Goal: Task Accomplishment & Management: Use online tool/utility

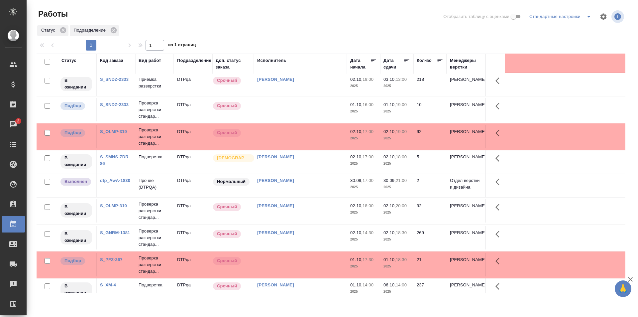
scroll to position [204, 0]
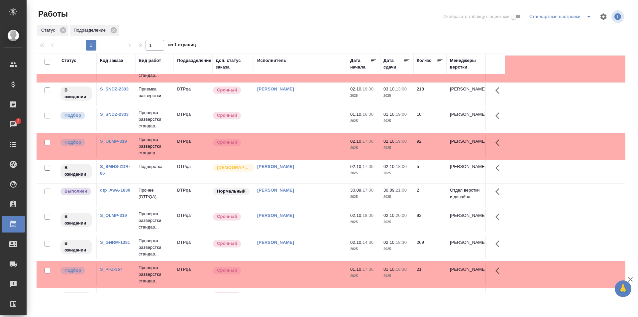
click at [303, 122] on td at bounding box center [300, 119] width 93 height 23
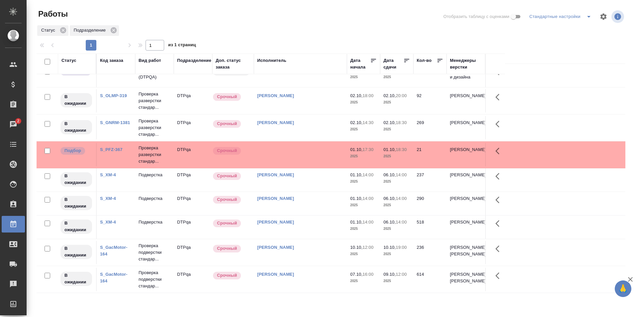
scroll to position [337, 0]
click at [312, 146] on td at bounding box center [300, 154] width 93 height 23
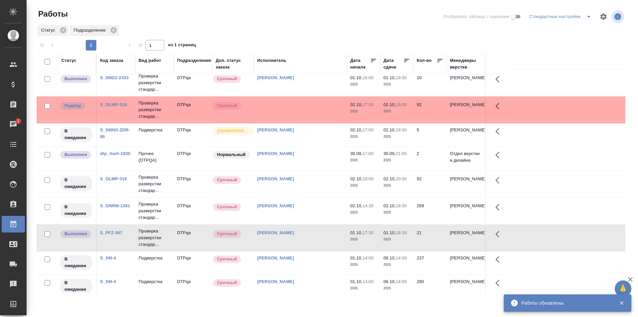
scroll to position [332, 0]
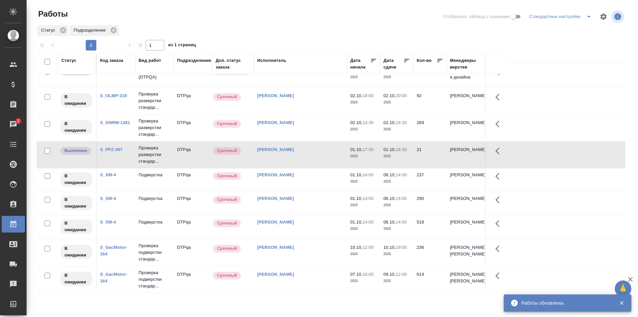
click at [310, 152] on td "Исмагилова Диана" at bounding box center [300, 154] width 93 height 23
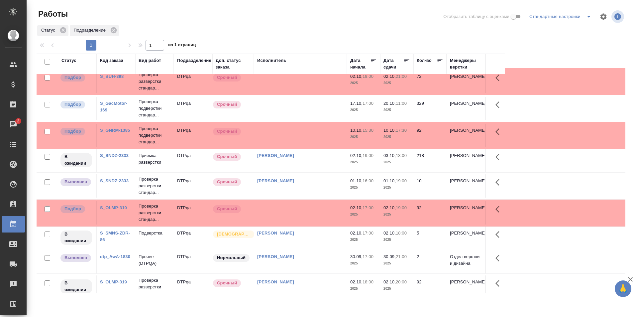
scroll to position [0, 0]
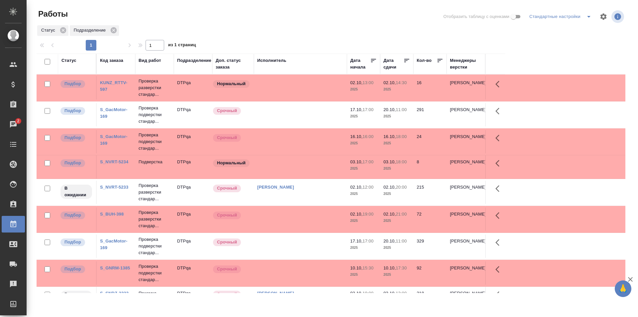
click at [330, 191] on td "Исмагилова Диана" at bounding box center [300, 191] width 93 height 23
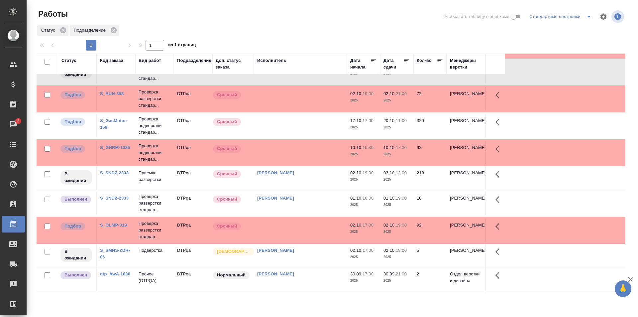
scroll to position [133, 0]
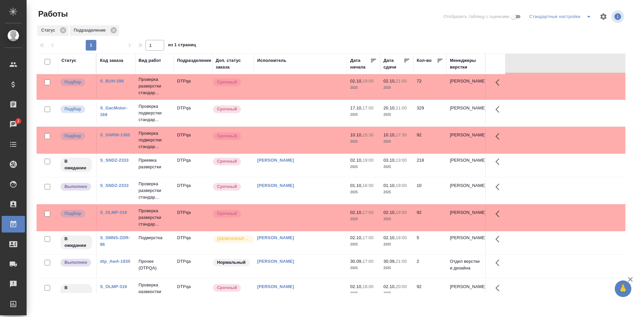
click at [314, 168] on td "[PERSON_NAME]" at bounding box center [300, 165] width 93 height 23
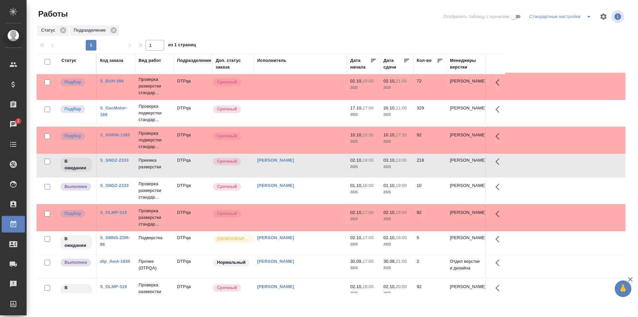
click at [314, 168] on td "[PERSON_NAME]" at bounding box center [300, 165] width 93 height 23
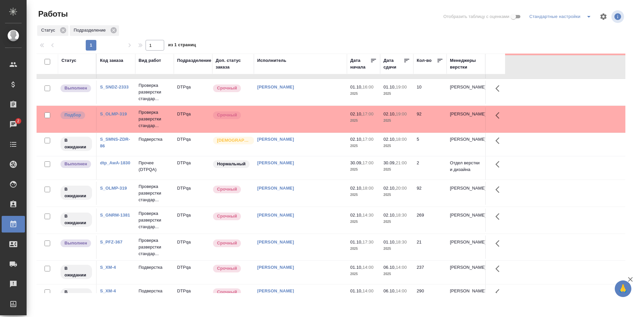
scroll to position [233, 0]
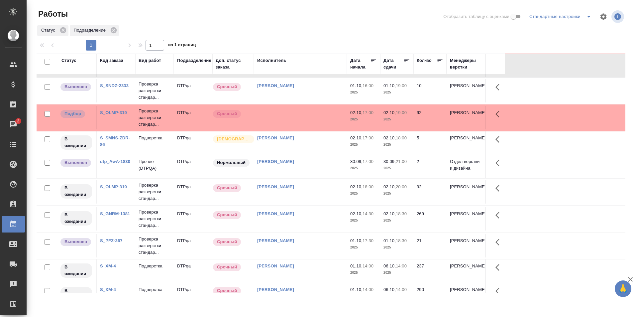
click at [320, 186] on div "[PERSON_NAME]" at bounding box center [300, 186] width 86 height 7
click at [320, 186] on div "Исмагилова Диана" at bounding box center [300, 186] width 86 height 7
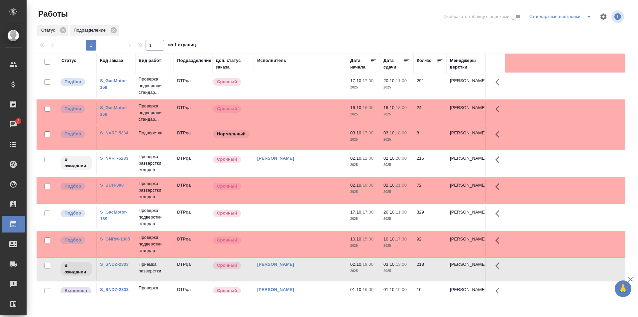
scroll to position [66, 0]
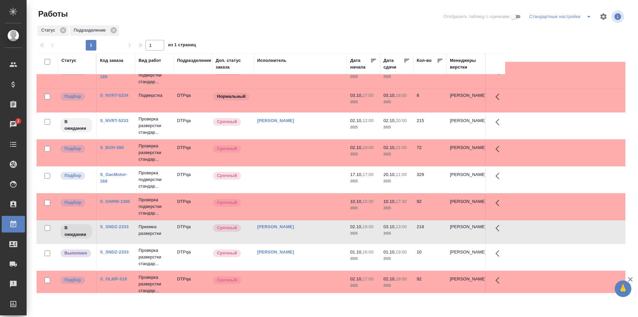
click at [313, 203] on td at bounding box center [300, 206] width 93 height 23
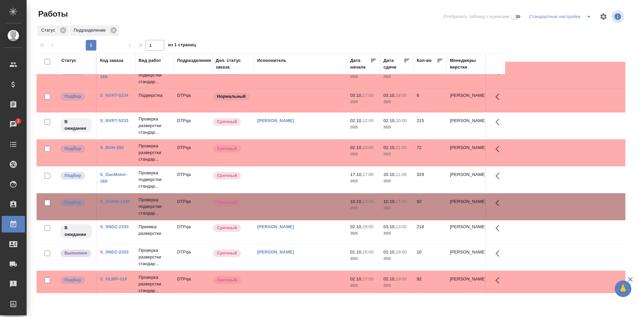
click at [313, 203] on td at bounding box center [300, 206] width 93 height 23
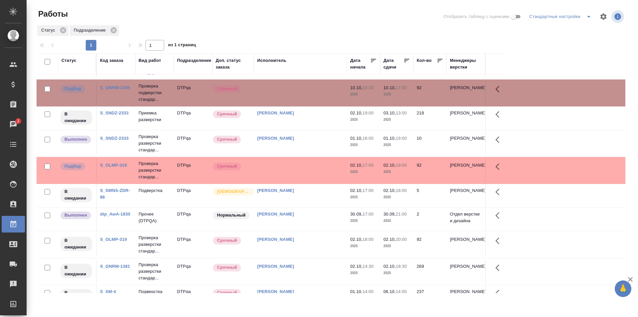
scroll to position [0, 0]
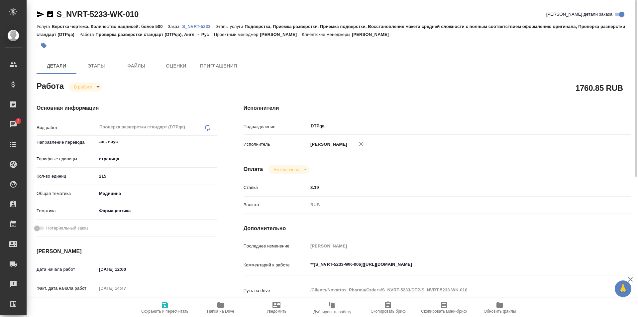
click at [215, 308] on span "Папка на Drive" at bounding box center [221, 307] width 48 height 13
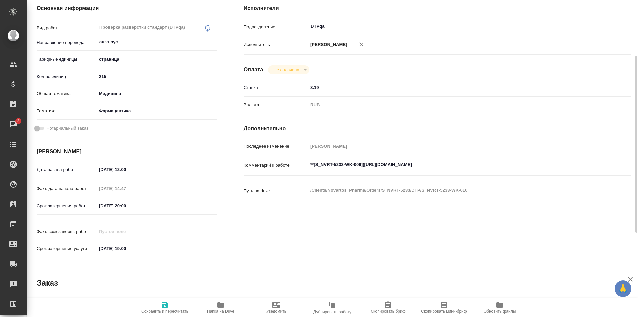
click at [510, 167] on textarea "**[S_NVRT-5233-WK-006](https://tera.awatera.com/Work/68dbe5a31a6bc23b992a9b56/)…" at bounding box center [453, 164] width 290 height 11
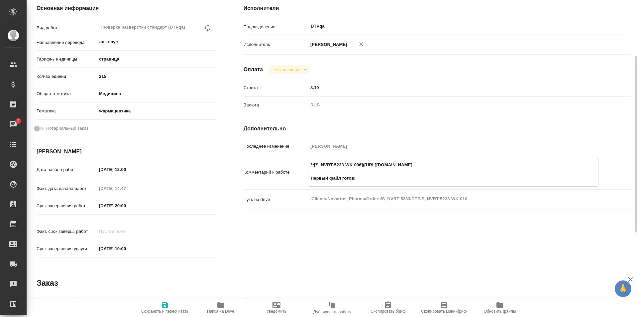
paste textarea "https://drive.awatera.com/f/10560694"
type textarea "**[S_NVRT-5233-WK-006](https://tera.awatera.com/Work/68dbe5a31a6bc23b992a9b56/)…"
click at [162, 305] on icon "button" at bounding box center [165, 305] width 6 height 6
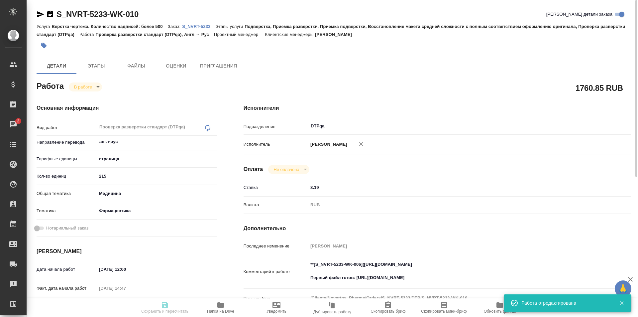
type input "inProgress"
type input "англ-рус"
type input "5a8b1489cc6b4906c91bfdb2"
type input "215"
type input "med"
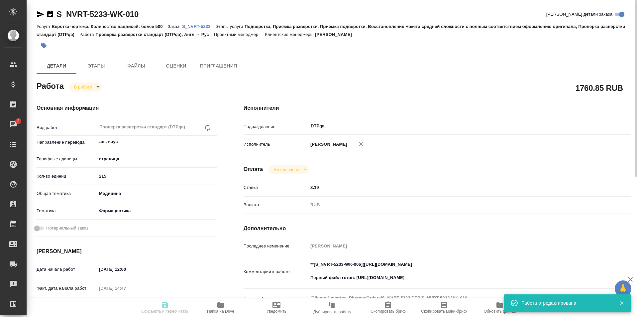
type input "6149832f2b7be24903fd7a82"
type input "02.10.2025 12:00"
type input "01.10.2025 14:47"
type input "02.10.2025 20:00"
type input "14.10.2025 19:00"
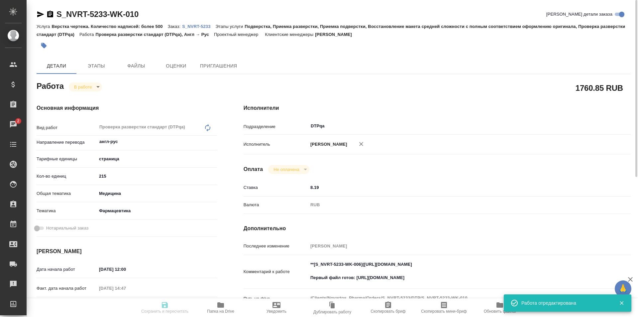
type input "DTPqa"
type input "notPayed"
type input "8.19"
type input "RUB"
type input "[PERSON_NAME]"
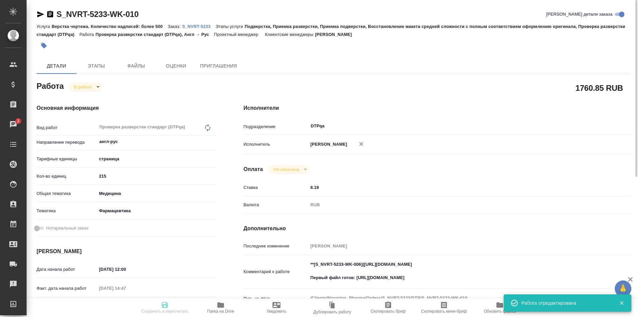
type input "S_NVRT-5233"
type input "Верстка чертежа. Количество надписей: более 500"
type input "Подверстка, Приемка разверстки, Приемка подверстки, Восстановление макета средн…"
type input "Кабаргина Анна"
type input "[PERSON_NAME]"
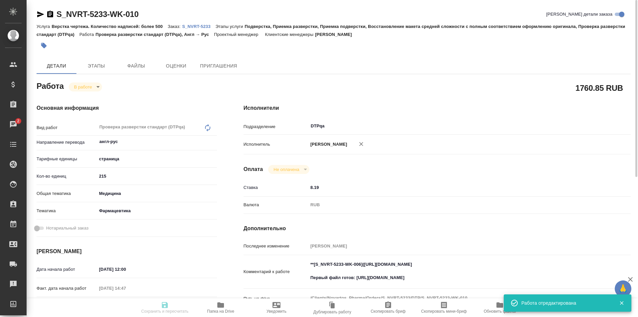
type input "/Clients/Novartos_Pharma/Orders/S_NVRT-5233"
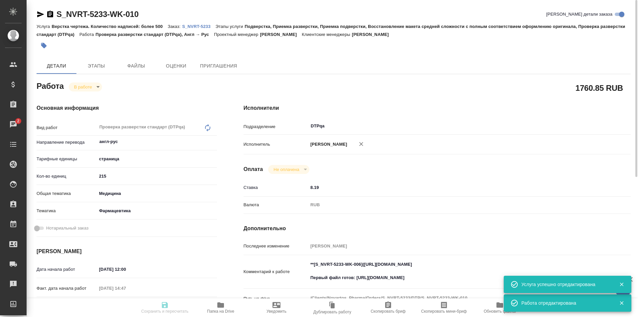
click at [95, 85] on body "🙏 .cls-1 fill:#fff; AWATERA Ismagilova Diana Клиенты Спецификации Заказы 2 Чаты…" at bounding box center [319, 158] width 638 height 317
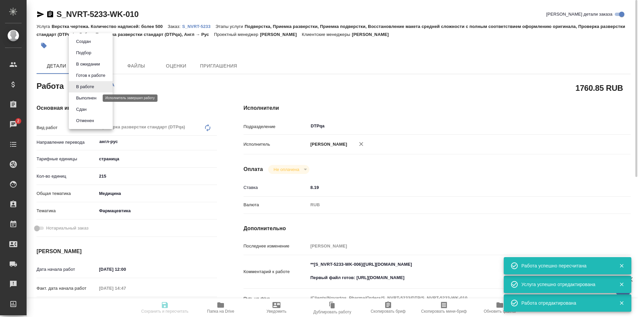
click at [86, 99] on button "Выполнен" at bounding box center [86, 97] width 24 height 7
type input "англ-рус"
type input "5a8b1489cc6b4906c91bfdb2"
type input "215"
type input "med"
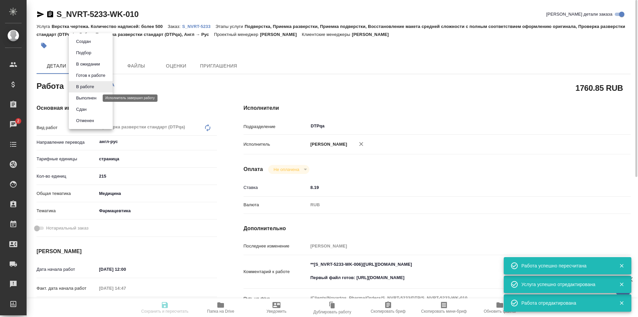
type input "6149832f2b7be24903fd7a82"
type input "02.10.2025 12:00"
type input "01.10.2025 14:47"
type input "02.10.2025 20:00"
type input "14.10.2025 19:00"
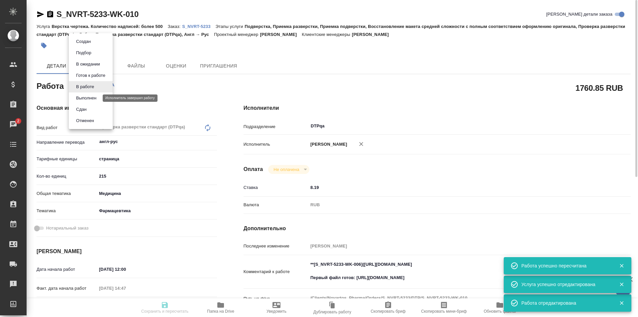
type input "DTPqa"
type input "notPayed"
type input "8.19"
type input "RUB"
type input "[PERSON_NAME]"
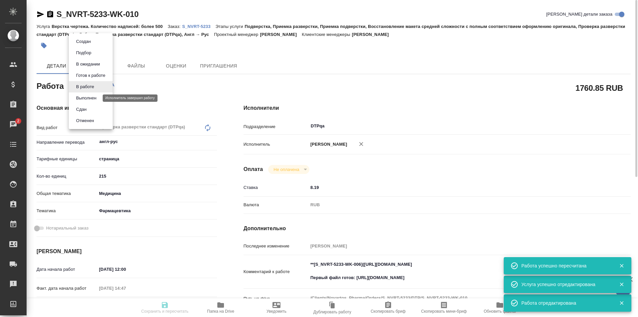
type input "S_NVRT-5233"
type input "Верстка чертежа. Количество надписей: более 500"
type input "Подверстка, Приемка разверстки, Приемка подверстки, Восстановление макета средн…"
type input "[PERSON_NAME]"
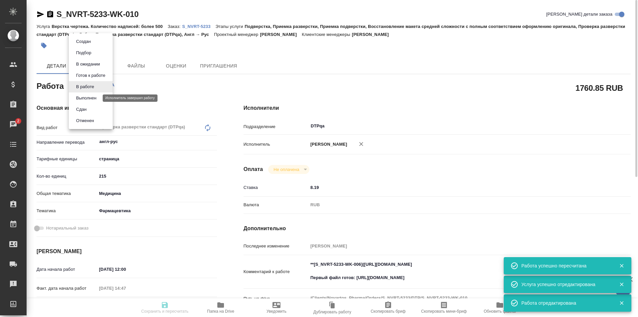
type input "/Clients/Novartos_Pharma/Orders/S_NVRT-5233"
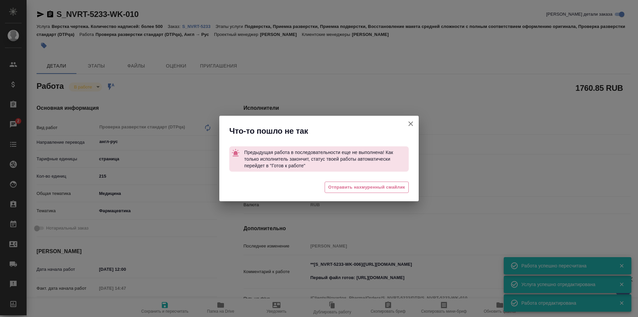
type textarea "x"
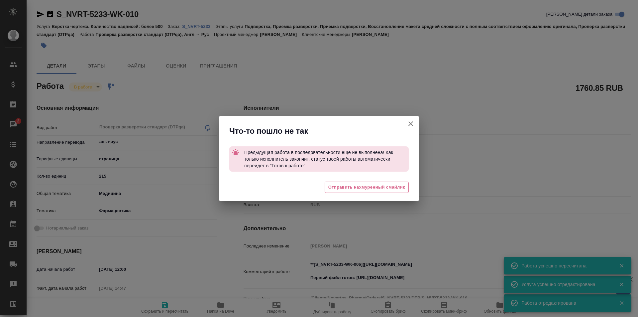
type textarea "x"
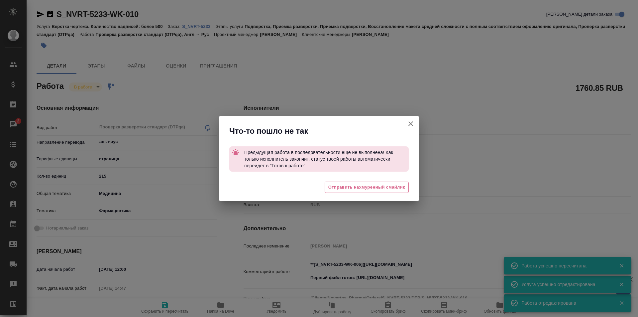
click at [413, 124] on icon "button" at bounding box center [411, 124] width 8 height 8
type textarea "x"
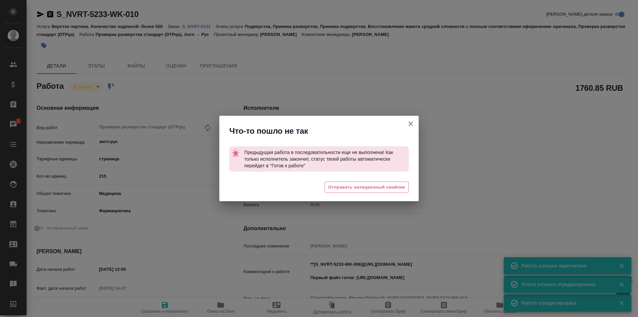
type textarea "x"
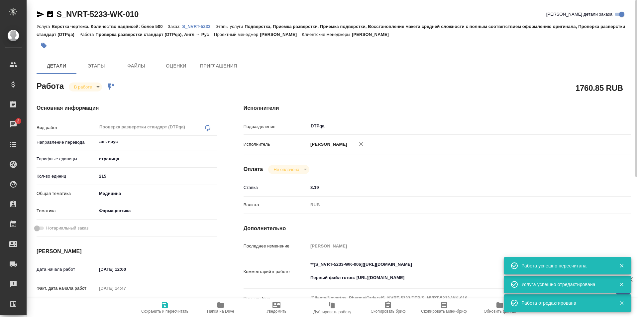
click at [200, 24] on p "S_NVRT-5233" at bounding box center [198, 26] width 33 height 5
type textarea "x"
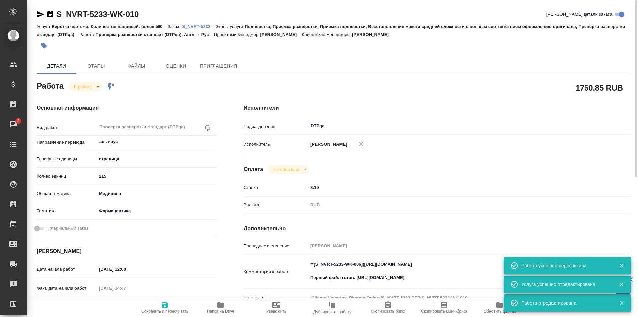
type textarea "x"
click at [94, 88] on body "🙏 .cls-1 fill:#fff; AWATERA Ismagilova Diana Клиенты Спецификации Заказы 2 Чаты…" at bounding box center [319, 158] width 638 height 317
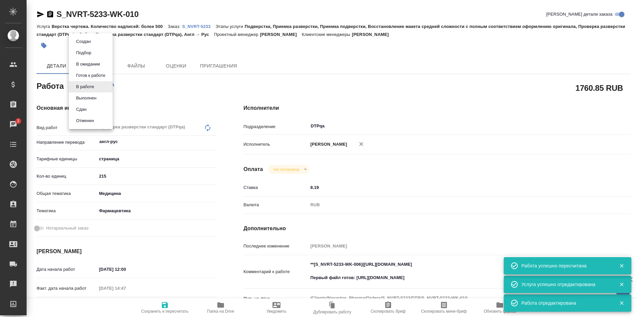
click at [90, 99] on button "Выполнен" at bounding box center [86, 97] width 24 height 7
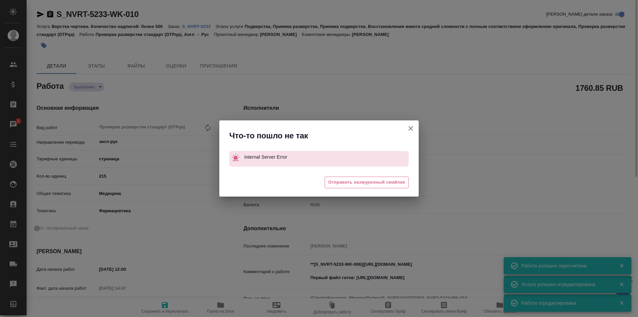
type textarea "x"
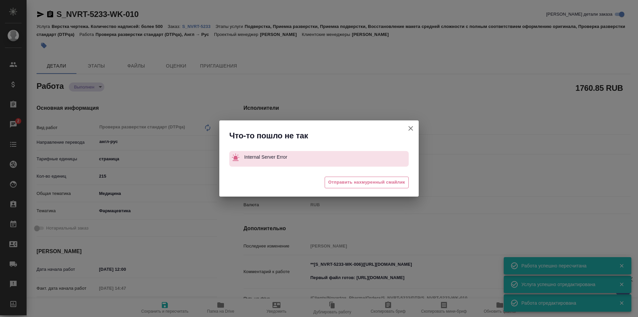
click at [411, 126] on icon "button" at bounding box center [411, 128] width 8 height 8
type textarea "x"
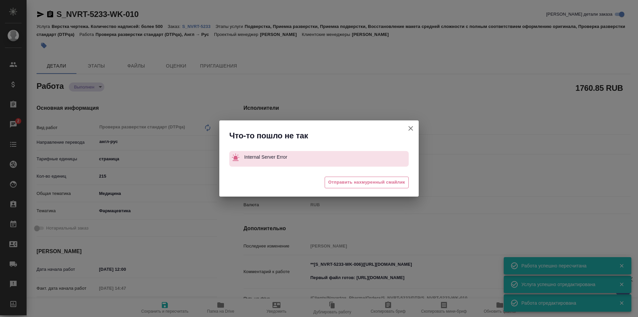
type textarea "x"
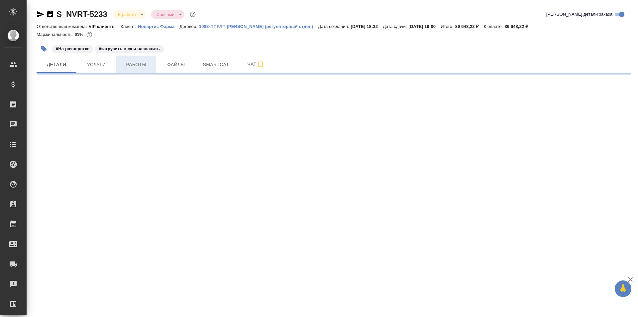
select select "RU"
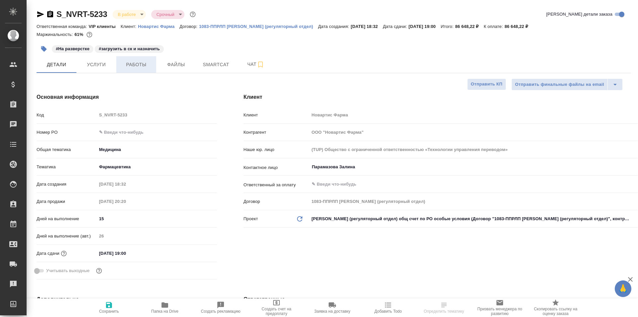
type textarea "x"
click at [131, 68] on span "Работы" at bounding box center [136, 64] width 32 height 8
type input "Грабко Мария"
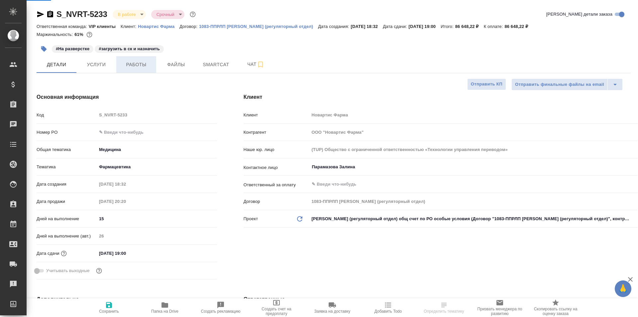
type input "Комаров Роман"
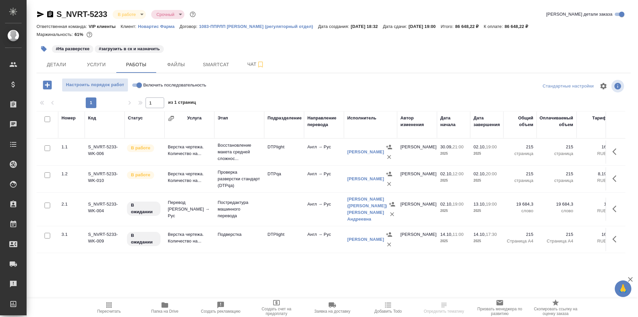
click at [135, 83] on input "Включить последовательность" at bounding box center [139, 85] width 24 height 8
checkbox input "true"
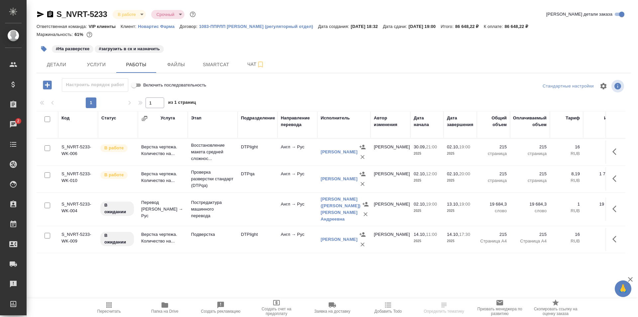
click at [139, 82] on input "Включить последовательность" at bounding box center [134, 85] width 24 height 8
checkbox input "false"
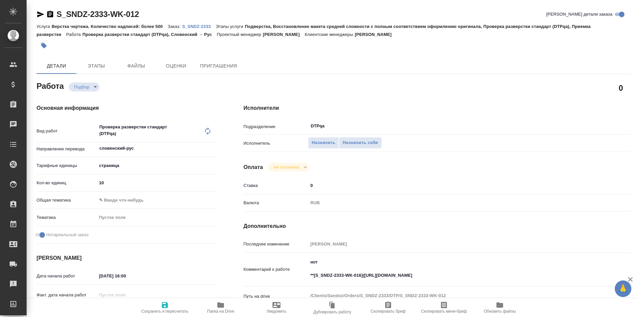
type textarea "x"
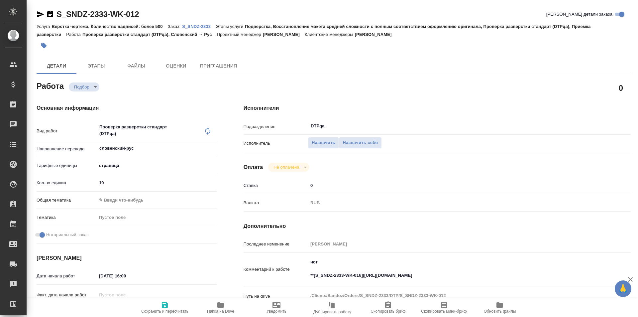
type textarea "x"
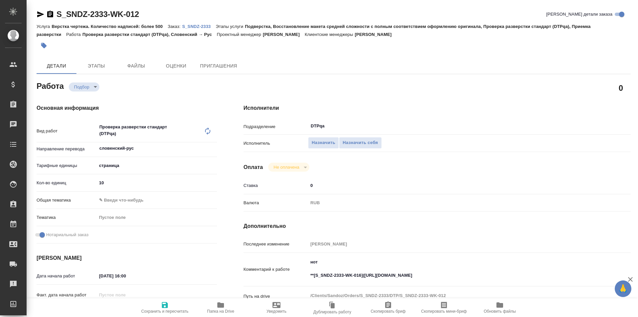
type textarea "x"
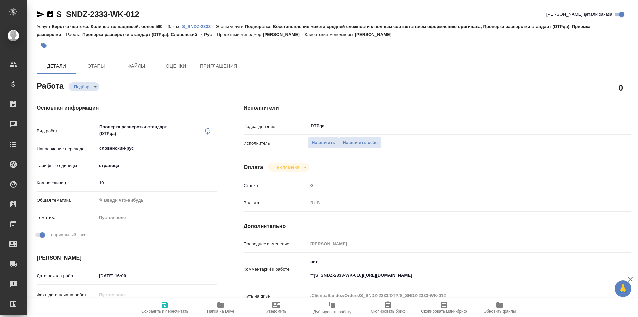
type textarea "x"
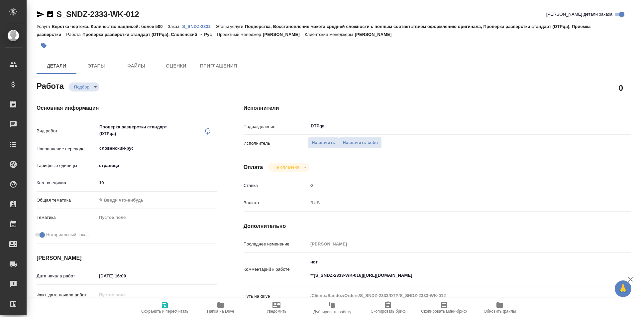
scroll to position [66, 0]
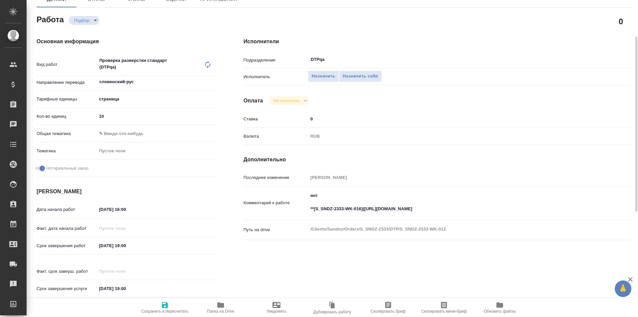
type textarea "x"
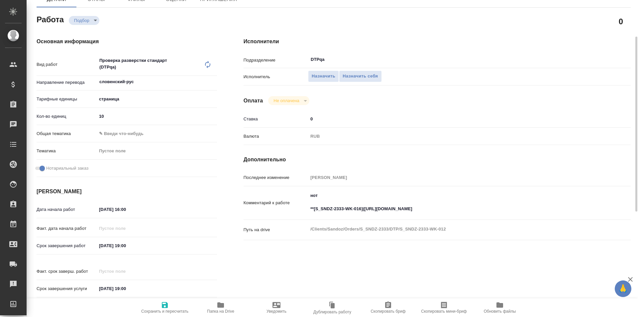
type textarea "x"
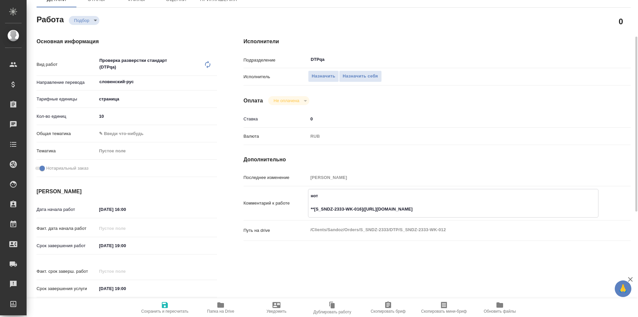
drag, startPoint x: 488, startPoint y: 208, endPoint x: 365, endPoint y: 208, distance: 123.3
click at [365, 208] on textarea "нот **[S_SNDZ-2333-WK-016]([URL][DOMAIN_NAME]" at bounding box center [453, 202] width 290 height 25
type textarea "x"
click at [358, 74] on span "Назначить себя" at bounding box center [360, 76] width 35 height 8
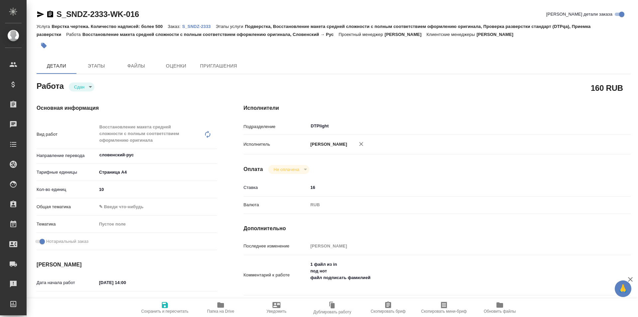
type textarea "x"
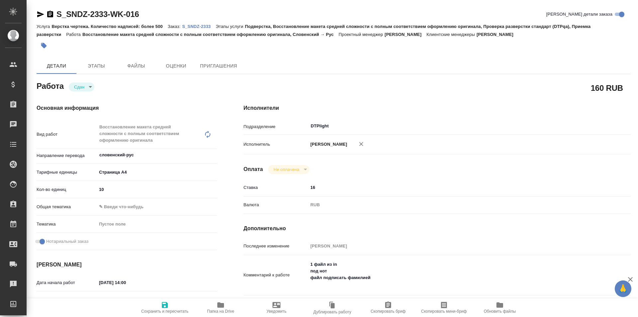
type textarea "x"
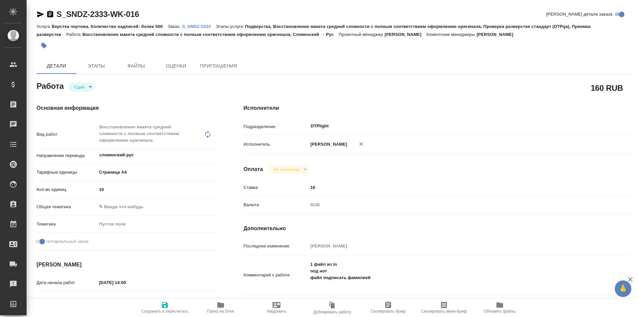
type textarea "x"
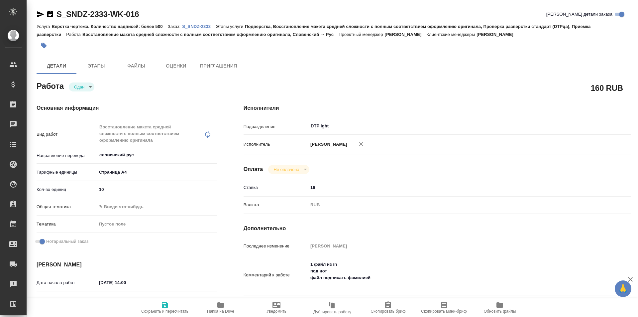
type textarea "x"
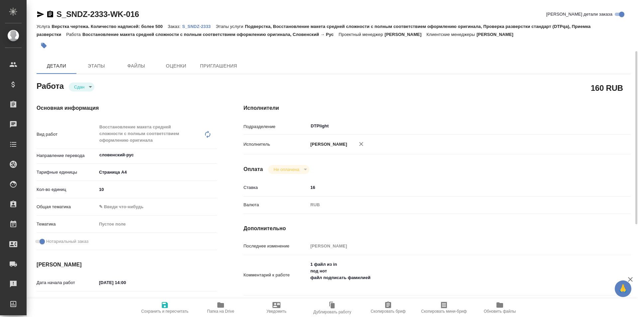
scroll to position [33, 0]
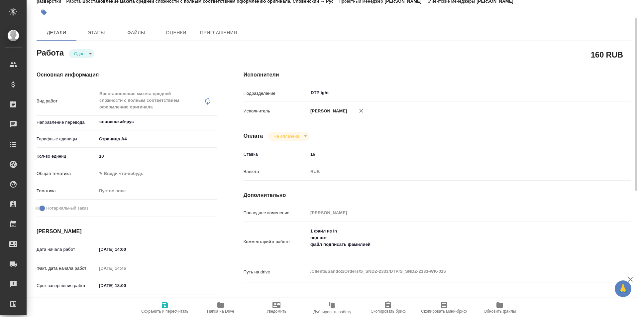
type textarea "x"
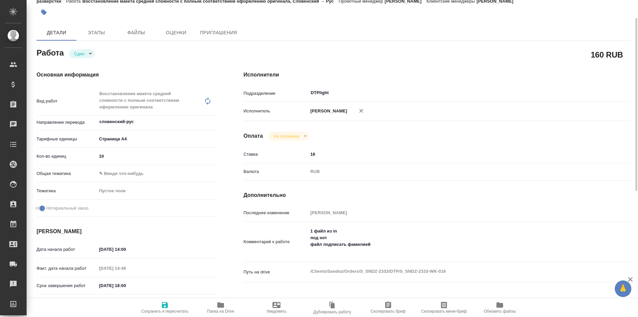
type textarea "x"
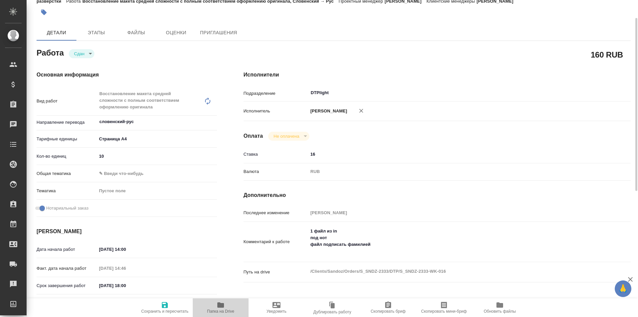
click at [219, 305] on icon "button" at bounding box center [220, 304] width 7 height 5
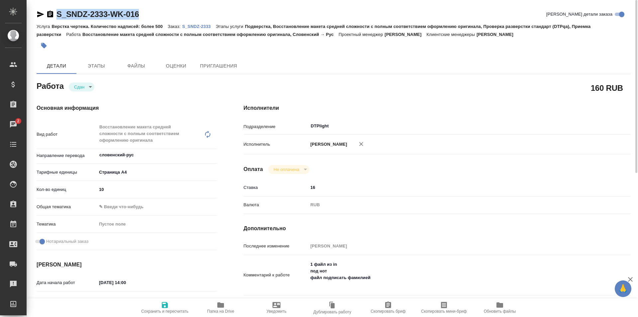
drag, startPoint x: 160, startPoint y: 13, endPoint x: 47, endPoint y: 13, distance: 113.0
click at [47, 13] on div "S_SNDZ-2333-WK-016 Кратко детали заказа" at bounding box center [334, 14] width 594 height 11
copy link "S_SNDZ-2333-WK-016"
click at [197, 24] on link "S_SNDZ-2333" at bounding box center [199, 26] width 34 height 6
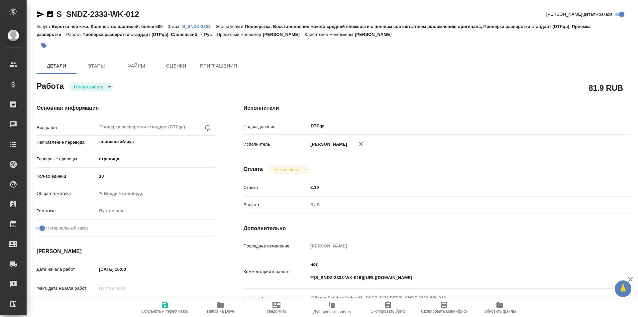
type textarea "x"
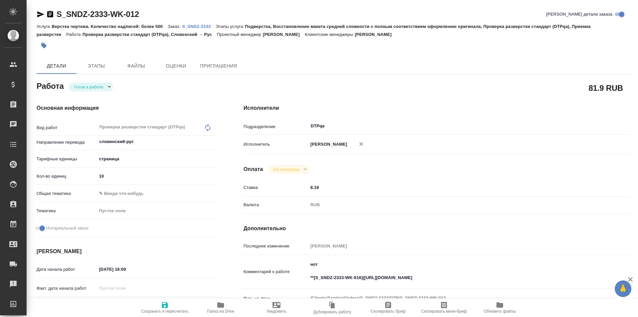
type textarea "x"
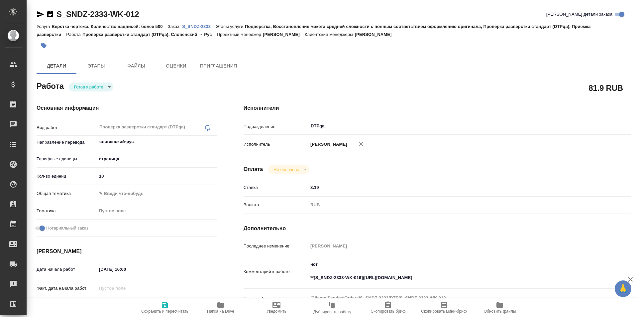
type textarea "x"
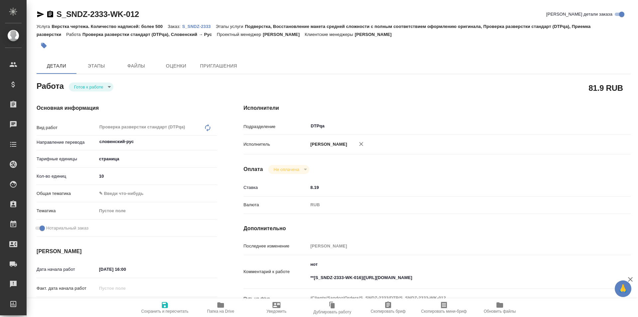
type textarea "x"
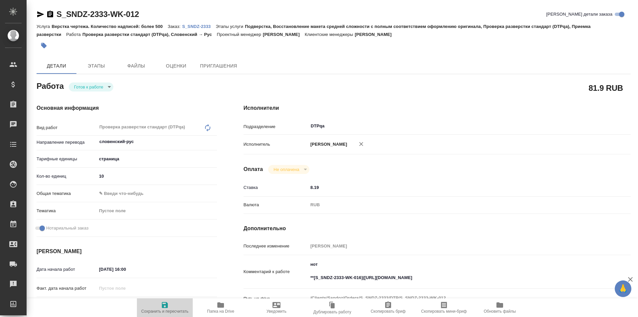
click at [165, 306] on icon "button" at bounding box center [165, 305] width 8 height 8
type textarea "x"
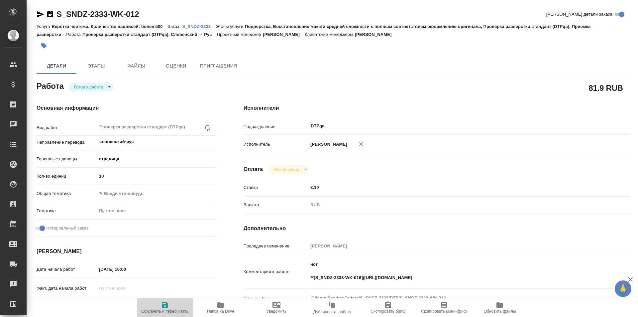
type textarea "x"
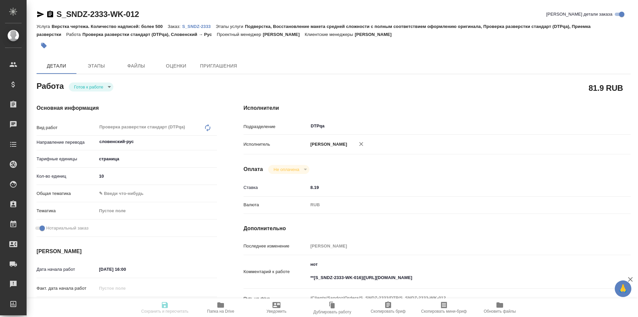
type textarea "x"
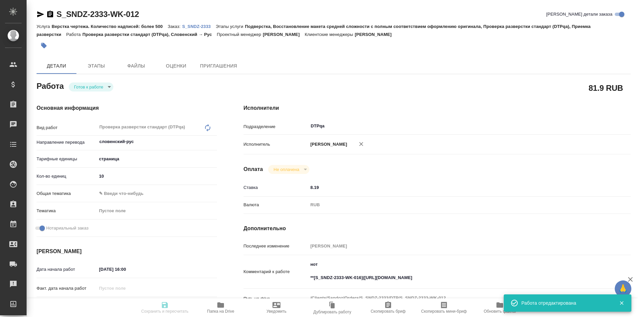
type textarea "x"
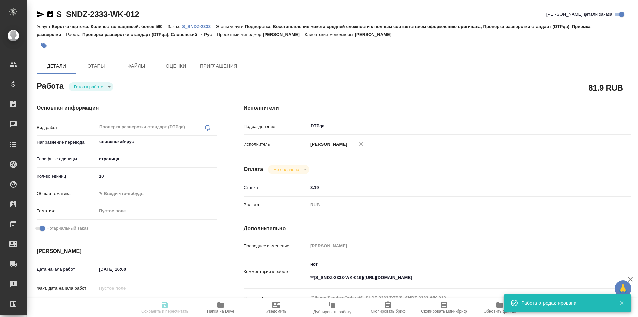
type input "readyForWork"
type textarea "Проверка разверстки стандарт (DTPqa)"
type textarea "x"
type input "словенский-рус"
type input "5a8b1489cc6b4906c91bfdb2"
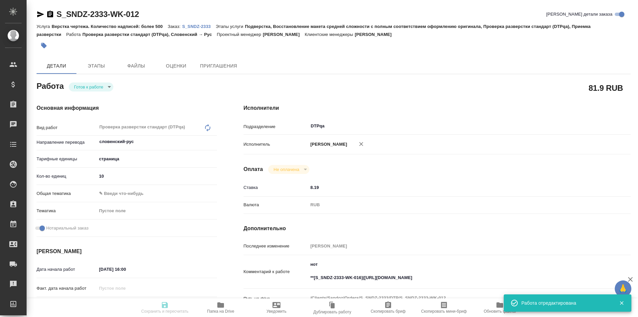
type input "10"
checkbox input "true"
type input "01.10.2025 16:00"
type input "01.10.2025 19:00"
type input "10.10.2025 19:00"
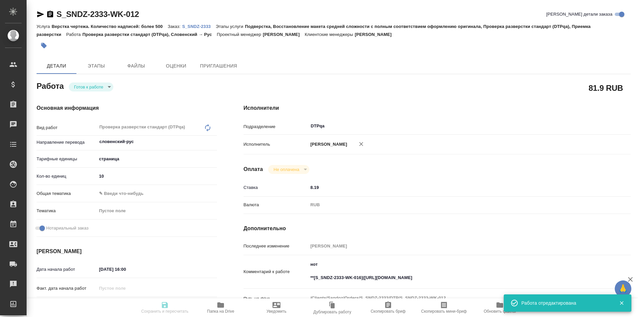
type input "DTPqa"
type input "notPayed"
type input "8.19"
type input "RUB"
type input "Исмагилова Диана"
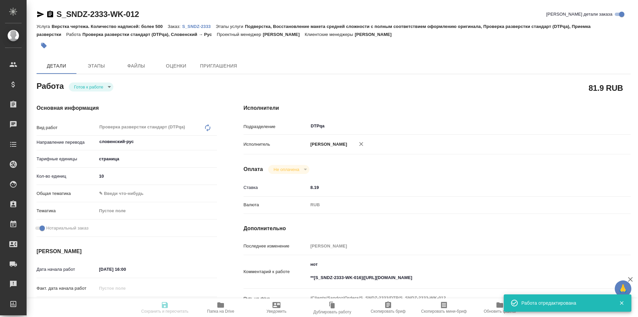
type textarea "нот **[S_SNDZ-2333-WK-016](https://tera.awatera.com/Work/68dceea2e8c8e73dd8068a…"
type textarea "x"
type textarea "/Clients/Sandoz/Orders/S_SNDZ-2333/DTP/S_SNDZ-2333-WK-012"
type textarea "x"
type input "S_SNDZ-2333"
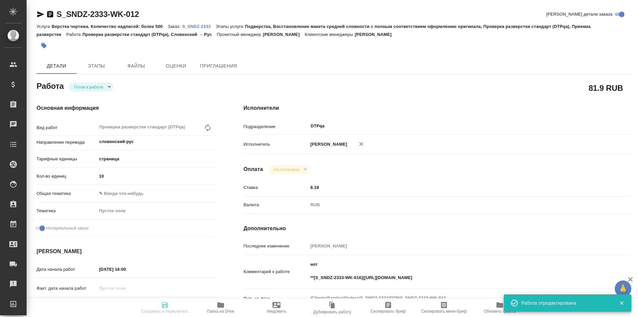
type input "Верстка чертежа. Количество надписей: более 500"
type input "Подверстка, Восстановление макета средней сложности с полным соответствием офор…"
type input "Кабаргина Анна"
type input "[PERSON_NAME]"
type input "/Clients/Sandoz/Orders/S_SNDZ-2333"
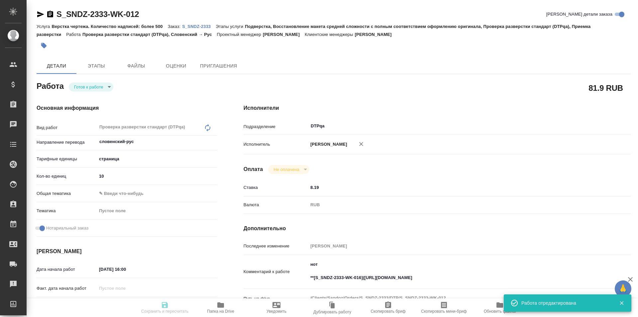
type textarea "x"
type textarea "Во вложении пересылаю архив с документами для перевода на русский язык. осущест…"
type textarea "x"
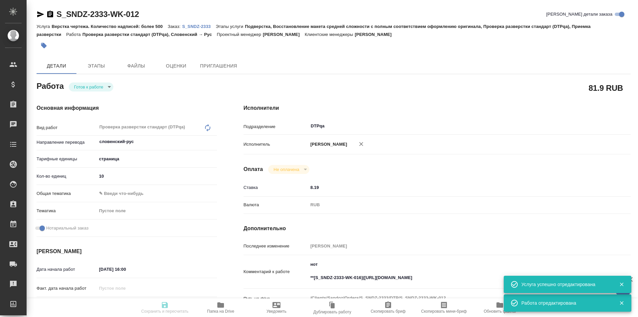
type textarea "x"
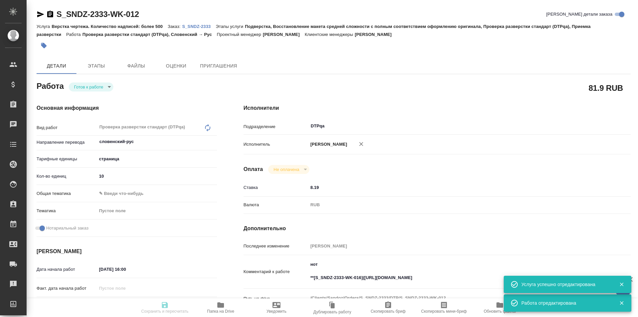
type textarea "x"
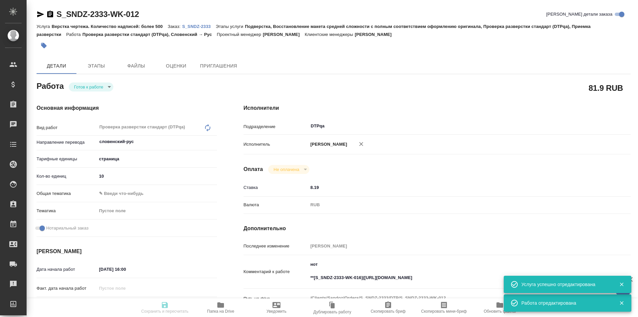
type textarea "x"
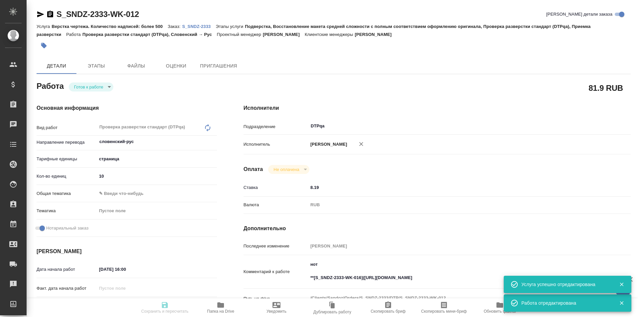
type textarea "x"
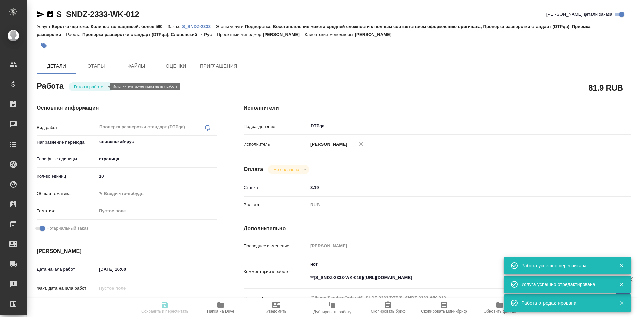
type input "readyForWork"
type textarea "Проверка разверстки стандарт (DTPqa)"
type textarea "x"
type input "словенский-рус"
type input "5a8b1489cc6b4906c91bfdb2"
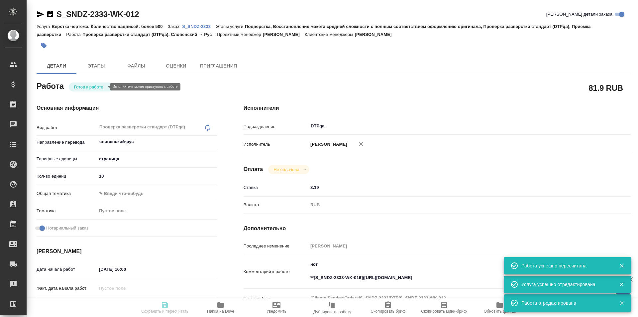
type input "10"
checkbox input "true"
type input "01.10.2025 16:00"
type input "01.10.2025 19:00"
type input "10.10.2025 19:00"
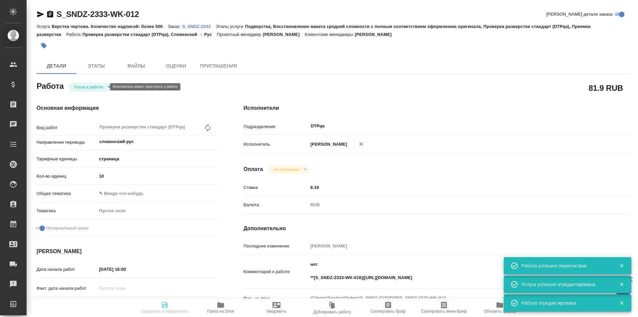
type input "DTPqa"
type input "notPayed"
type input "8.19"
type input "RUB"
type input "[PERSON_NAME]"
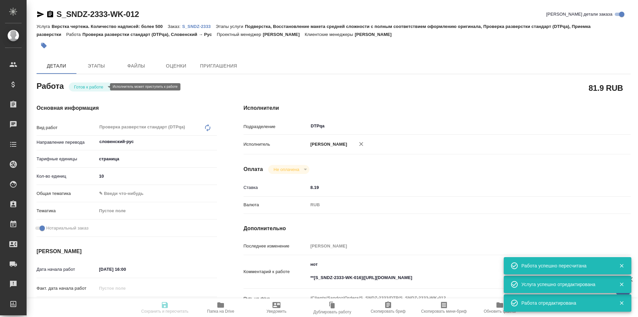
type textarea "нот **[S_SNDZ-2333-WK-016](https://tera.awatera.com/Work/68dceea2e8c8e73dd8068a…"
type textarea "x"
type textarea "/Clients/Sandoz/Orders/S_SNDZ-2333/DTP/S_SNDZ-2333-WK-012"
type textarea "x"
type input "S_SNDZ-2333"
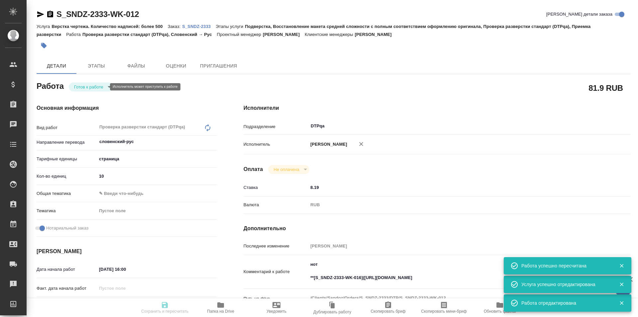
type input "Верстка чертежа. Количество надписей: более 500"
type input "Подверстка, Восстановление макета средней сложности с полным соответствием офор…"
type input "Кабаргина Анна"
type input "[PERSON_NAME]"
type input "/Clients/Sandoz/Orders/S_SNDZ-2333"
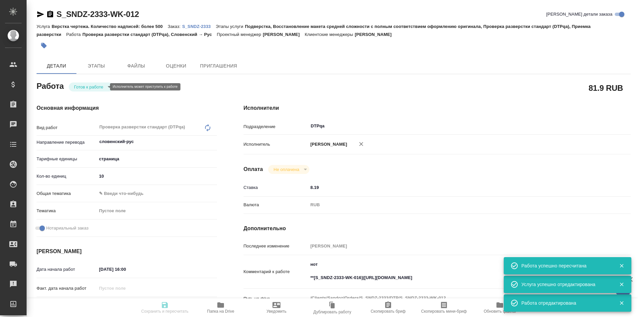
type textarea "x"
type textarea "Во вложении пересылаю архив с документами для перевода на русский язык. осущест…"
type textarea "x"
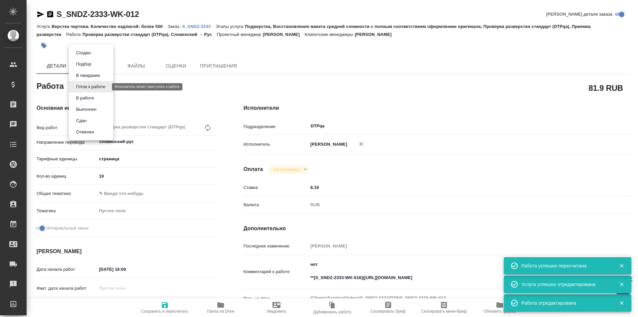
type textarea "x"
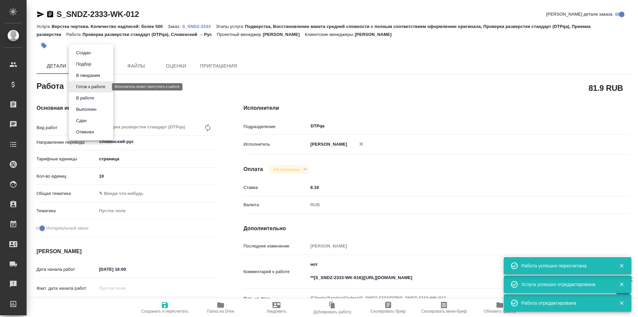
type textarea "x"
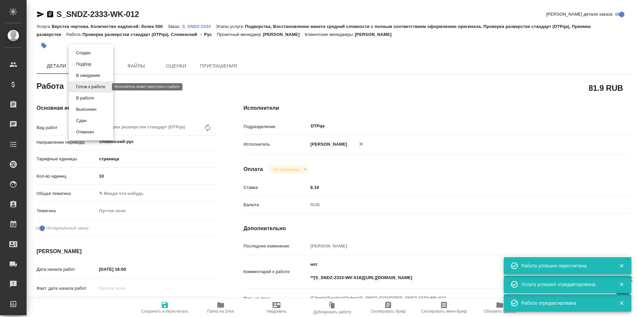
type textarea "x"
click at [87, 99] on button "В работе" at bounding box center [85, 97] width 22 height 7
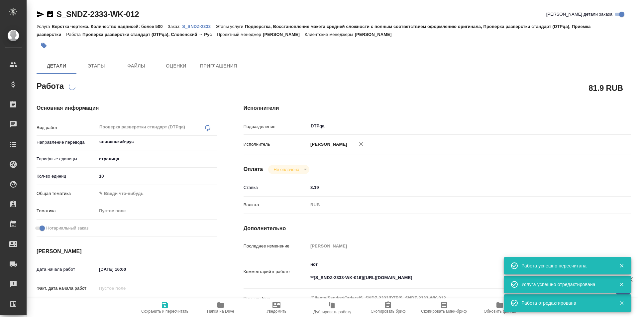
type textarea "x"
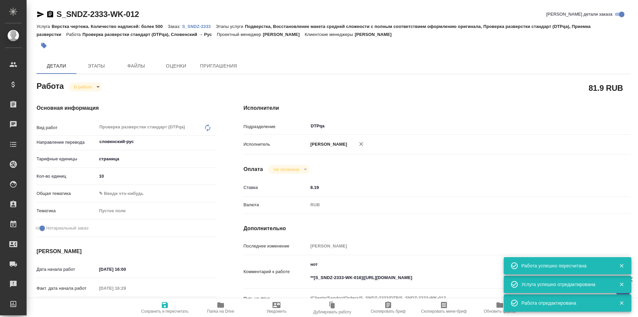
type textarea "x"
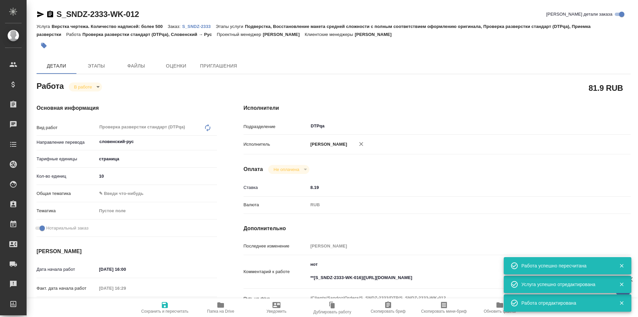
type textarea "x"
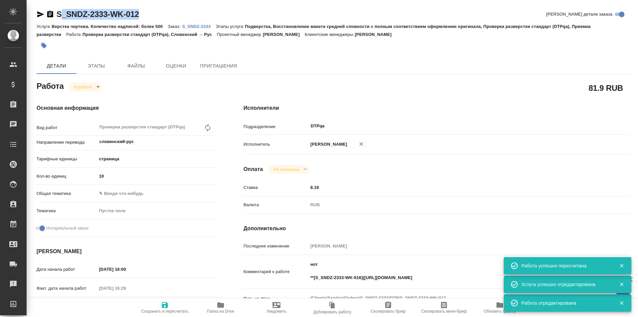
type textarea "x"
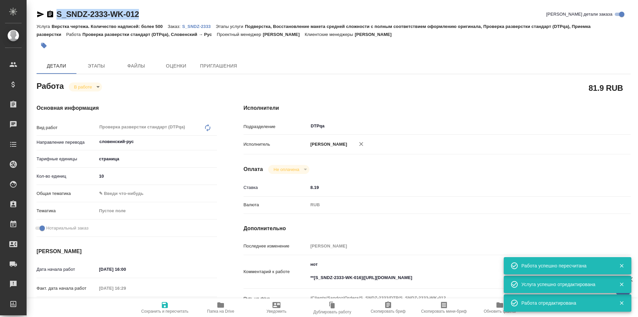
drag, startPoint x: 140, startPoint y: 13, endPoint x: 57, endPoint y: 10, distance: 83.5
click at [54, 10] on div "S_SNDZ-2333-WK-012 Кратко детали заказа" at bounding box center [334, 14] width 594 height 11
copy link "S_SNDZ-2333-WK-012"
type textarea "x"
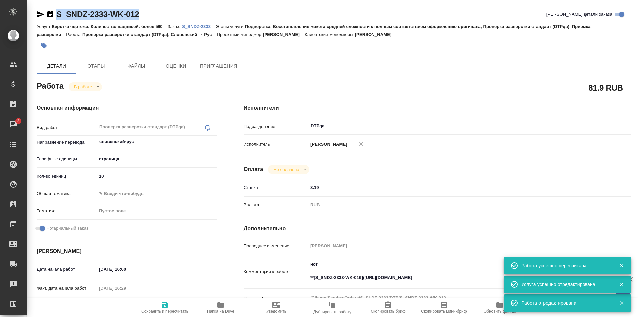
type textarea "x"
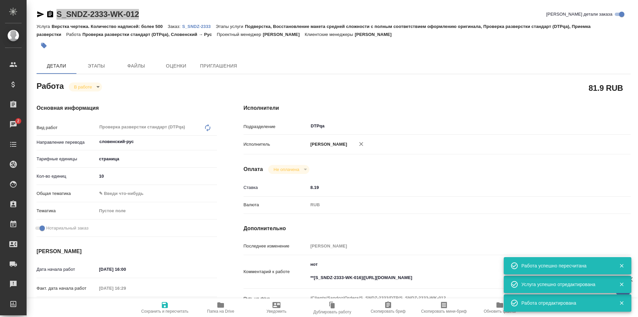
type textarea "x"
copy link "S_SNDZ-2333-WK-012"
click at [222, 306] on icon "button" at bounding box center [220, 304] width 7 height 5
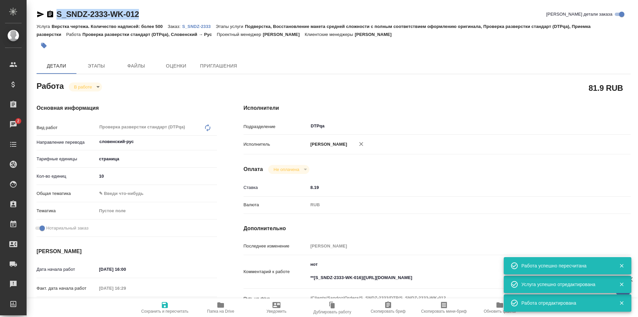
scroll to position [66, 0]
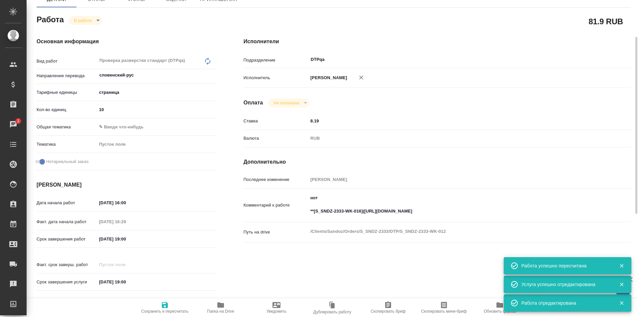
type textarea "x"
click at [516, 216] on textarea "нот **[S_SNDZ-2333-WK-016](https://tera.awatera.com/Work/68dceea2e8c8e73dd8068a…" at bounding box center [453, 204] width 290 height 25
type textarea "x"
type textarea "нот **[S_SNDZ-2333-WK-016](https://tera.awatera.com/Work/68dceea2e8c8e73dd8068a…"
type textarea "x"
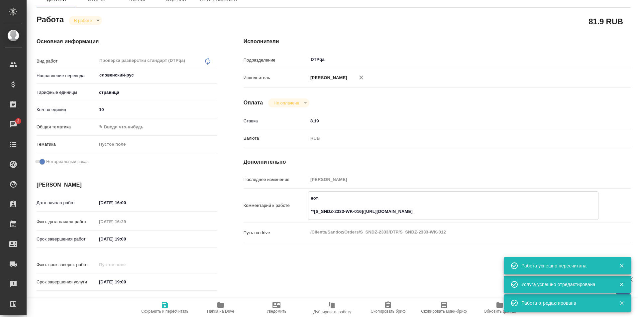
type textarea "x"
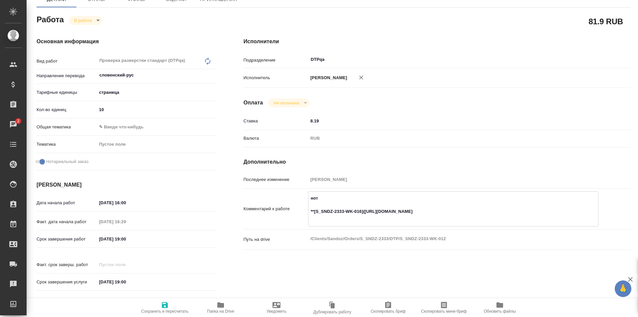
type textarea "x"
type textarea "нот **[S_SNDZ-2333-WK-016](https://tera.awatera.com/Work/68dceea2e8c8e73dd8068a…"
type textarea "x"
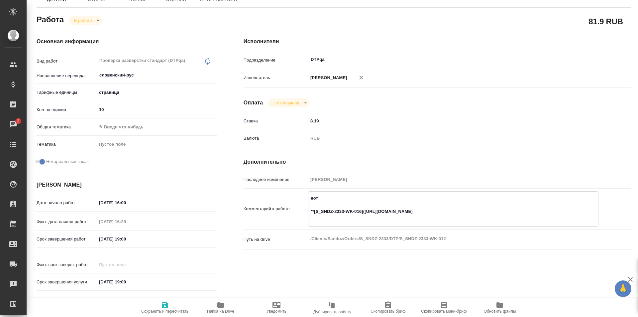
type textarea "x"
paste textarea "https://drive.awatera.com/f/10556002"
type textarea "x"
type textarea "нот **[S_SNDZ-2333-WK-016](https://tera.awatera.com/Work/68dceea2e8c8e73dd8068a…"
type textarea "x"
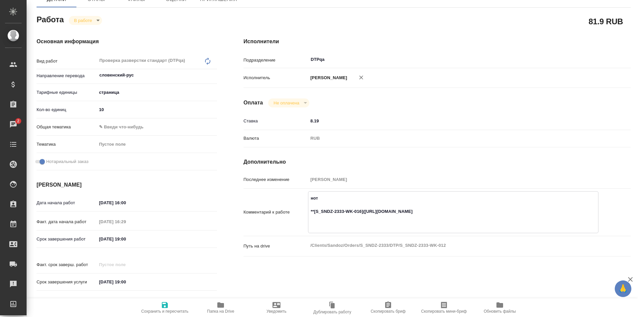
type textarea "x"
type textarea "нот **[S_SNDZ-2333-WK-016](https://tera.awatera.com/Work/68dceea2e8c8e73dd8068a…"
type textarea "x"
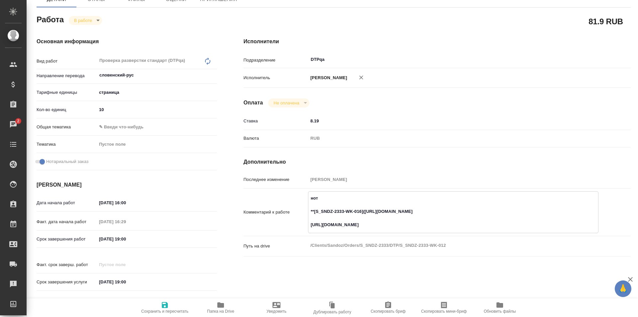
click at [171, 302] on span "Сохранить и пересчитать" at bounding box center [165, 307] width 48 height 13
type textarea "x"
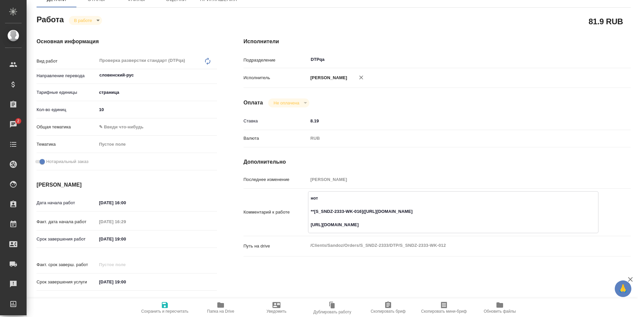
type textarea "x"
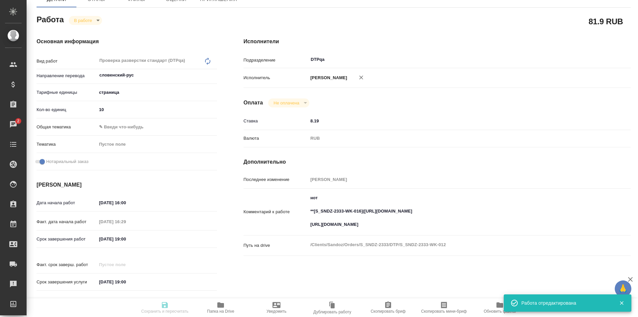
type input "inProgress"
type textarea "Проверка разверстки стандарт (DTPqa)"
type textarea "x"
type input "словенский-рус"
type input "5a8b1489cc6b4906c91bfdb2"
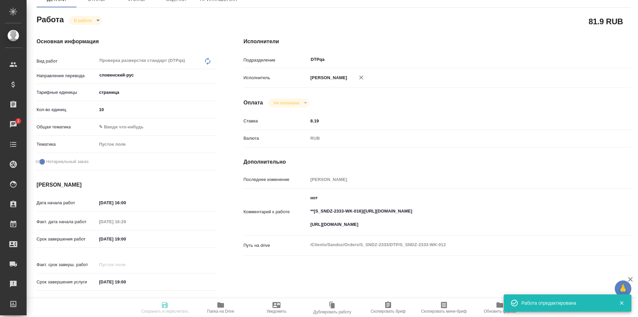
type input "10"
checkbox input "true"
type input "01.10.2025 16:00"
type input "01.10.2025 16:29"
type input "01.10.2025 19:00"
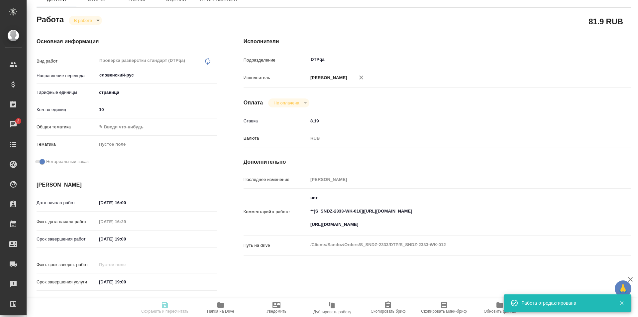
type input "10.10.2025 19:00"
type input "DTPqa"
type input "notPayed"
type input "8.19"
type input "RUB"
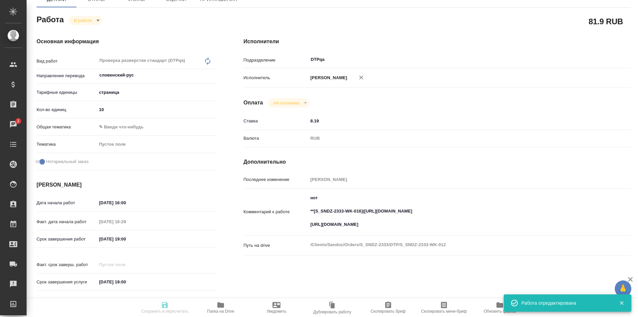
type input "Исмагилова Диана"
type textarea "нот **[S_SNDZ-2333-WK-016](https://tera.awatera.com/Work/68dceea2e8c8e73dd8068a…"
type textarea "x"
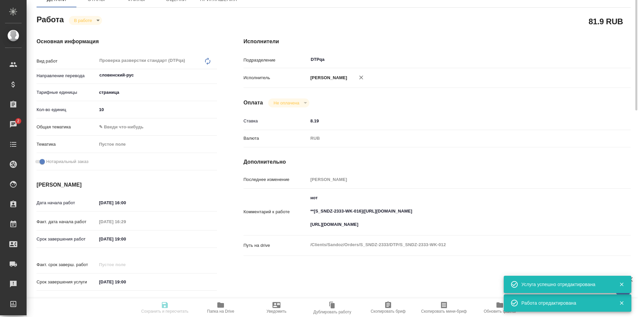
scroll to position [0, 0]
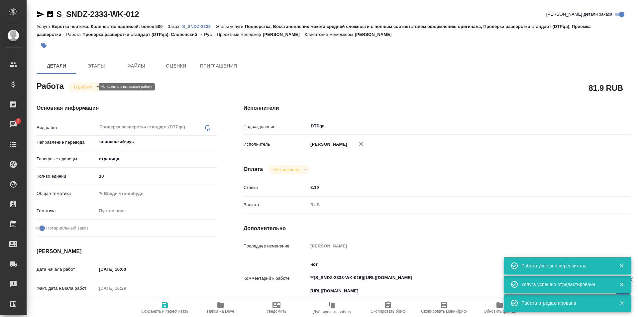
click at [80, 85] on body "🙏 .cls-1 fill:#fff; AWATERA Ismagilova Diana Клиенты Спецификации Заказы 2 Чаты…" at bounding box center [319, 158] width 638 height 317
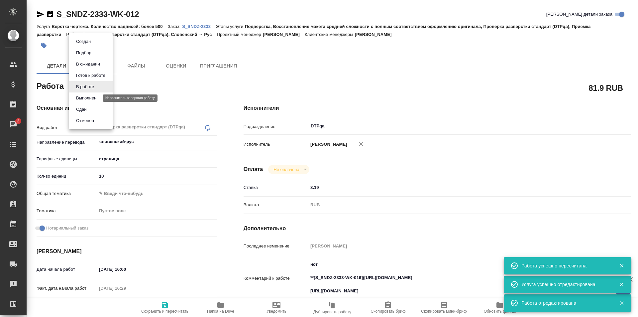
click at [89, 99] on button "Выполнен" at bounding box center [86, 97] width 24 height 7
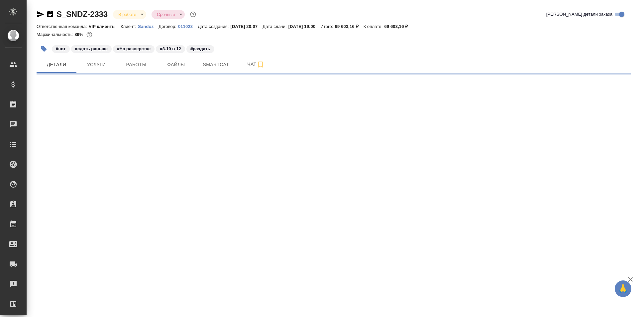
select select "RU"
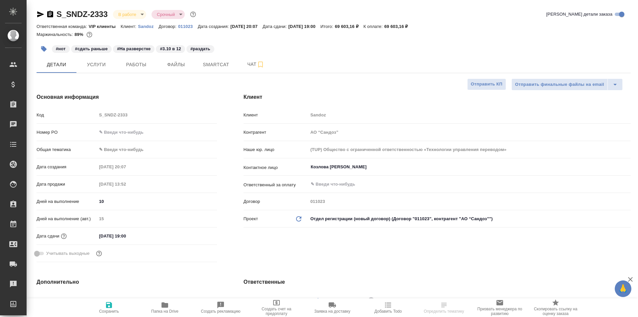
type textarea "x"
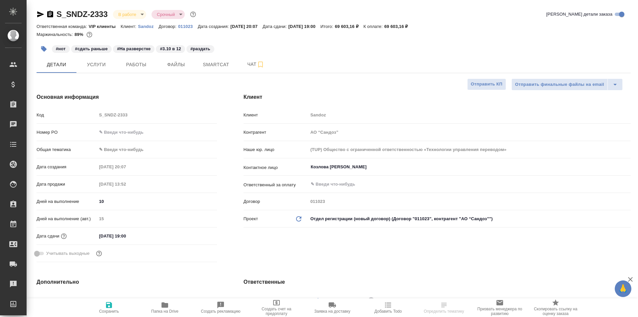
type textarea "x"
click at [135, 63] on span "Работы" at bounding box center [136, 64] width 32 height 8
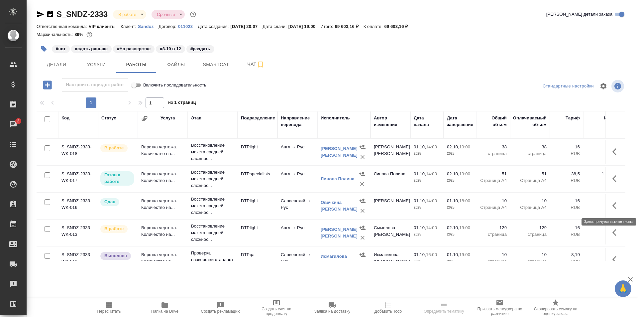
click at [613, 207] on icon "button" at bounding box center [617, 205] width 8 height 8
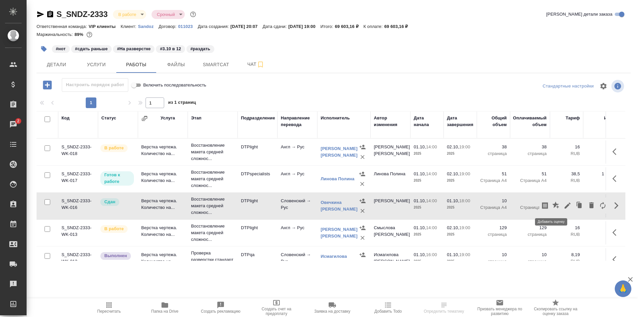
click at [552, 205] on icon "button" at bounding box center [555, 204] width 7 height 7
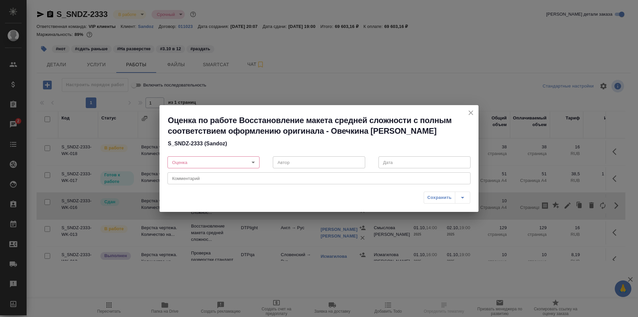
click at [200, 162] on body "🙏 .cls-1 fill:#fff; AWATERA [PERSON_NAME] Спецификации Заказы 2 Чаты Todo Проек…" at bounding box center [319, 158] width 638 height 317
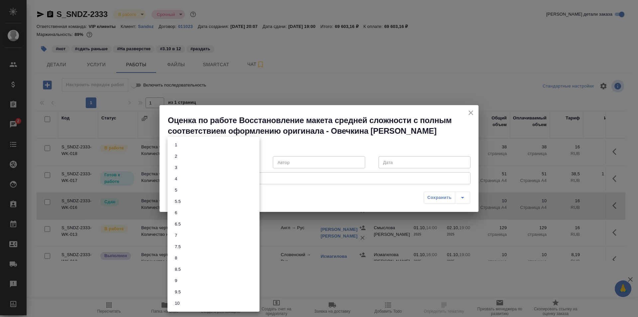
click at [183, 243] on li "7.5" at bounding box center [214, 246] width 92 height 11
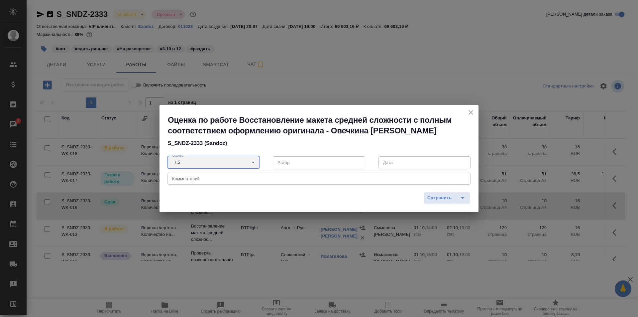
type input "7.5"
click at [211, 178] on textarea at bounding box center [319, 178] width 294 height 5
type textarea "<"
type textarea "Было несколько опечаток"
click at [440, 195] on span "Сохранить" at bounding box center [439, 198] width 24 height 8
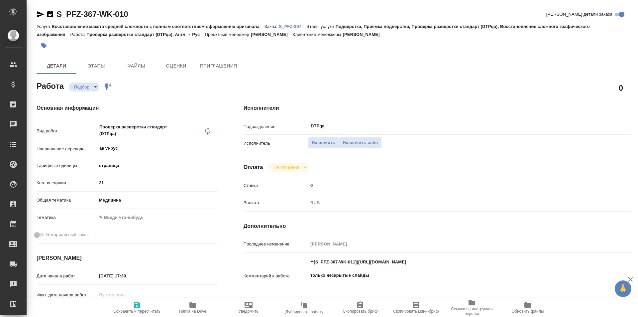
type textarea "x"
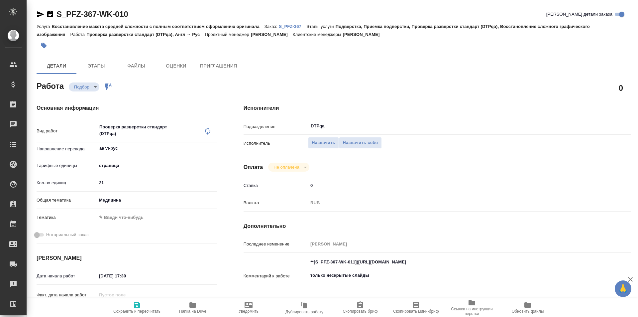
type textarea "x"
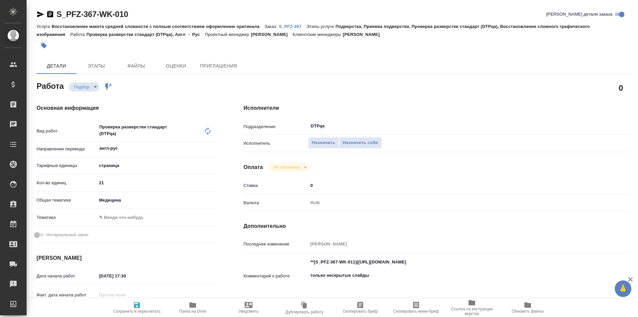
type textarea "x"
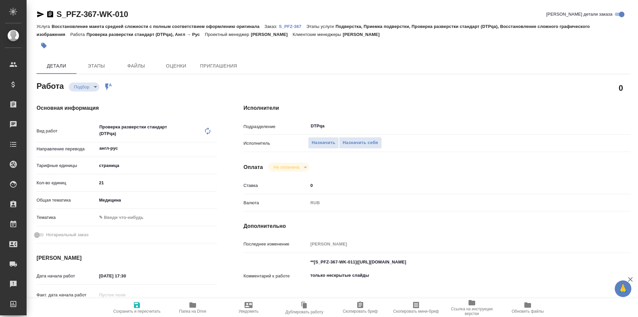
scroll to position [33, 0]
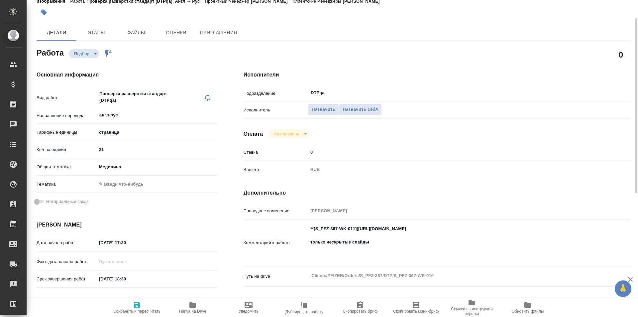
type textarea "x"
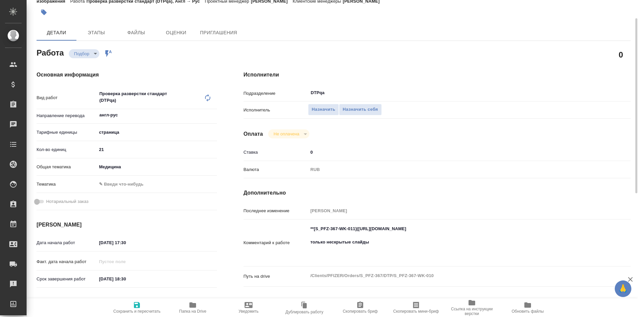
type textarea "x"
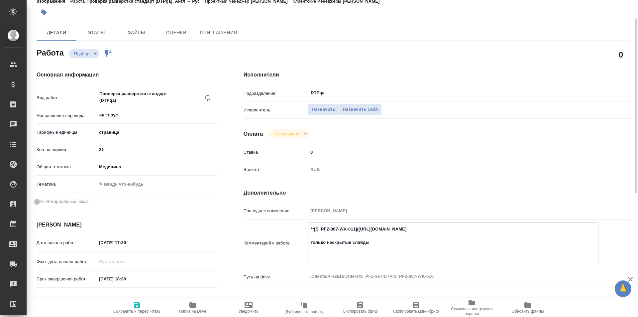
drag, startPoint x: 481, startPoint y: 229, endPoint x: 359, endPoint y: 228, distance: 122.3
click at [359, 228] on textarea "**[S_PFZ-367-WK-011]([URL][DOMAIN_NAME] только нескрытые слайды" at bounding box center [453, 242] width 290 height 38
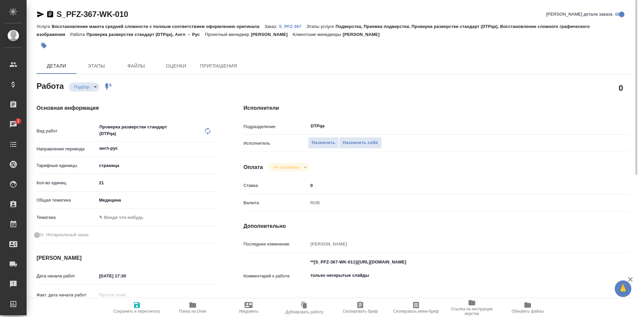
type textarea "x"
drag, startPoint x: 133, startPoint y: 14, endPoint x: 47, endPoint y: 15, distance: 86.1
click at [47, 15] on div "S_PFZ-367-WK-010 Кратко детали заказа" at bounding box center [334, 14] width 594 height 11
copy link "S_PFZ-367-WK-010"
click at [350, 142] on span "Назначить себя" at bounding box center [360, 143] width 35 height 8
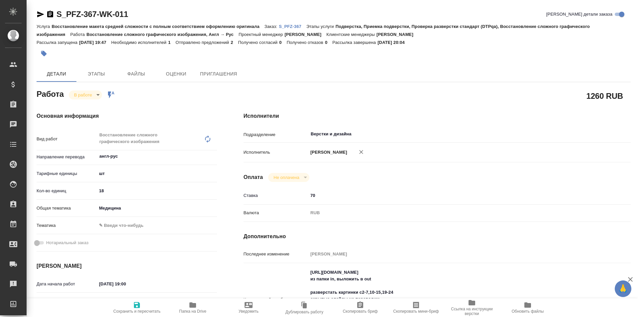
type textarea "x"
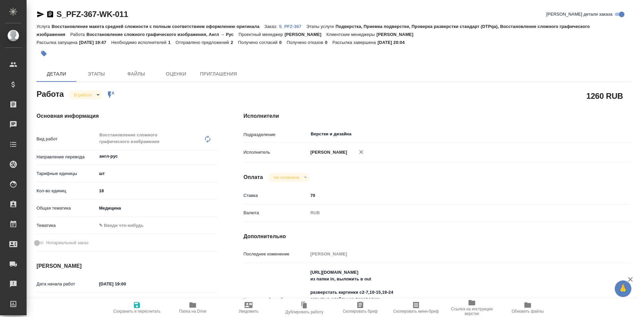
type textarea "x"
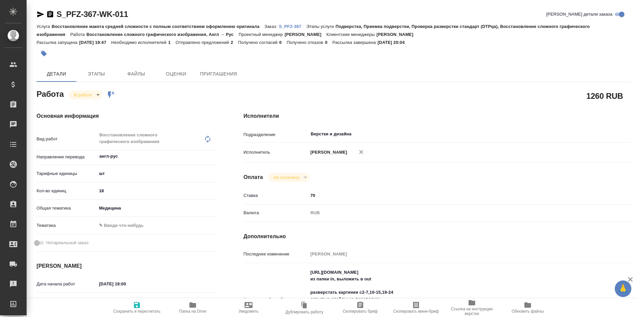
type textarea "x"
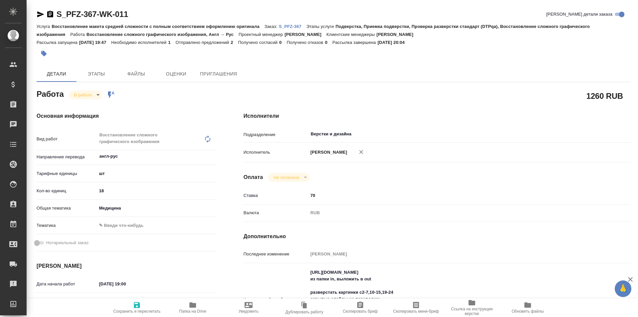
type textarea "x"
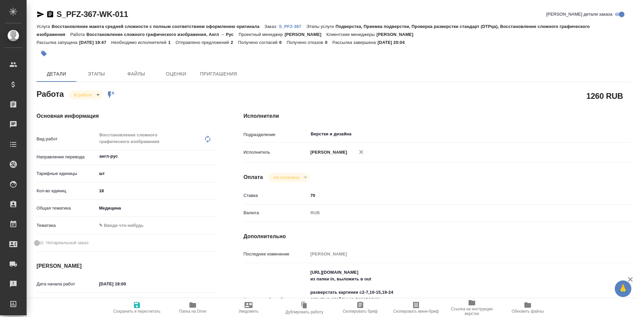
type textarea "x"
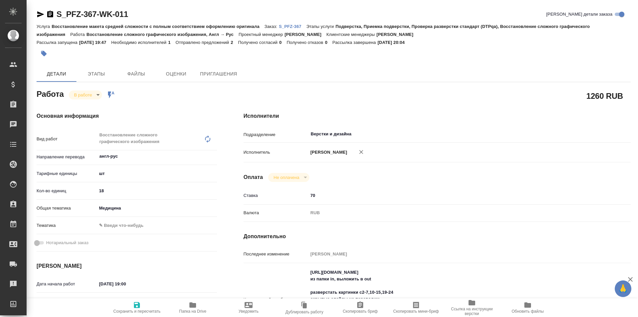
scroll to position [33, 0]
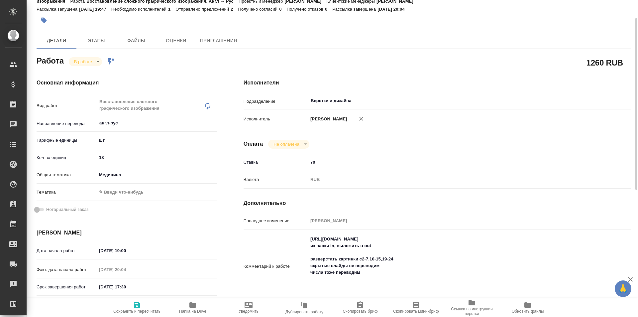
type textarea "x"
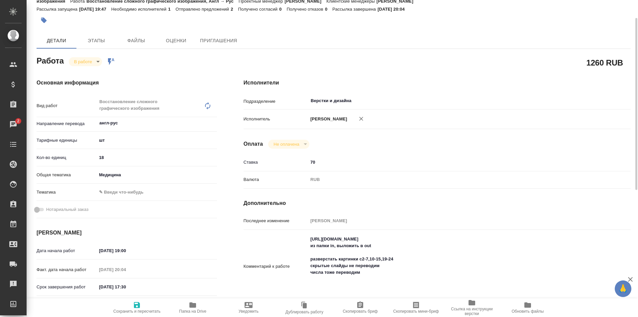
click at [192, 308] on icon "button" at bounding box center [193, 305] width 8 height 8
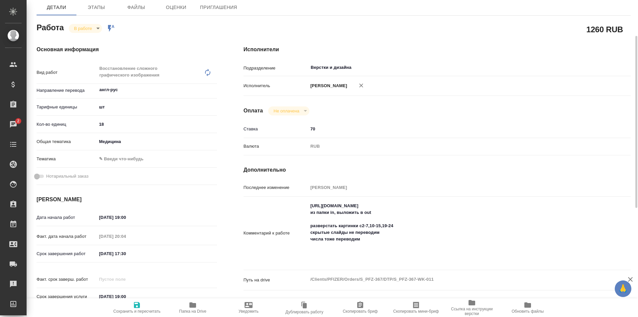
click at [193, 306] on icon "button" at bounding box center [192, 304] width 7 height 5
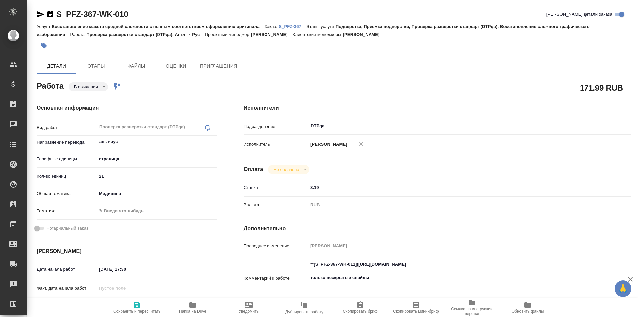
type textarea "x"
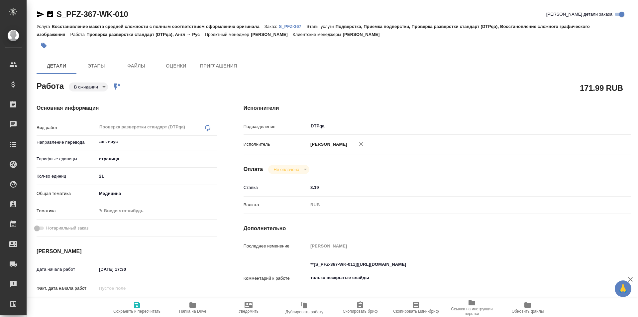
type textarea "x"
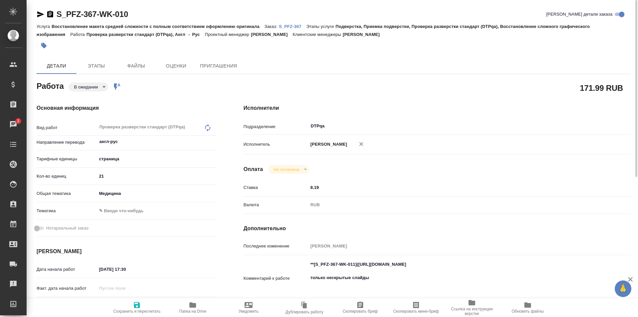
click at [90, 85] on body "🙏 .cls-1 fill:#fff; AWATERA Ismagilova [PERSON_NAME] Спецификации Заказы 2 Чаты…" at bounding box center [319, 158] width 638 height 317
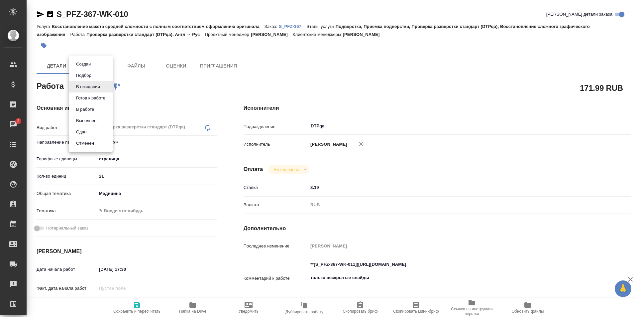
click at [88, 107] on button "В работе" at bounding box center [85, 109] width 22 height 7
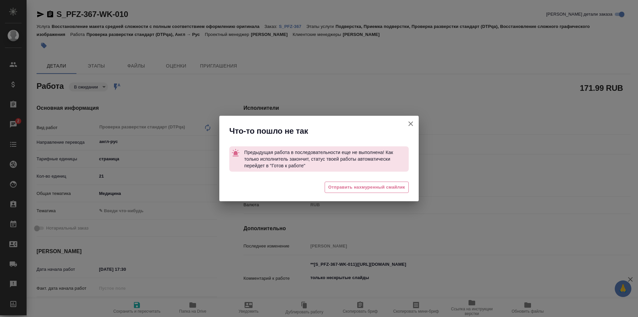
type textarea "x"
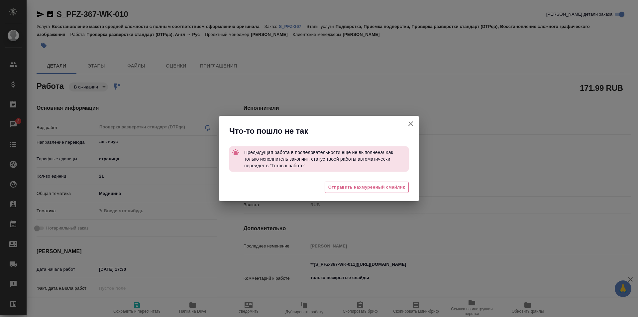
type textarea "x"
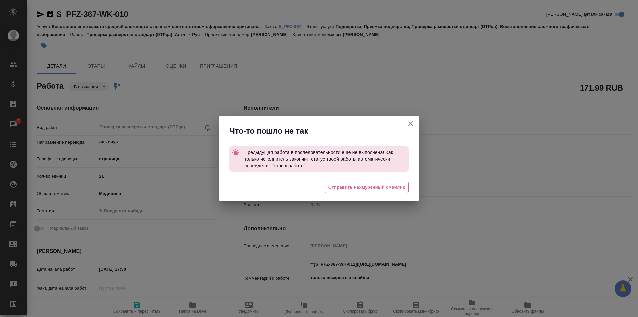
type textarea "x"
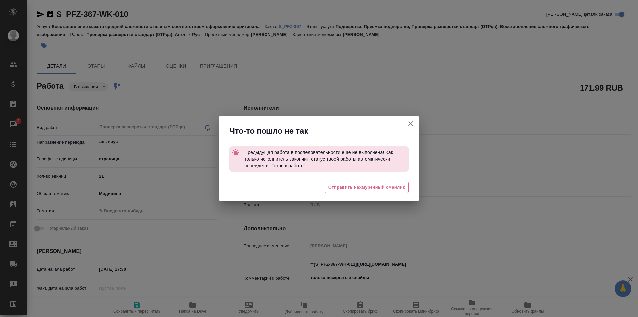
click at [412, 123] on icon "button" at bounding box center [410, 123] width 5 height 5
type textarea "x"
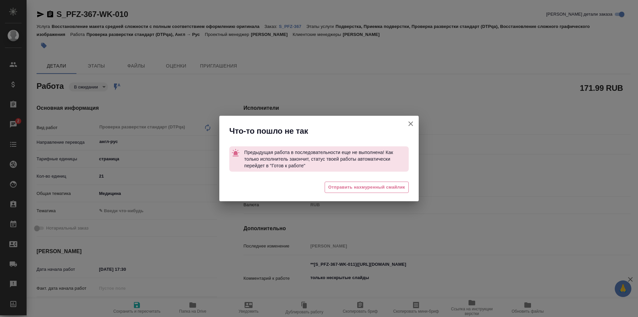
type textarea "x"
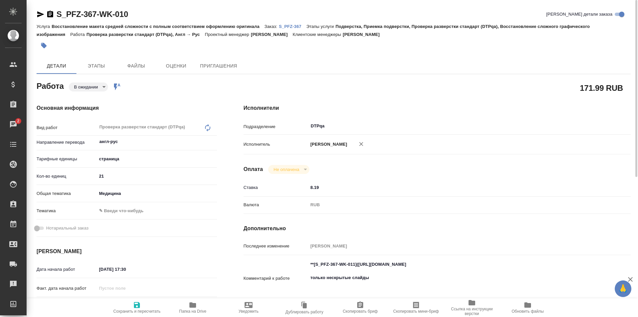
click at [190, 307] on icon "button" at bounding box center [192, 304] width 7 height 5
drag, startPoint x: 133, startPoint y: 16, endPoint x: 51, endPoint y: 15, distance: 82.4
click at [51, 15] on div "S_PFZ-367-WK-010 Кратко детали заказа" at bounding box center [334, 14] width 594 height 11
copy link "S_PFZ-367-WK-010"
click at [289, 24] on p "S_PFZ-367" at bounding box center [293, 26] width 28 height 5
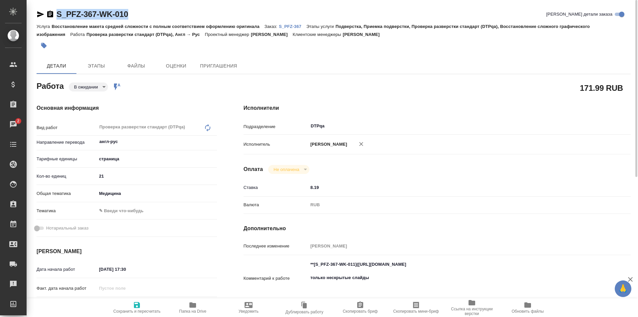
click at [92, 85] on body "🙏 .cls-1 fill:#fff; AWATERA Ismagilova [PERSON_NAME] Спецификации Заказы 2 Чаты…" at bounding box center [319, 158] width 638 height 317
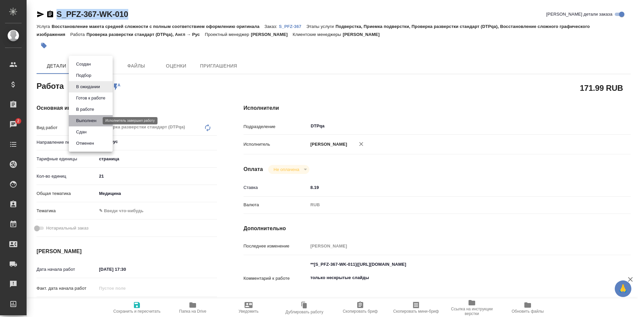
click at [87, 119] on button "Выполнен" at bounding box center [86, 120] width 24 height 7
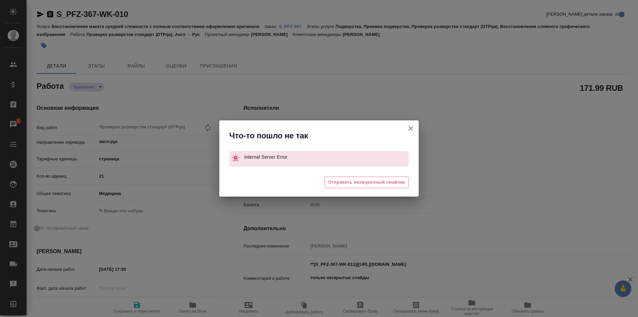
type textarea "x"
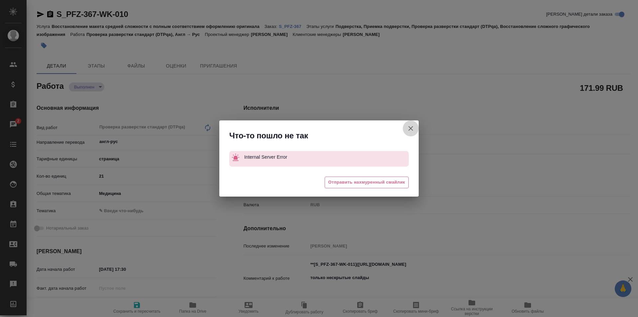
click at [408, 128] on icon "button" at bounding box center [411, 128] width 8 height 8
type textarea "x"
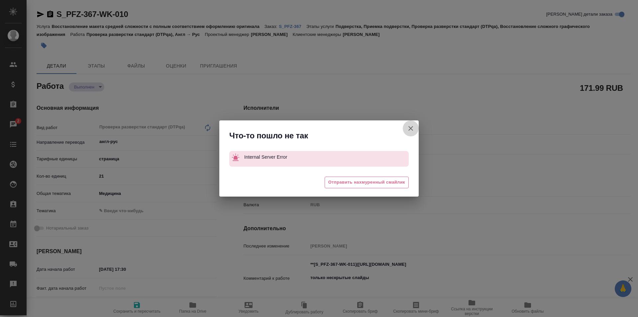
type textarea "x"
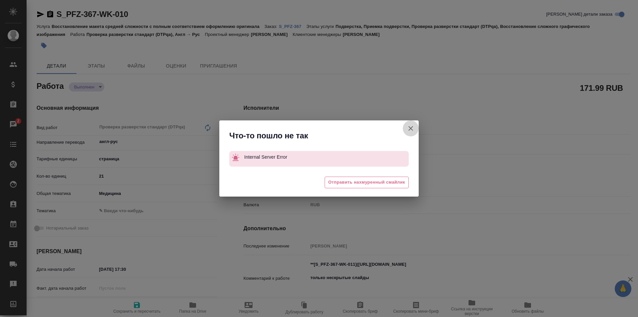
type textarea "x"
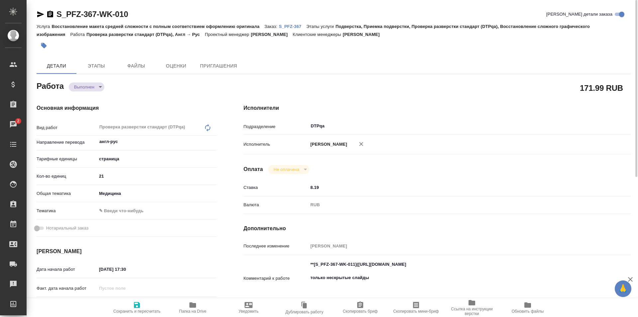
click at [188, 306] on span "Папка на Drive" at bounding box center [193, 307] width 48 height 13
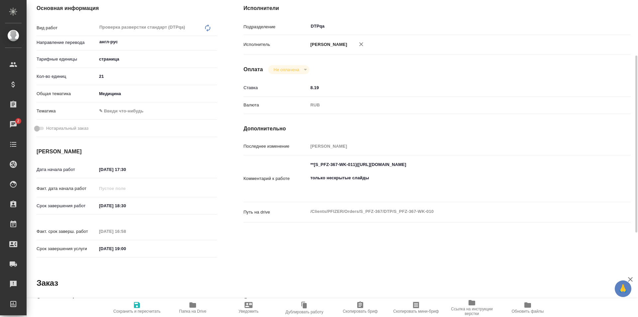
type textarea "x"
click at [367, 196] on textarea "**[S_PFZ-367-WK-011]([URL][DOMAIN_NAME] только нескрытые слайды" at bounding box center [453, 178] width 290 height 38
paste textarea "[URL][DOMAIN_NAME]"
type textarea "x"
type textarea "**[S_PFZ-367-WK-011]([URL][DOMAIN_NAME] только нескрытые слайды [URL][DOMAIN_NA…"
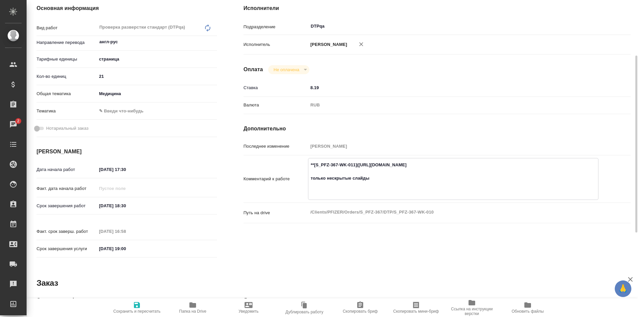
type textarea "x"
type textarea "**[S_PFZ-367-WK-011]([URL][DOMAIN_NAME] только нескрытые слайды [URL][DOMAIN_NA…"
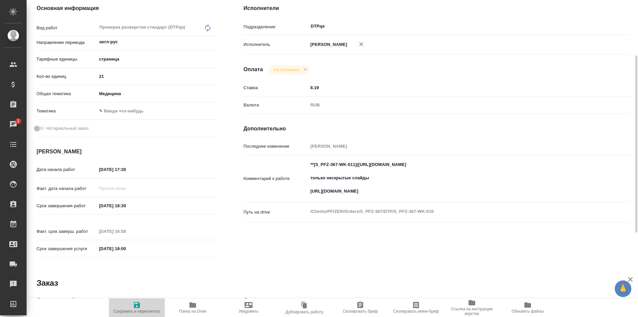
type textarea "x"
click at [142, 309] on span "Сохранить и пересчитать" at bounding box center [136, 311] width 47 height 5
type textarea "x"
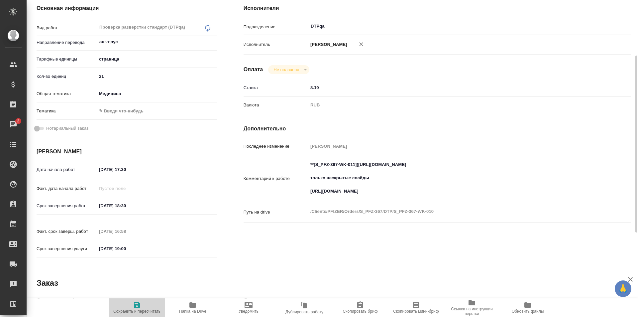
type textarea "x"
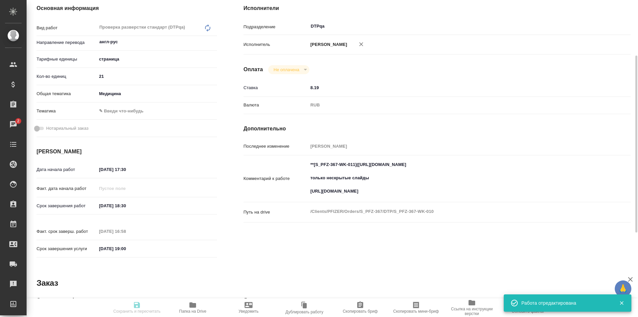
type textarea "x"
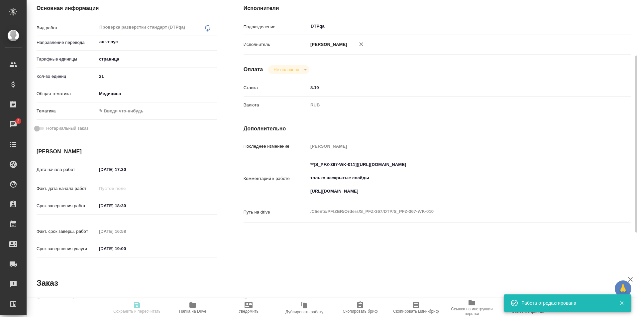
type input "completed"
type textarea "Проверка разверстки стандарт (DTPqa)"
type textarea "x"
type input "англ-рус"
type input "5a8b1489cc6b4906c91bfdb2"
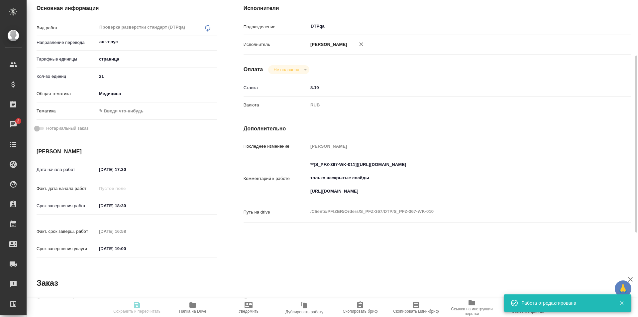
type input "21"
type input "med"
type input "[DATE] 17:30"
type input "[DATE] 18:30"
type input "[DATE] 16:58"
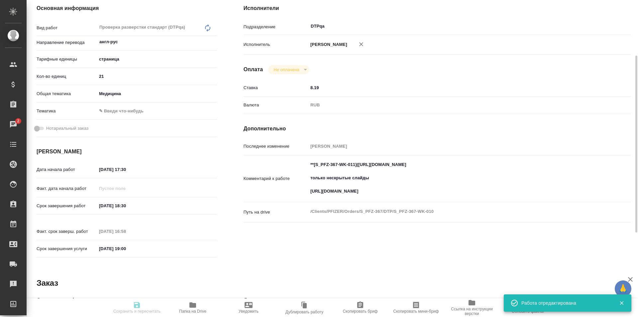
type input "[DATE] 19:00"
type input "DTPqa"
type input "notPayed"
type input "8.19"
type input "RUB"
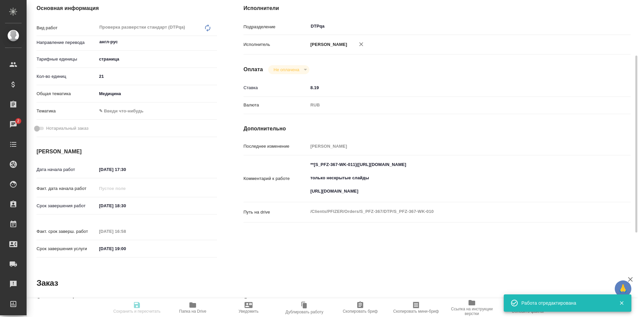
type input "[PERSON_NAME]"
type textarea "**[S_PFZ-367-WK-011]([URL][DOMAIN_NAME] только нескрытые слайды [URL][DOMAIN_NA…"
type textarea "x"
type textarea "/Clients/PFIZER/Orders/S_PFZ-367/DTP/S_PFZ-367-WK-010"
type textarea "x"
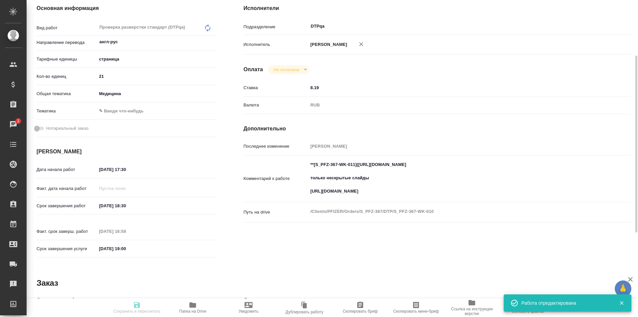
type input "S_PFZ-367"
type input "9501079378"
type input "Восстановление макета средней сложности с полным соответствием оформлению ориги…"
type input "Подверстка, Приемка подверстки, Проверка разверстки стандарт (DTPqa), Восстанов…"
type input "[PERSON_NAME]"
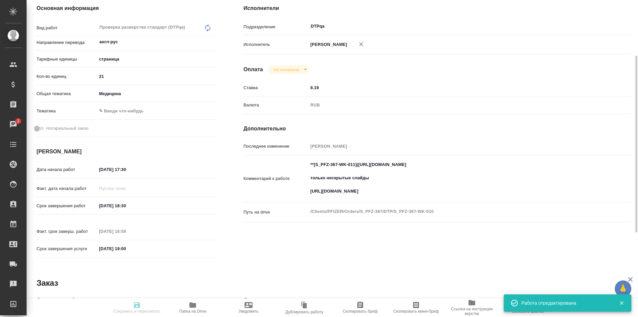
type input "[PERSON_NAME]"
type input "/Clients/PFIZER/Orders/S_PFZ-367"
type textarea "x"
type textarea "англ-рус"
type textarea "x"
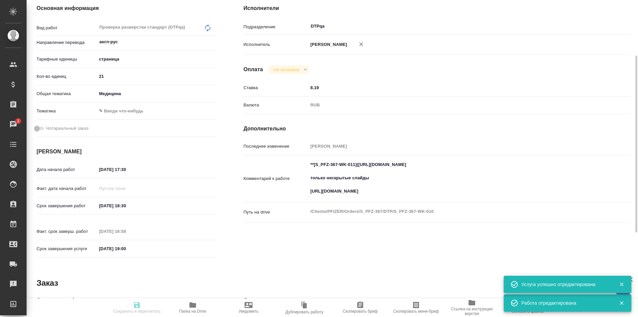
type textarea "x"
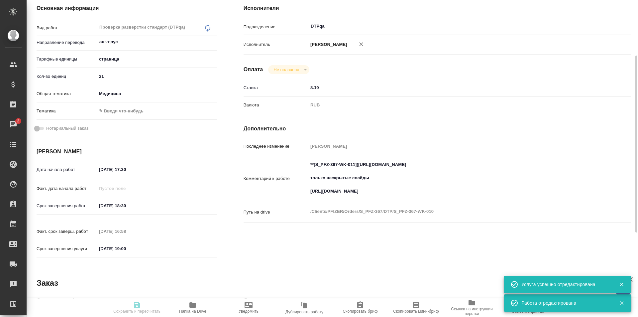
type textarea "x"
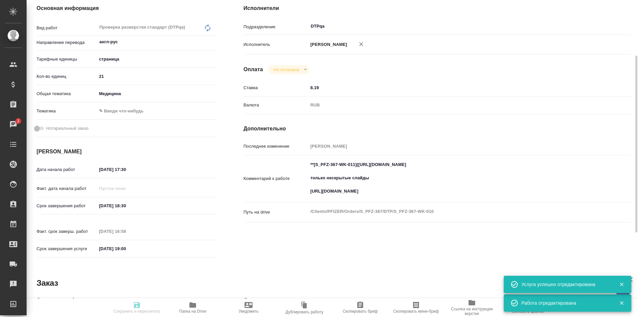
type textarea "x"
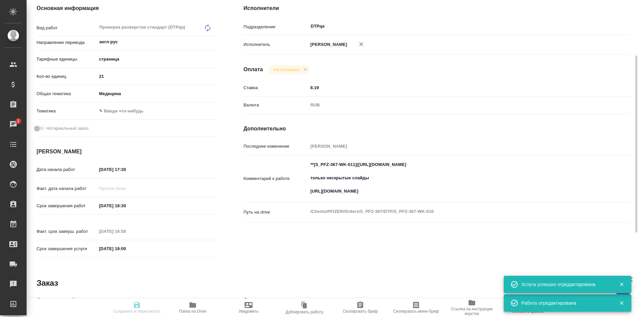
type textarea "x"
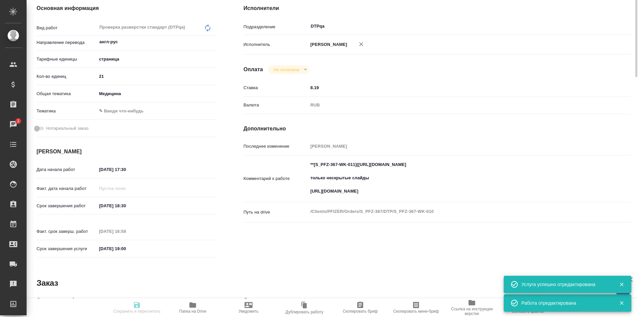
scroll to position [0, 0]
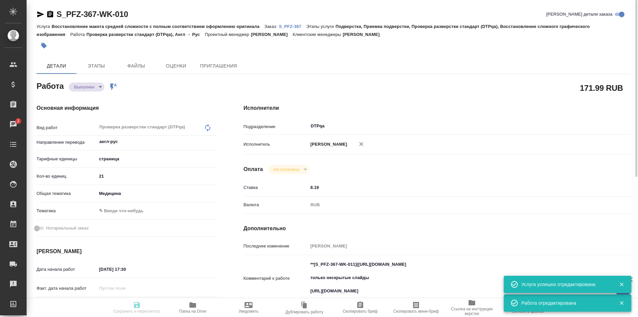
type textarea "x"
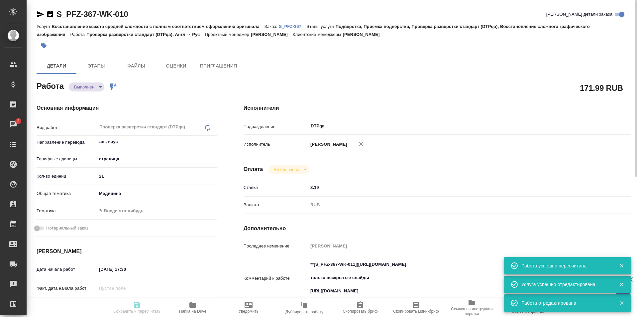
type input "completed"
type textarea "Проверка разверстки стандарт (DTPqa)"
type textarea "x"
type input "англ-рус"
type input "5a8b1489cc6b4906c91bfdb2"
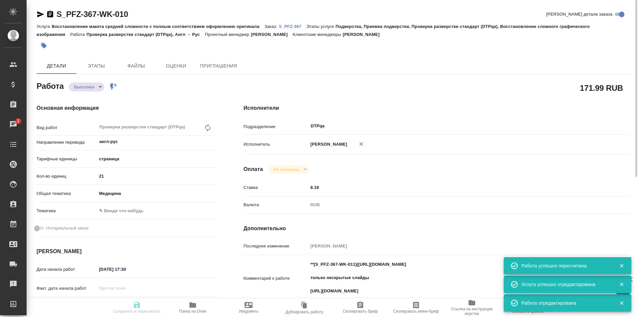
type input "21"
type input "med"
type input "[DATE] 17:30"
type input "[DATE] 18:30"
type input "[DATE] 16:58"
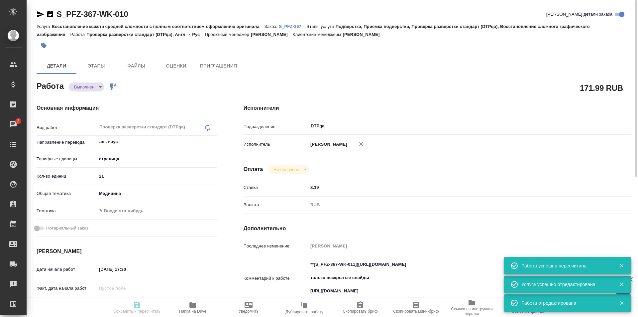
type input "[DATE] 19:00"
type input "DTPqa"
type input "notPayed"
type input "8.19"
type input "RUB"
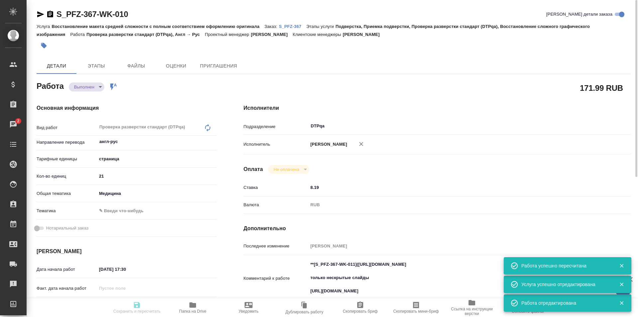
type input "[PERSON_NAME]"
type textarea "**[S_PFZ-367-WK-011]([URL][DOMAIN_NAME] только нескрытые слайды [URL][DOMAIN_NA…"
type textarea "x"
type textarea "/Clients/PFIZER/Orders/S_PFZ-367/DTP/S_PFZ-367-WK-010"
type textarea "x"
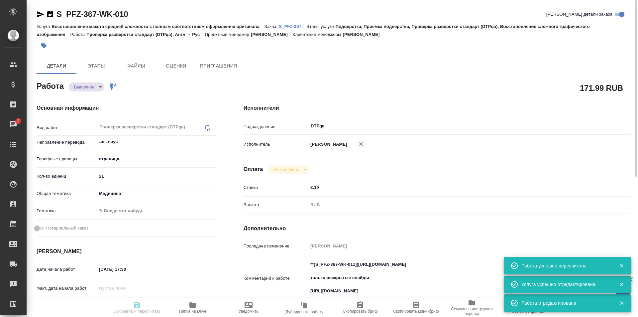
type input "S_PFZ-367"
type input "9501079378"
type input "Восстановление макета средней сложности с полным соответствием оформлению ориги…"
type input "Подверстка, Приемка подверстки, Проверка разверстки стандарт (DTPqa), Восстанов…"
type input "[PERSON_NAME]"
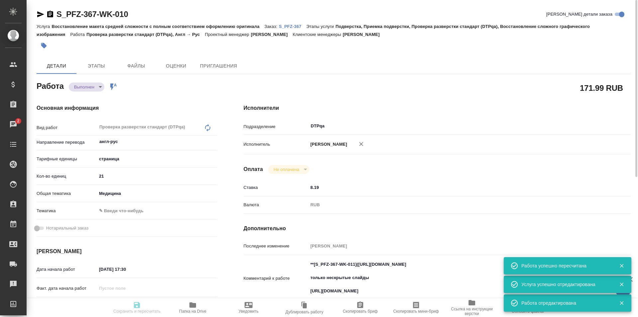
type input "[PERSON_NAME]"
type input "/Clients/PFIZER/Orders/S_PFZ-367"
type textarea "x"
type textarea "англ-рус"
type textarea "x"
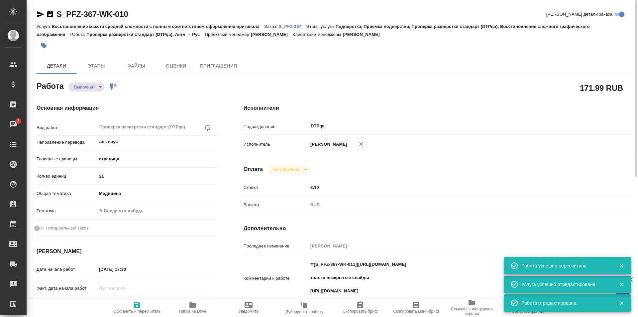
type textarea "x"
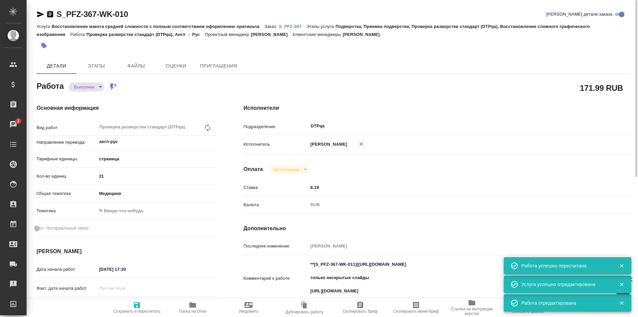
type textarea "x"
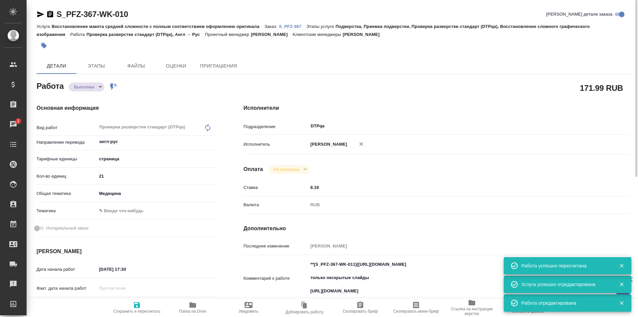
type textarea "x"
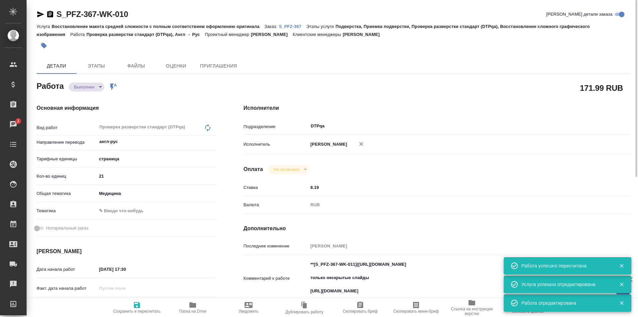
type textarea "x"
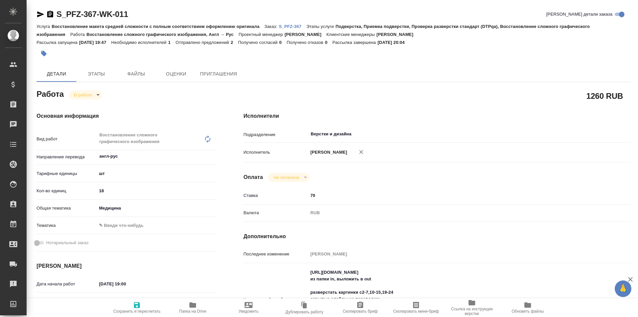
type textarea "x"
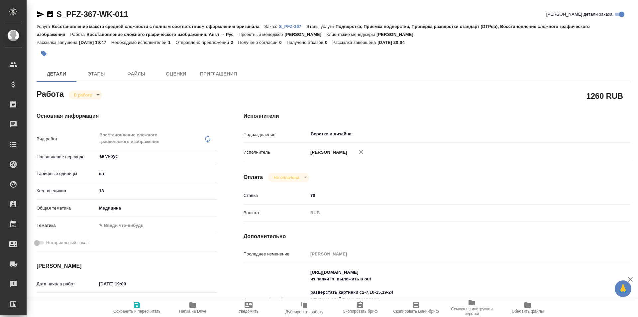
type textarea "x"
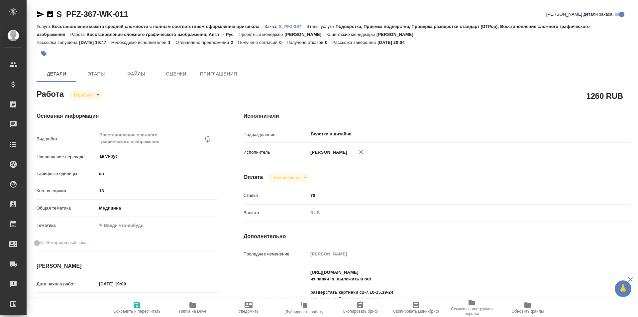
type textarea "x"
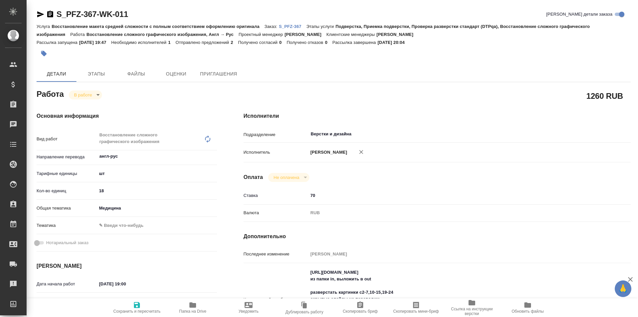
type textarea "x"
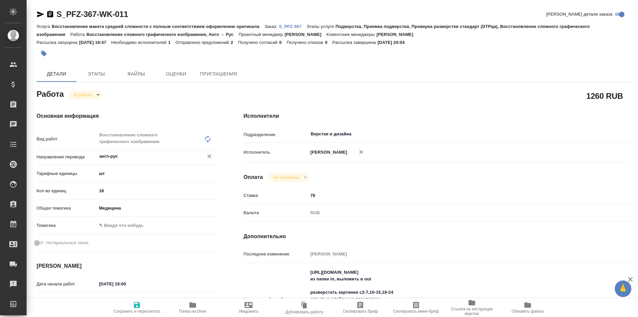
type textarea "x"
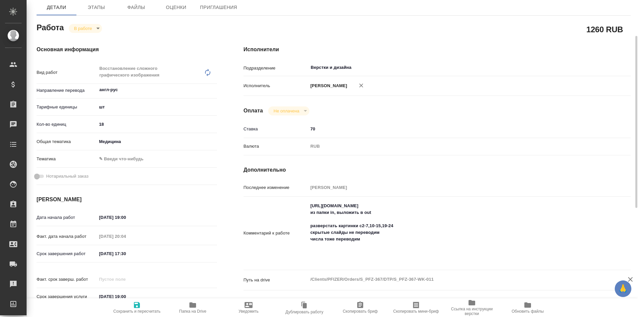
scroll to position [100, 0]
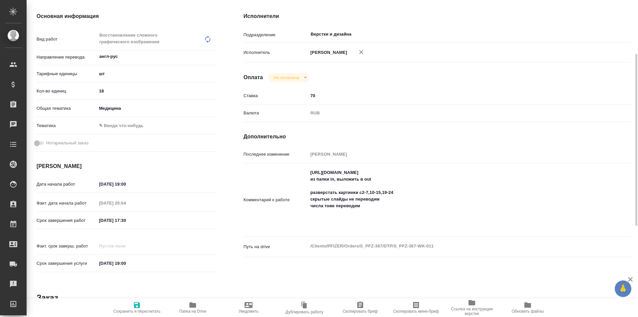
type textarea "x"
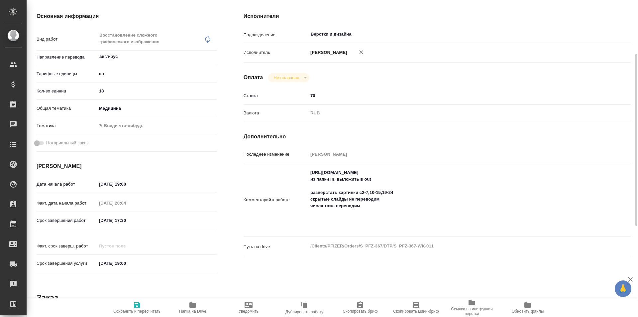
scroll to position [199, 0]
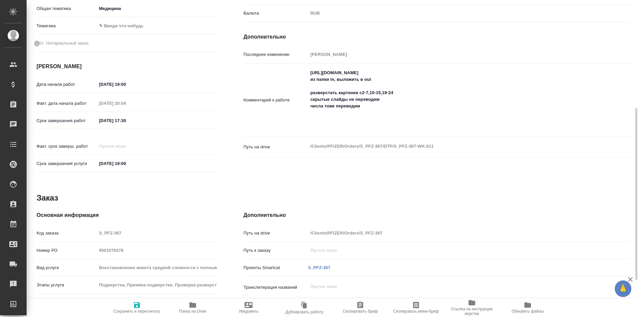
type textarea "x"
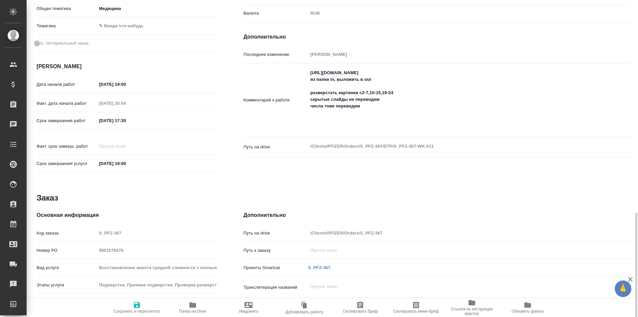
scroll to position [267, 0]
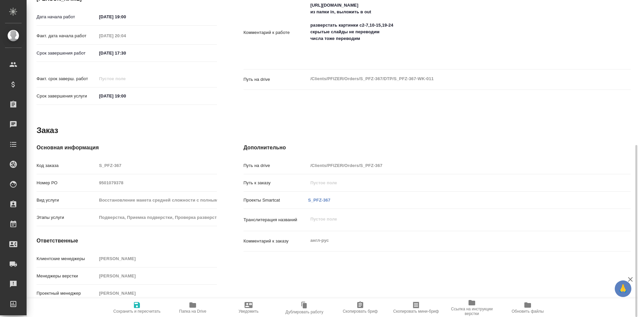
type textarea "x"
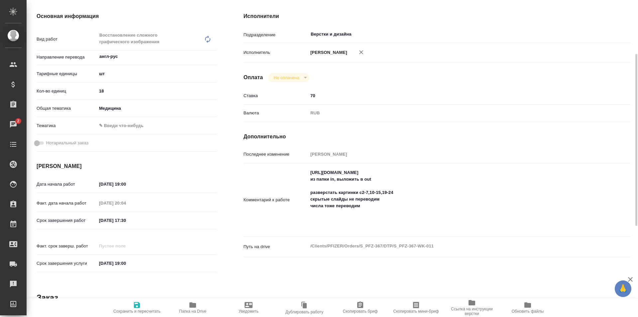
scroll to position [0, 0]
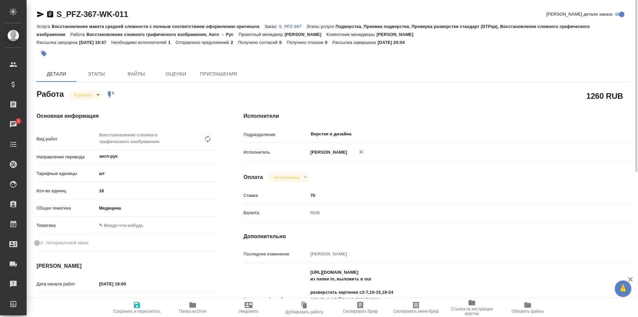
click at [290, 27] on p "S_PFZ-367" at bounding box center [293, 26] width 28 height 5
click at [293, 27] on p "S_PFZ-367" at bounding box center [293, 26] width 28 height 5
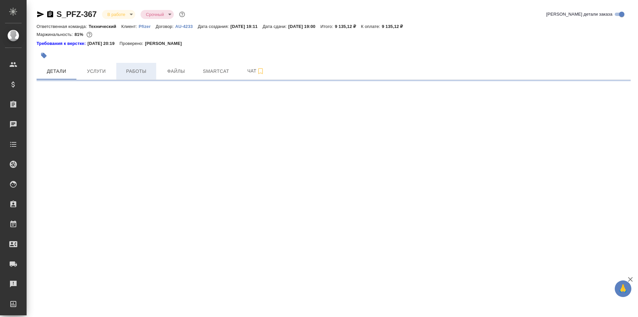
select select "RU"
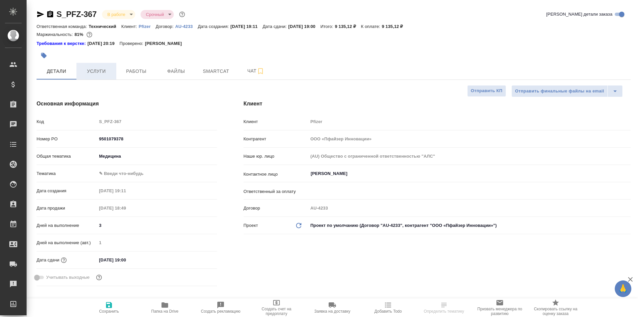
type textarea "x"
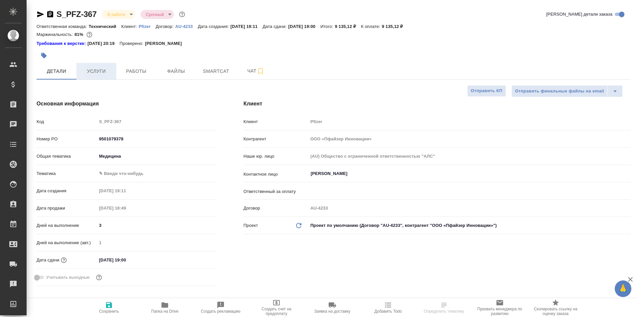
type textarea "x"
click at [74, 42] on link "Требования к верстке:" at bounding box center [62, 43] width 51 height 7
type textarea "x"
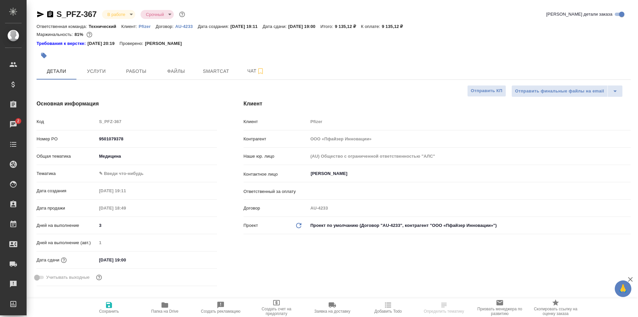
select select "RU"
type textarea "x"
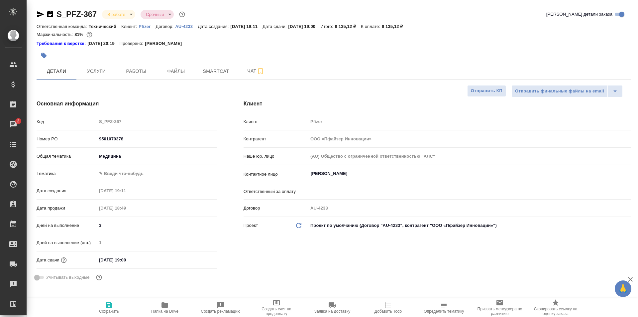
type textarea "x"
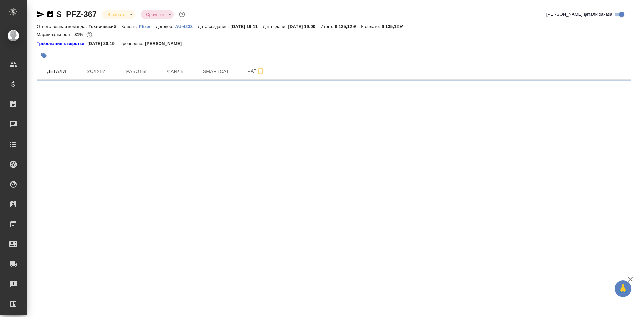
select select "RU"
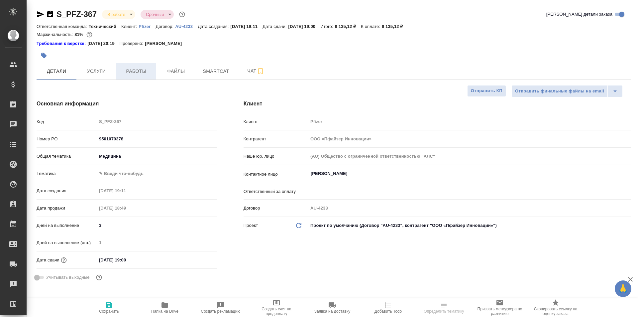
type textarea "x"
click at [131, 74] on span "Работы" at bounding box center [136, 71] width 32 height 8
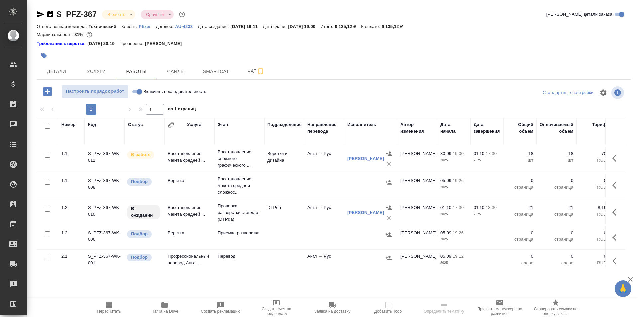
click at [135, 91] on input "Включить последовательность" at bounding box center [139, 92] width 24 height 8
checkbox input "true"
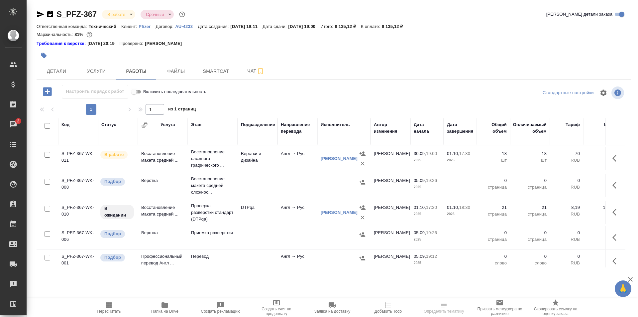
click at [140, 92] on input "Включить последовательность" at bounding box center [134, 92] width 24 height 8
checkbox input "false"
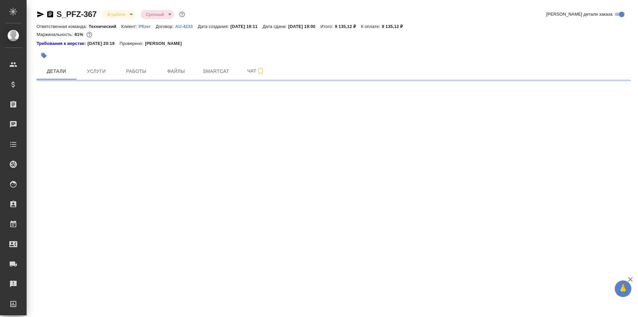
select select "RU"
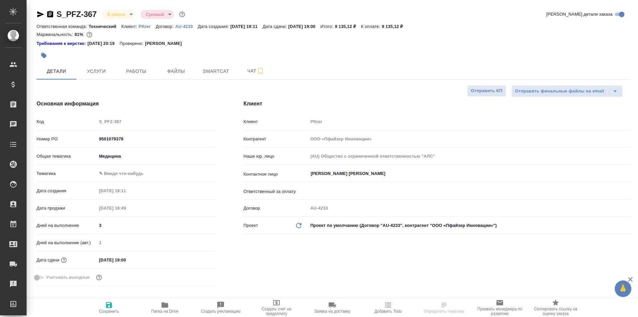
type textarea "x"
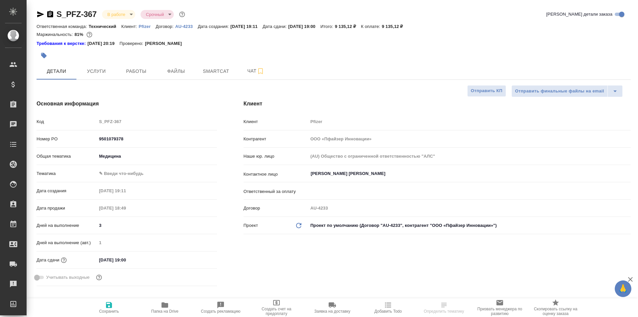
type textarea "x"
click at [137, 70] on span "Работы" at bounding box center [136, 71] width 32 height 8
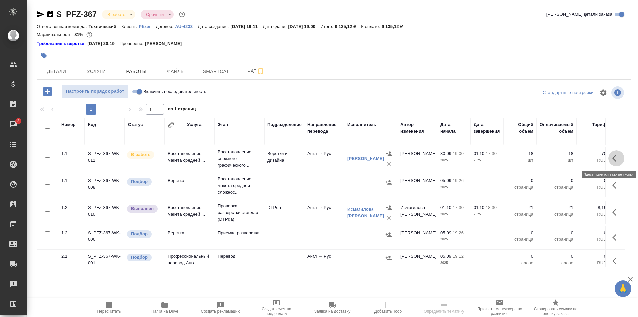
click at [613, 159] on icon "button" at bounding box center [615, 158] width 4 height 7
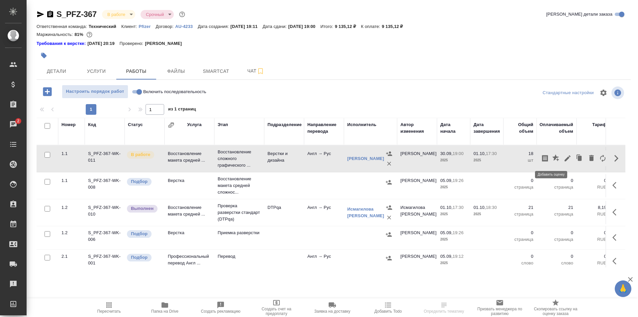
click at [552, 157] on icon "button" at bounding box center [555, 157] width 7 height 7
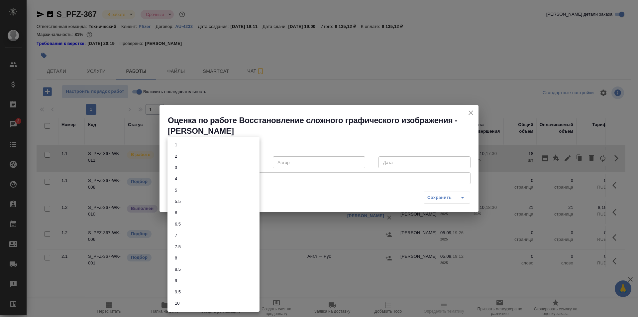
click at [233, 158] on body "🙏 .cls-1 fill:#fff; AWATERA Ismagilova Diana Клиенты Спецификации Заказы 2 Чаты…" at bounding box center [319, 158] width 638 height 317
click at [178, 260] on button "8" at bounding box center [176, 257] width 6 height 7
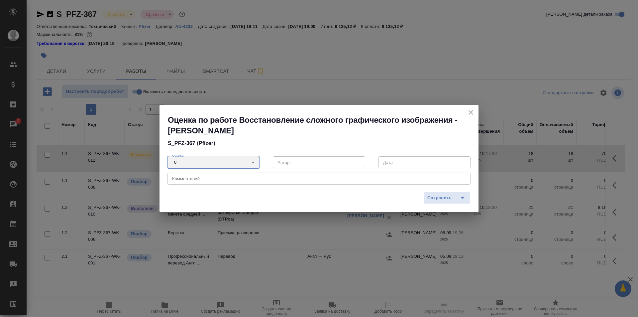
type input "8"
click at [437, 197] on span "Сохранить" at bounding box center [439, 198] width 24 height 8
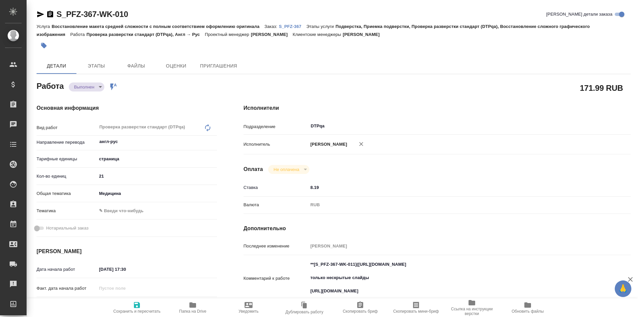
type textarea "x"
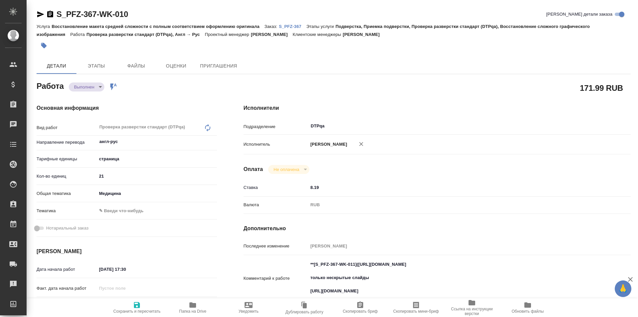
type textarea "x"
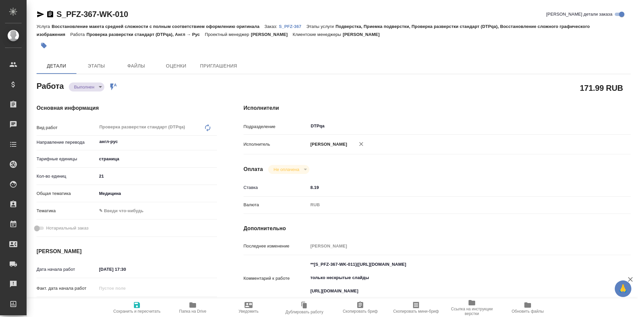
type textarea "x"
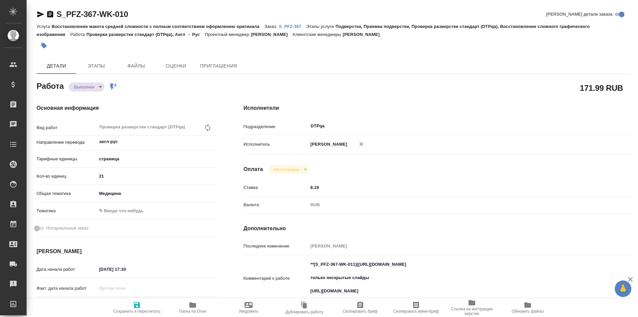
type textarea "x"
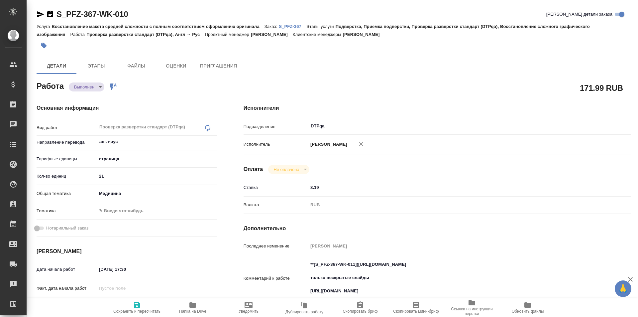
type textarea "x"
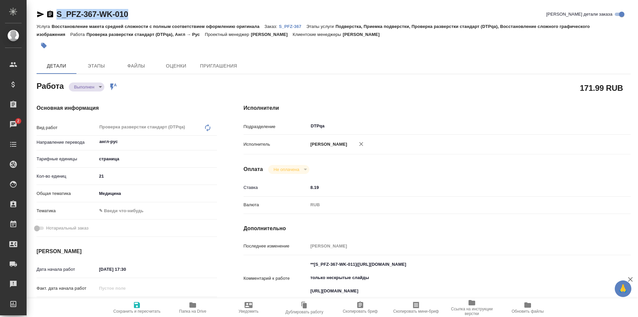
drag, startPoint x: 157, startPoint y: 18, endPoint x: 42, endPoint y: 13, distance: 115.1
click at [42, 13] on div "S_PFZ-367-WK-010 Кратко детали заказа" at bounding box center [334, 14] width 594 height 11
copy link "S_PFZ-367-WK-010"
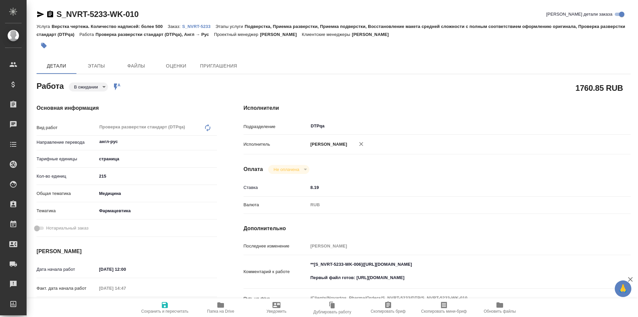
type textarea "x"
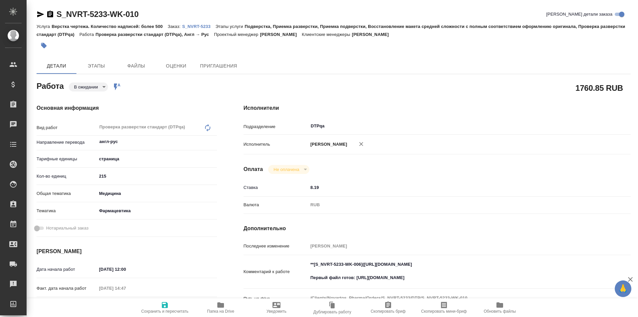
type textarea "x"
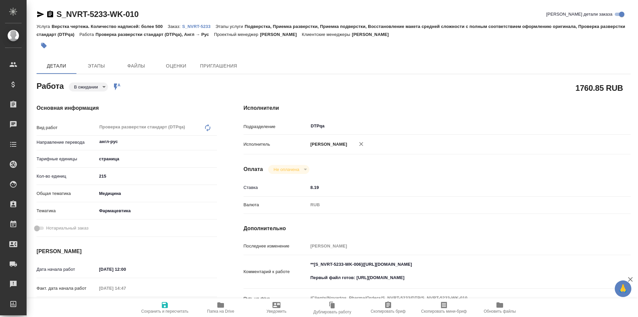
type textarea "x"
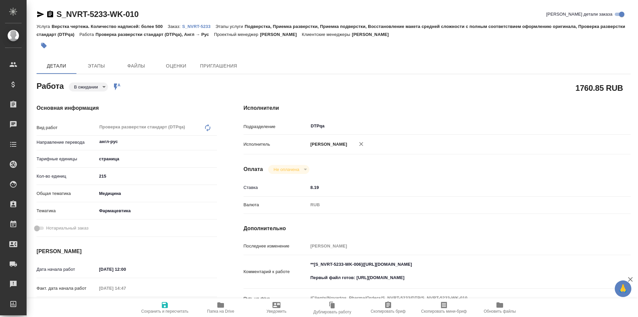
type textarea "x"
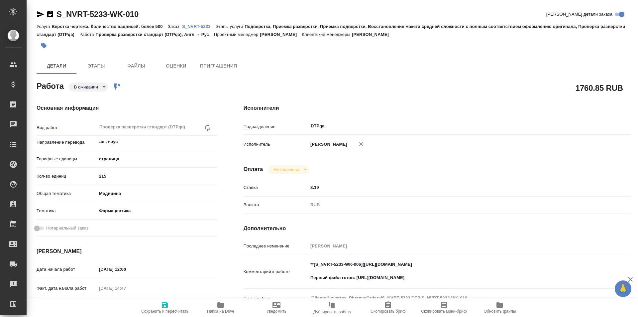
type textarea "x"
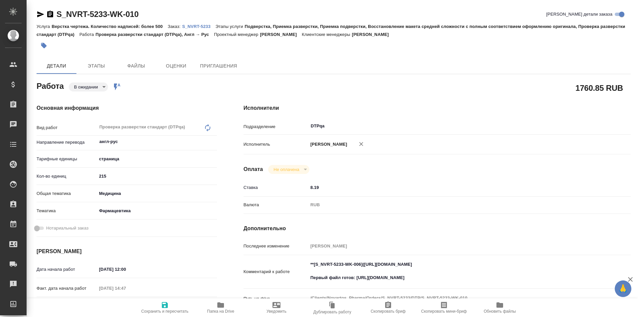
type textarea "x"
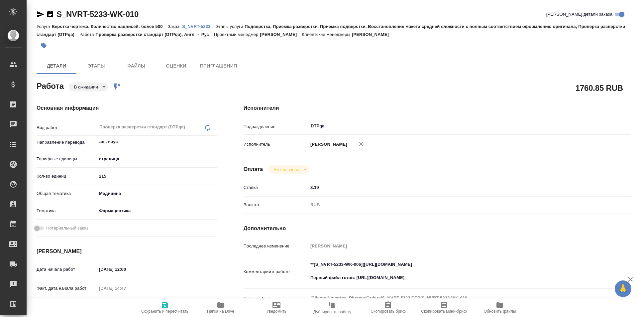
type textarea "x"
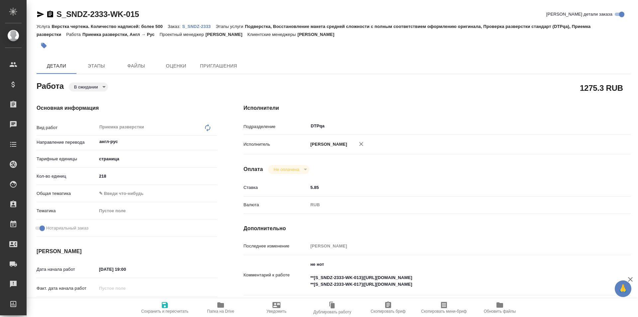
type textarea "x"
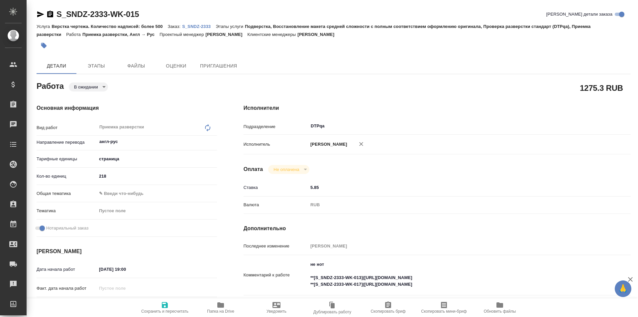
type textarea "x"
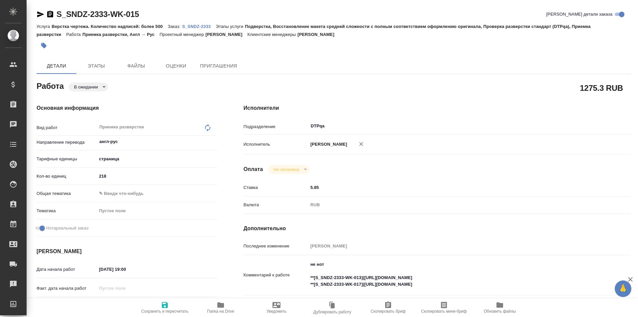
type textarea "x"
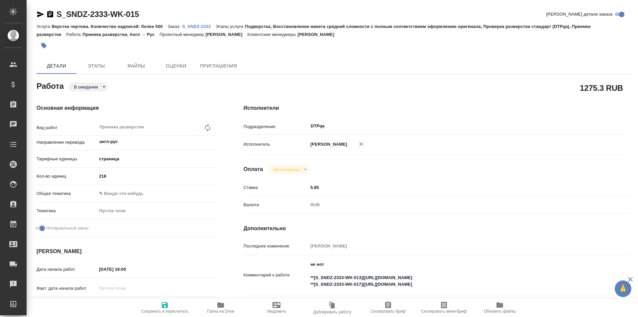
type textarea "x"
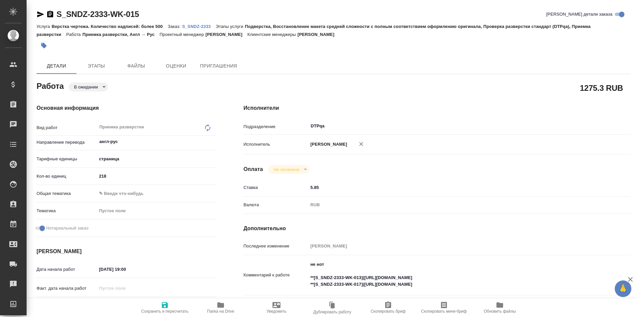
type textarea "x"
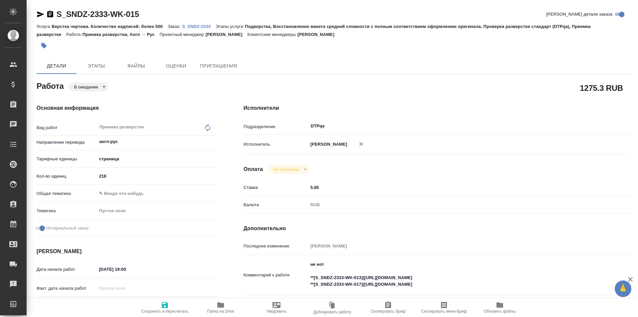
type textarea "x"
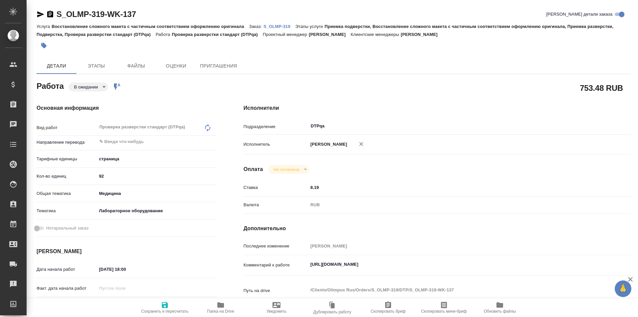
type textarea "x"
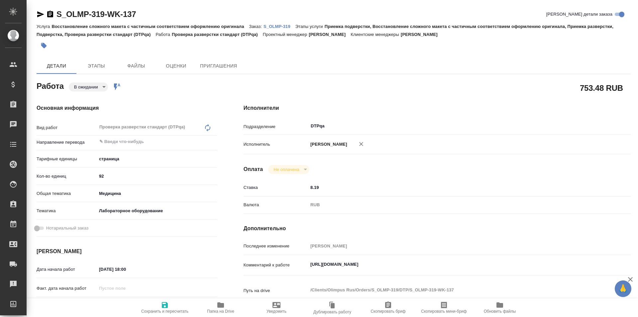
type textarea "x"
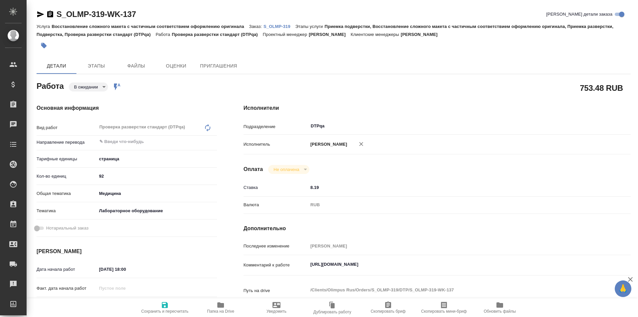
type textarea "x"
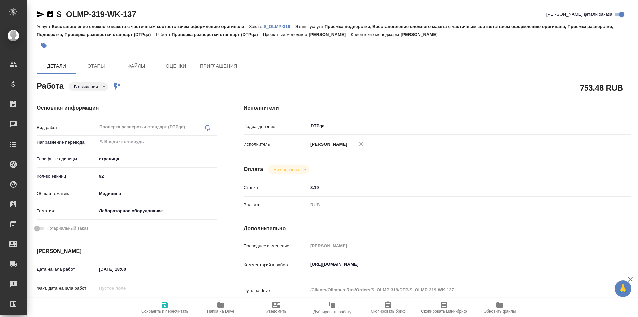
type textarea "x"
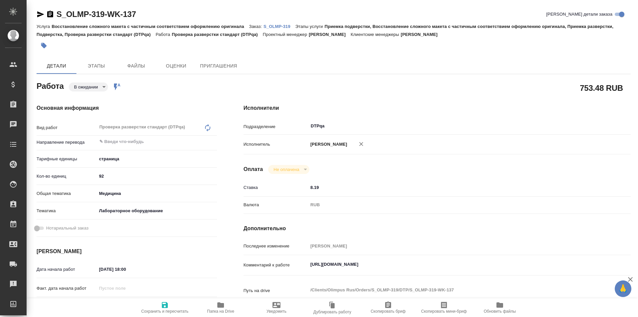
type textarea "x"
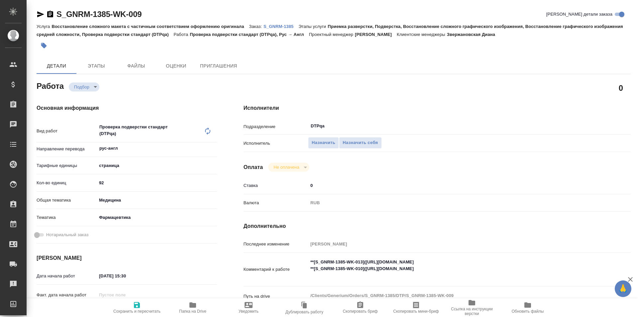
type textarea "x"
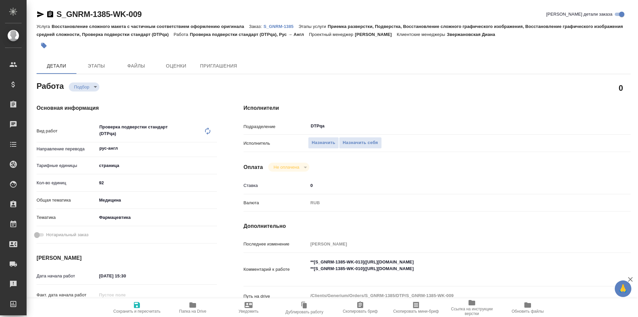
type textarea "x"
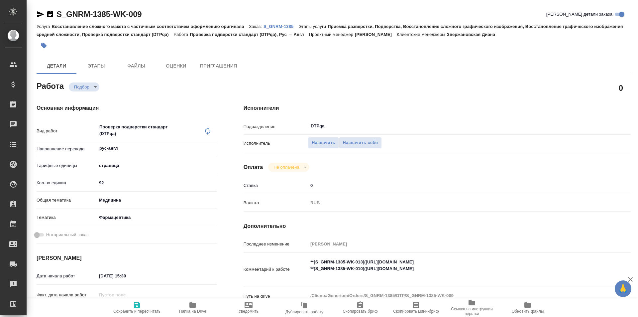
type textarea "x"
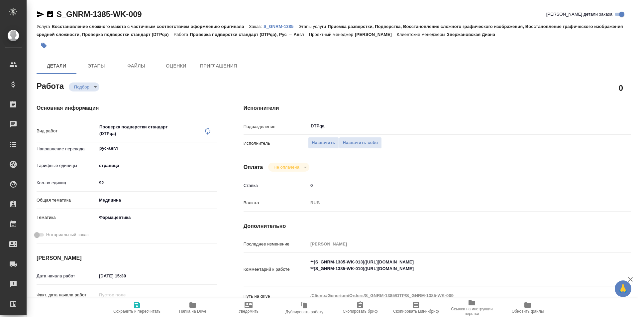
type textarea "x"
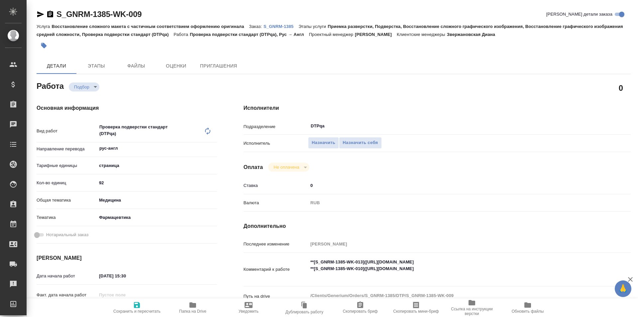
type textarea "x"
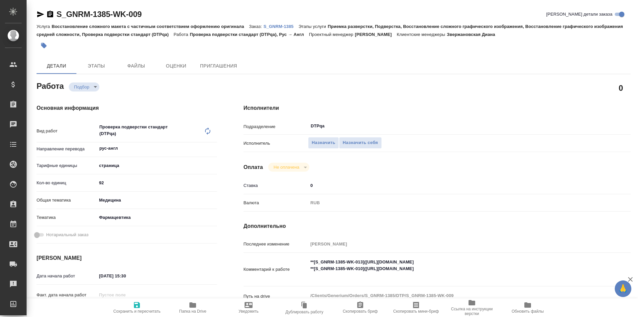
type textarea "x"
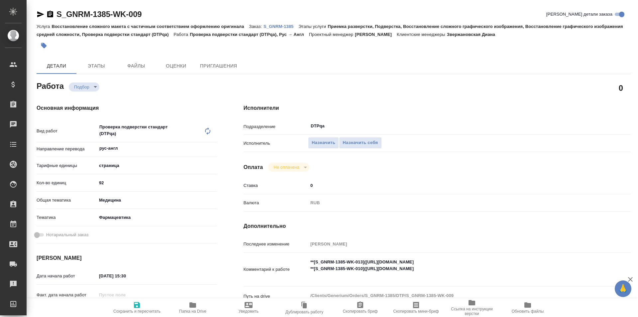
type textarea "x"
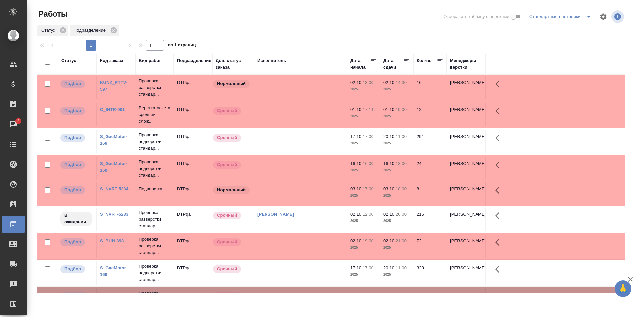
click at [309, 116] on td at bounding box center [300, 114] width 93 height 23
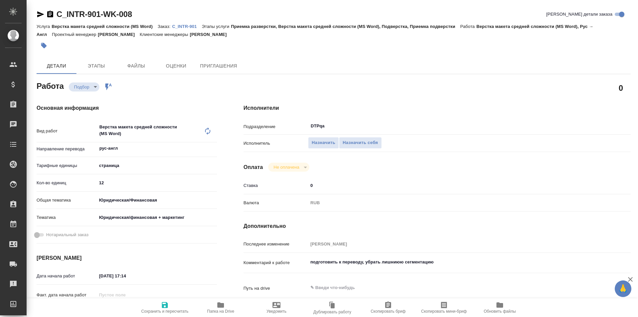
type textarea "x"
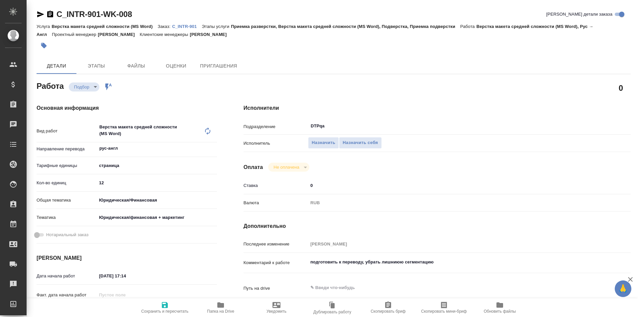
type textarea "x"
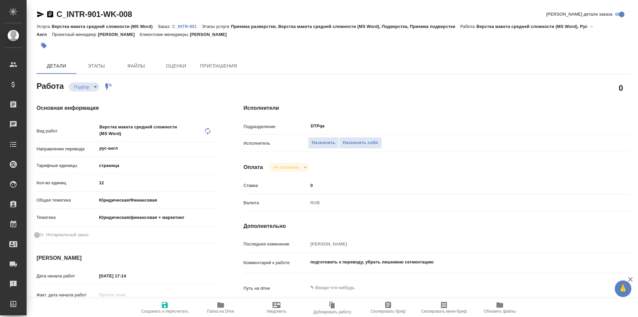
type textarea "x"
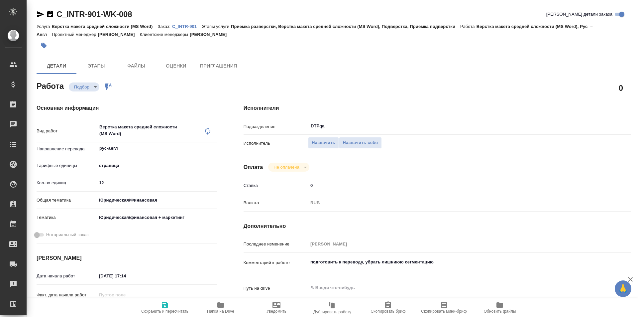
type textarea "x"
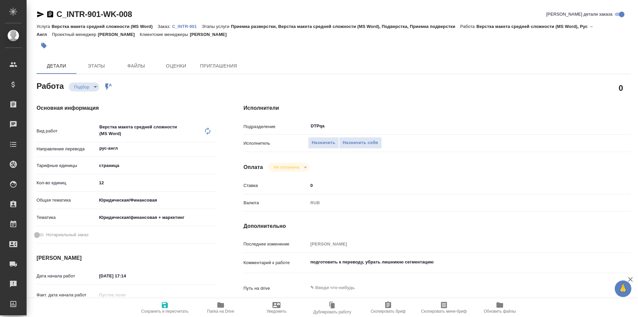
click at [218, 308] on icon "button" at bounding box center [221, 305] width 8 height 8
type textarea "x"
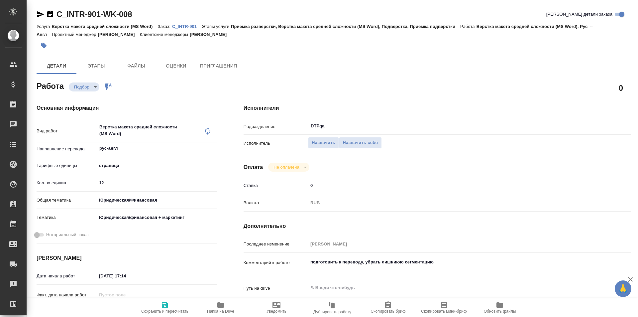
type textarea "x"
click at [221, 306] on icon "button" at bounding box center [220, 304] width 7 height 5
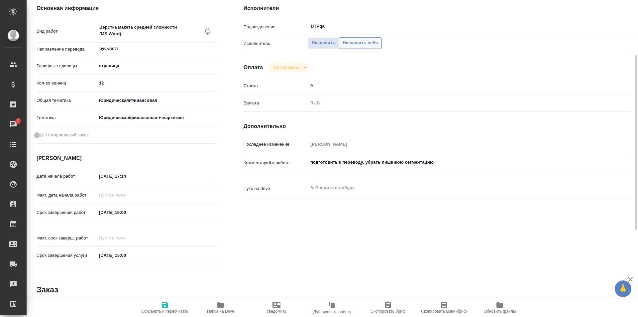
click at [365, 43] on span "Назначить себя" at bounding box center [360, 43] width 35 height 8
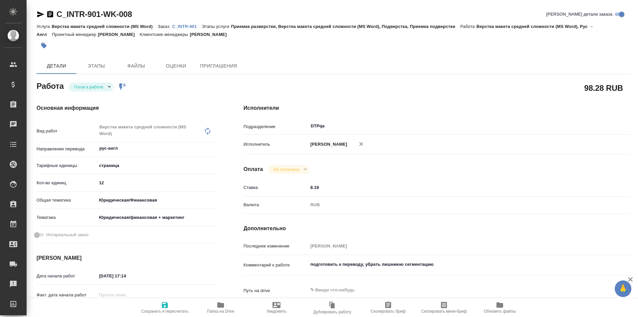
type textarea "x"
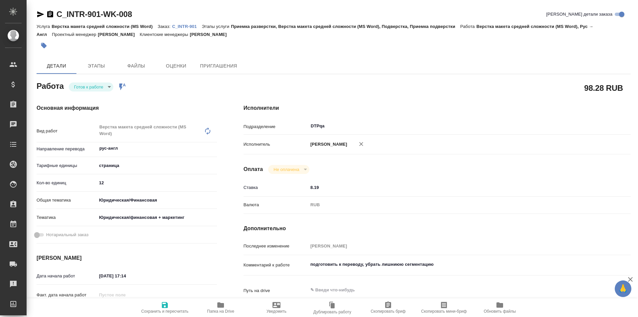
type textarea "x"
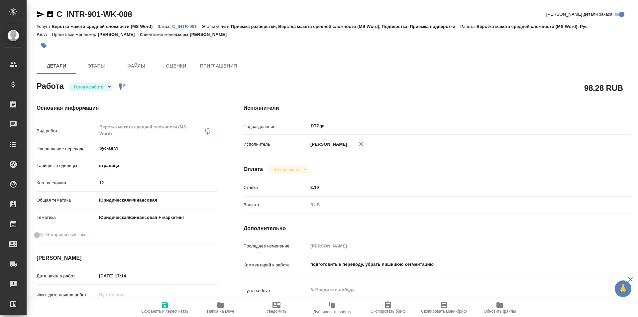
click at [165, 306] on icon "button" at bounding box center [165, 305] width 8 height 8
type textarea "x"
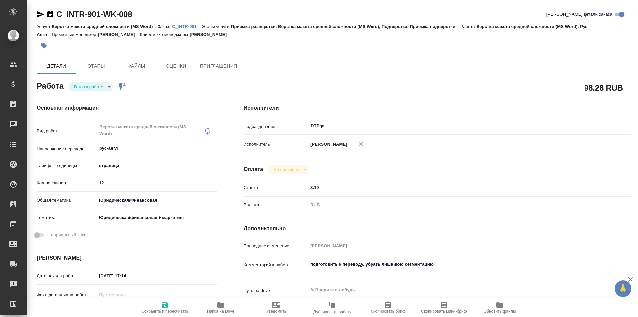
type textarea "x"
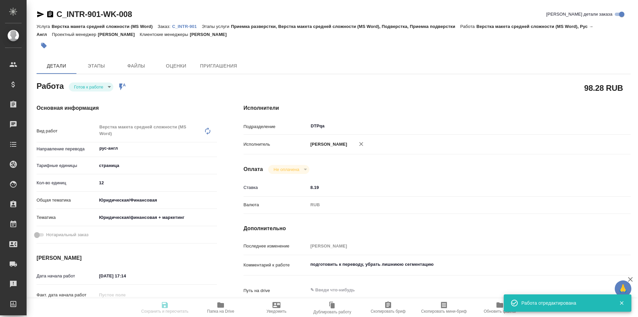
type textarea "x"
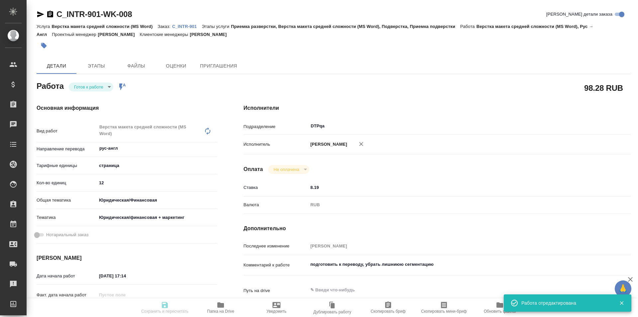
type input "readyForWork"
type textarea "Верстка макета средней сложности (MS Word)"
type textarea "x"
type input "рус-англ"
type input "5a8b1489cc6b4906c91bfdb2"
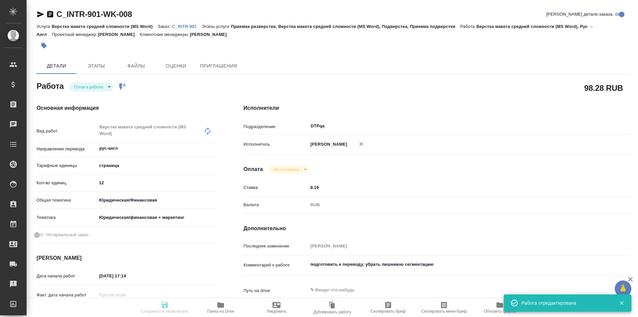
type input "12"
type input "yr-fn"
type input "5f647205b73bc97568ca66c4"
type input "[DATE] 17:14"
type input "[DATE] 19:00"
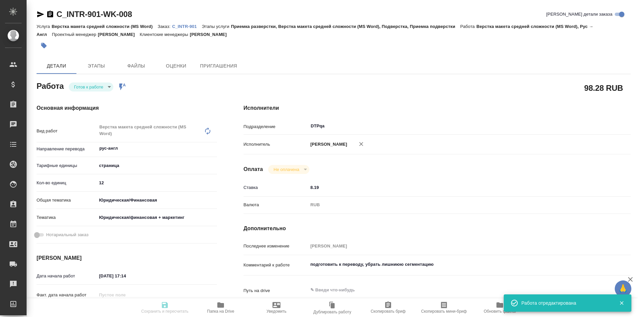
type input "[DATE] 15:00"
type input "DTPqa"
type input "notPayed"
type input "8.19"
type input "RUB"
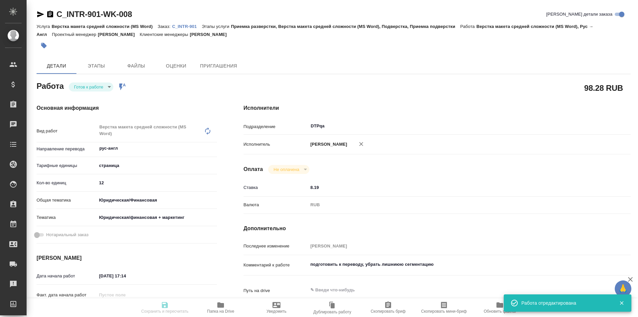
type input "[PERSON_NAME]"
type textarea "подготовить к переводу, убрать лишниюю сегментацию"
type textarea "x"
type input "C_INTR-901"
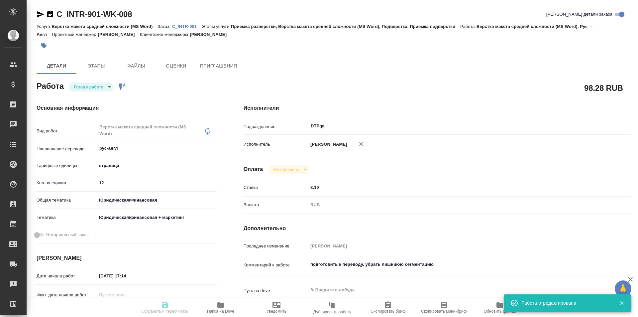
type input "Верстка макета средней сложности (MS Word)"
type input "Приемка разверстки, Верстка макета средней сложности (MS Word), Подверстка, При…"
type input "[PERSON_NAME]"
type input "/Clients/INTR/Orders/C_INTR-901"
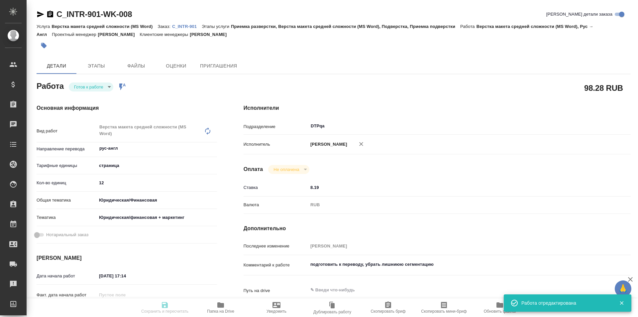
type textarea "x"
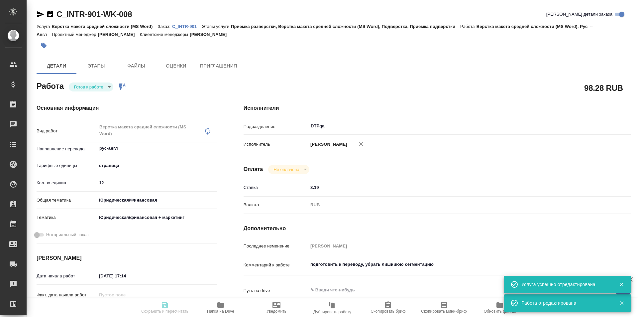
type textarea "x"
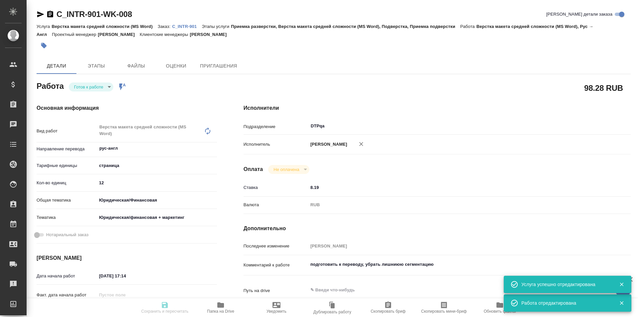
type textarea "x"
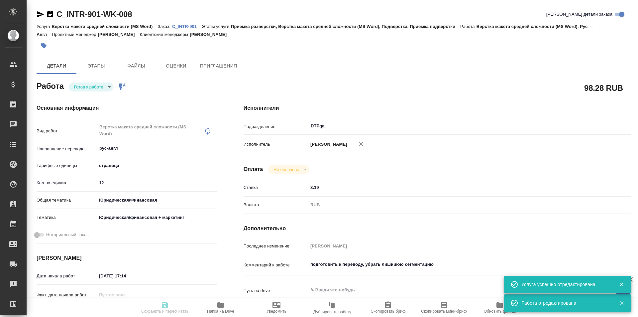
type textarea "x"
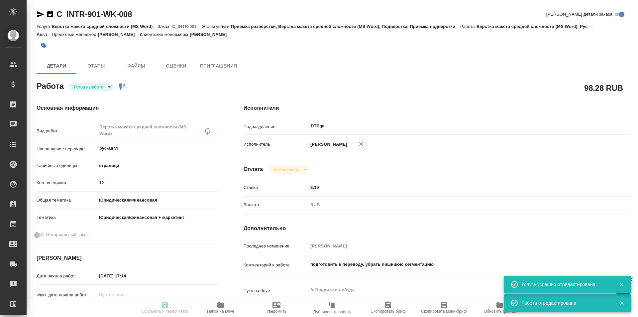
type textarea "x"
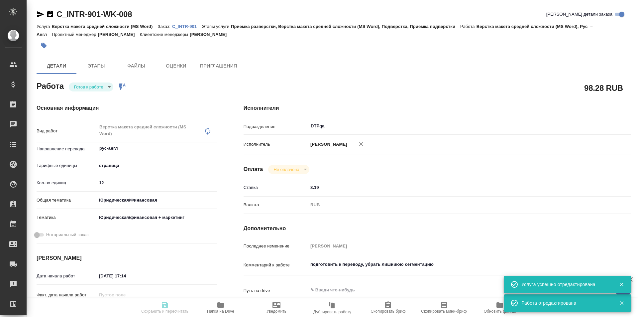
type input "readyForWork"
type textarea "Верстка макета средней сложности (MS Word)"
type textarea "x"
type input "рус-англ"
type input "5a8b1489cc6b4906c91bfdb2"
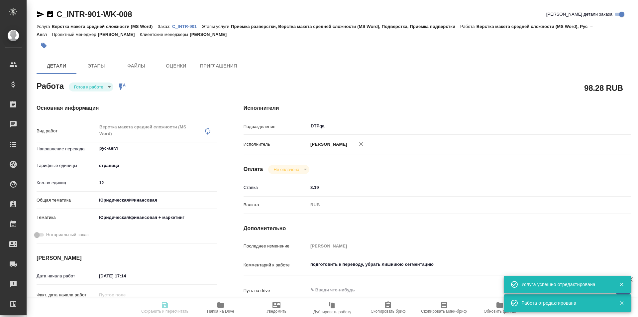
type input "12"
type input "yr-fn"
type input "5f647205b73bc97568ca66c4"
type input "[DATE] 17:14"
type input "[DATE] 19:00"
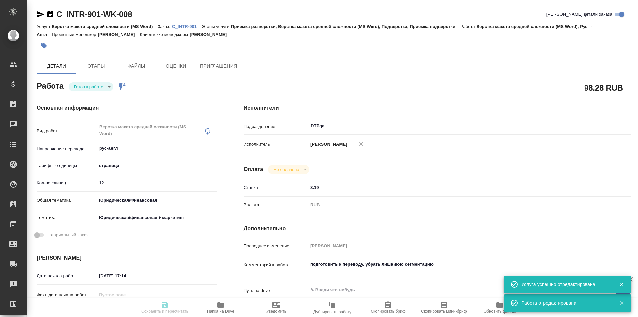
type input "[DATE] 15:00"
type input "DTPqa"
type input "notPayed"
type input "8.19"
type input "RUB"
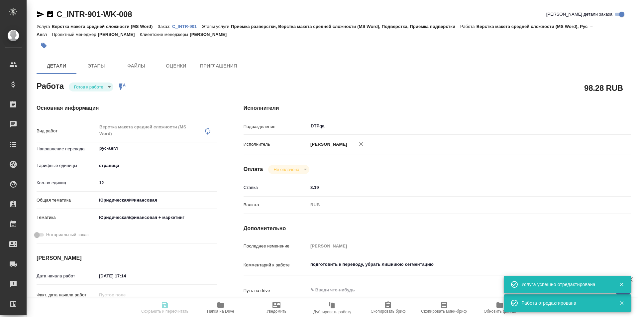
type input "[PERSON_NAME]"
type textarea "подготовить к переводу, убрать лишниюю сегментацию"
type textarea "x"
type input "C_INTR-901"
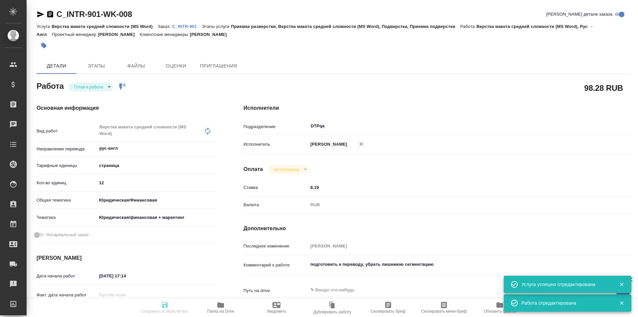
type input "Верстка макета средней сложности (MS Word)"
type input "Приемка разверстки, Верстка макета средней сложности (MS Word), Подверстка, При…"
type input "[PERSON_NAME]"
type input "/Clients/INTR/Orders/C_INTR-901"
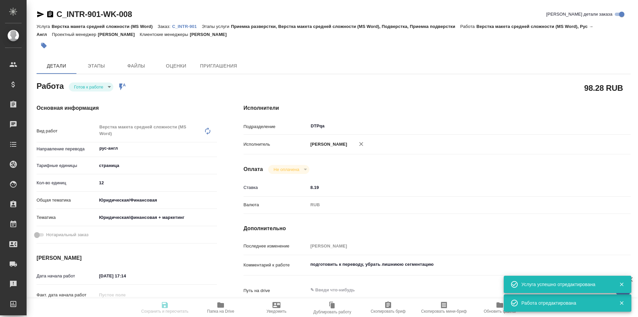
type textarea "x"
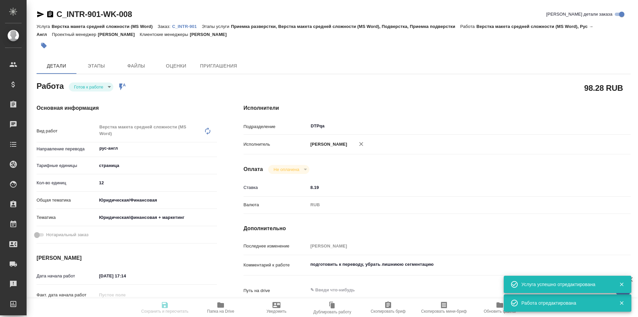
type textarea "x"
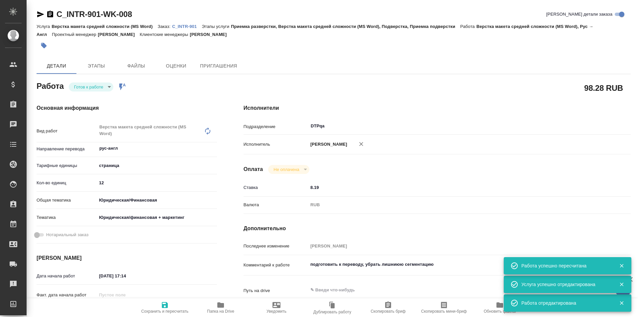
type textarea "x"
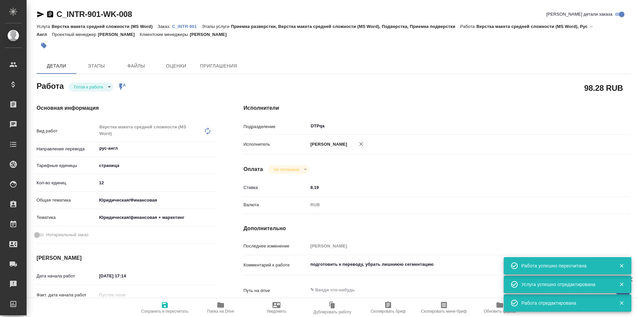
type textarea "x"
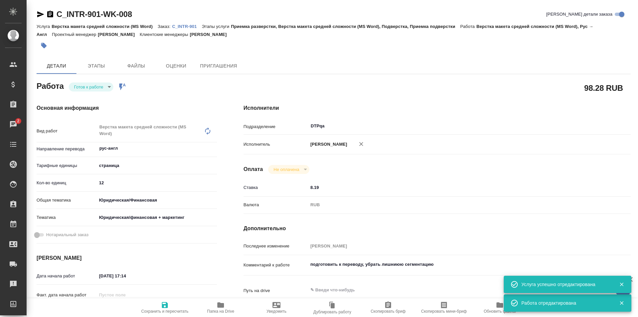
click at [103, 84] on body "🙏 .cls-1 fill:#fff; AWATERA Ismagilova [PERSON_NAME] Спецификации Заказы 2 Чаты…" at bounding box center [319, 158] width 638 height 317
click at [101, 97] on li "В работе" at bounding box center [91, 97] width 45 height 11
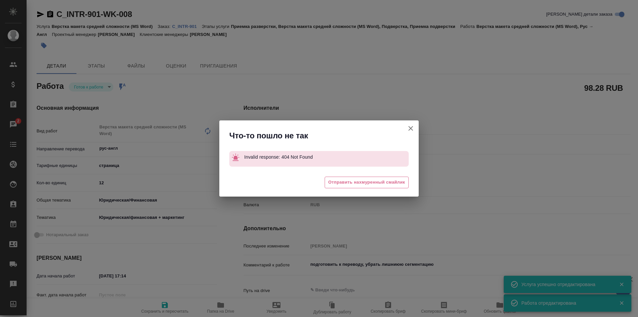
type textarea "x"
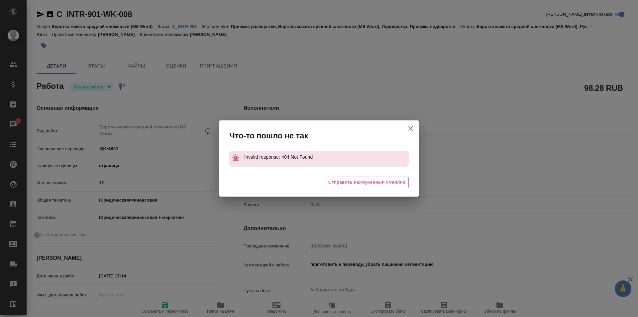
type textarea "x"
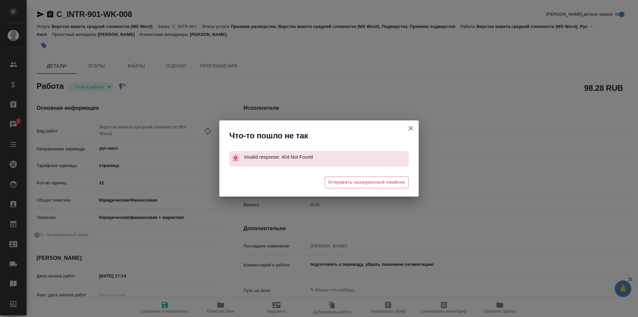
click at [412, 127] on icon "button" at bounding box center [411, 128] width 8 height 8
type textarea "x"
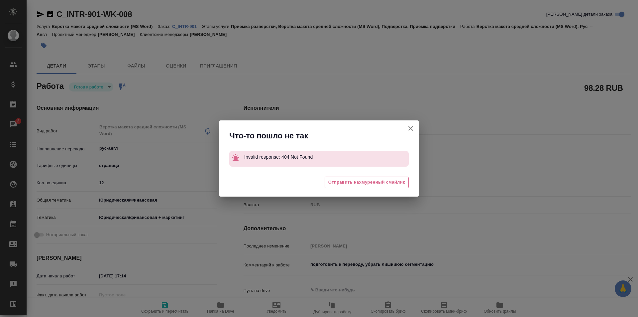
type textarea "x"
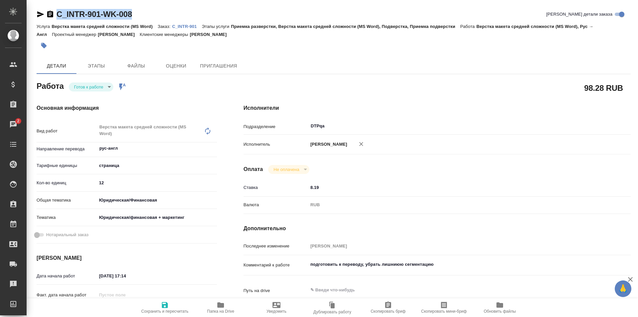
drag, startPoint x: 125, startPoint y: 14, endPoint x: 55, endPoint y: 15, distance: 69.5
click at [55, 15] on div "C_INTR-901-WK-008 Кратко детали заказа" at bounding box center [334, 14] width 594 height 11
copy link "C_INTR-901-WK-008"
click at [220, 310] on span "Папка на Drive" at bounding box center [220, 311] width 27 height 5
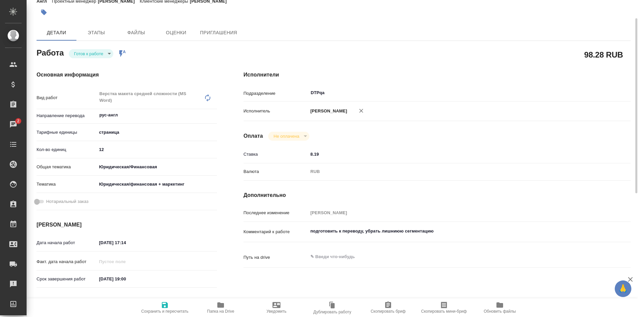
click at [452, 230] on textarea "подготовить к переводу, убрать лишниюю сегментацию" at bounding box center [453, 230] width 290 height 11
paste textarea "[URL][DOMAIN_NAME]"
type textarea "подготовить к переводу, убрать лишниюю сегментацию [URL][DOMAIN_NAME]"
click at [171, 305] on span "Сохранить и пересчитать" at bounding box center [165, 307] width 48 height 13
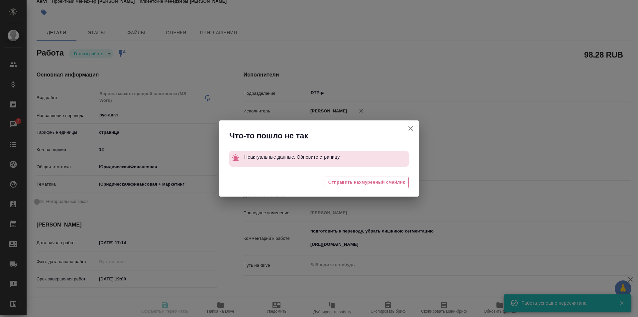
type input "readyForWork"
type input "рус-англ"
type input "5a8b1489cc6b4906c91bfdb2"
type input "12"
type input "yr-fn"
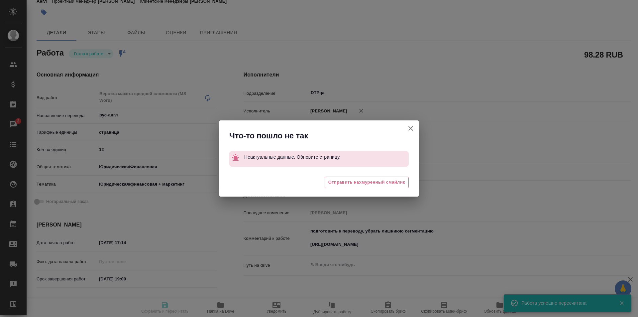
type input "5a8b8b956a9677013d343e73"
type input "[DATE] 17:14"
type input "[DATE] 19:00"
type input "[DATE] 15:00"
type input "DTPqa"
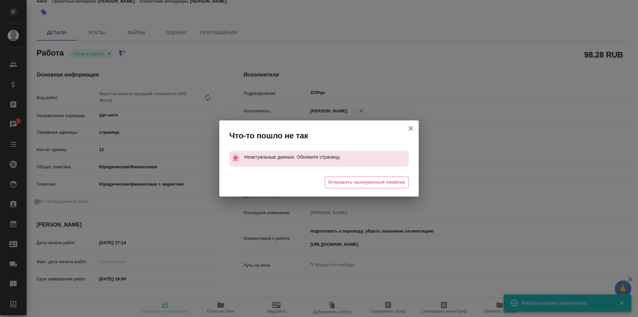
type input "notPayed"
type input "8.19"
type input "RUB"
type input "[PERSON_NAME]"
type input "C_INTR-901"
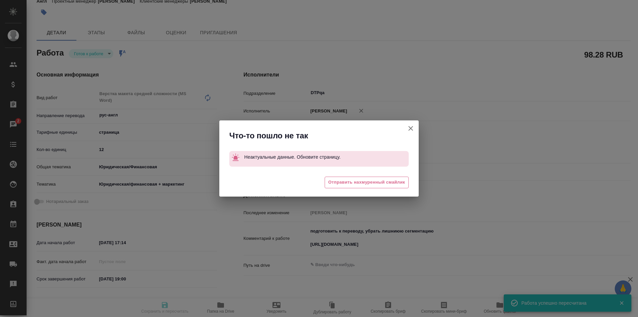
type input "Верстка макета средней сложности (MS Word)"
type input "Приемка разверстки, Верстка макета средней сложности (MS Word), Подверстка, При…"
type input "[PERSON_NAME]"
type input "/Clients/INTR/Orders/C_INTR-901"
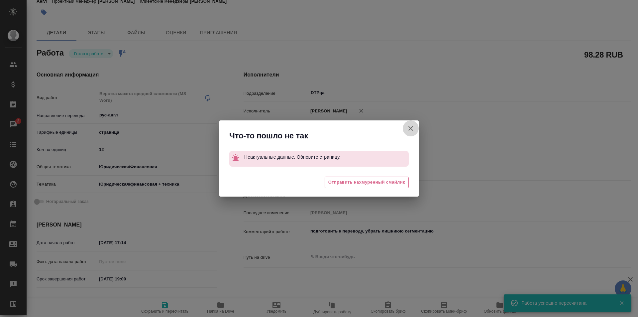
click at [411, 128] on icon "button" at bounding box center [411, 128] width 8 height 8
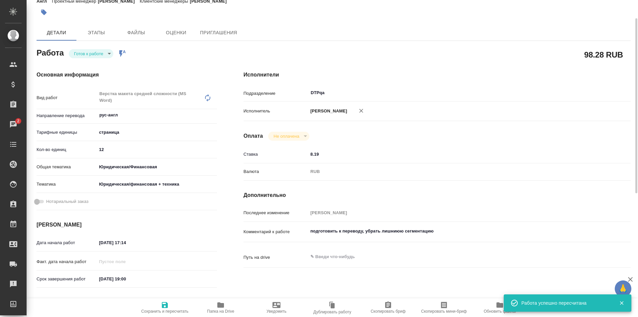
click at [448, 229] on textarea "подготовить к переводу, убрать лишниюю сегментацию" at bounding box center [453, 230] width 290 height 11
paste textarea "[URL][DOMAIN_NAME]"
type textarea "подготовить к переводу, убрать лишниюю сегментацию [URL][DOMAIN_NAME]"
click at [163, 305] on icon "button" at bounding box center [165, 305] width 6 height 6
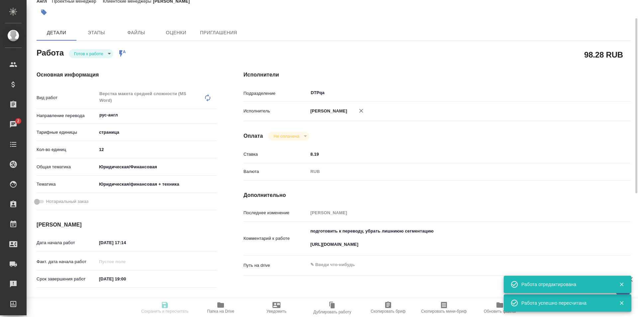
type input "readyForWork"
type input "рус-англ"
type input "5a8b1489cc6b4906c91bfdb2"
type input "12"
type input "yr-fn"
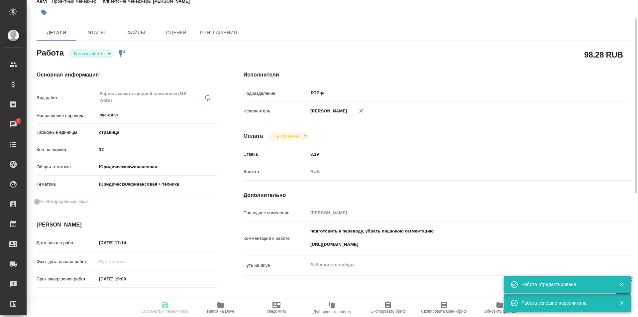
type input "5a8b8b956a9677013d343e73"
type input "[DATE] 17:14"
type input "[DATE] 19:00"
type input "[DATE] 15:00"
type input "DTPqa"
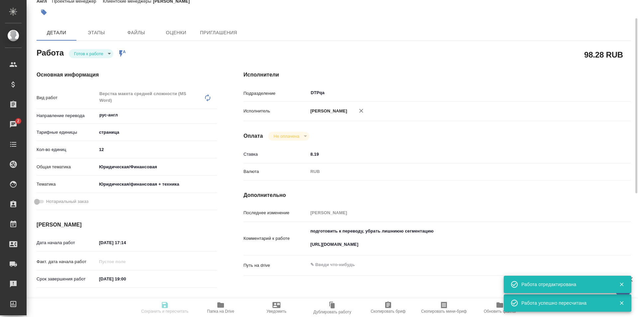
type input "notPayed"
type input "8.19"
type input "RUB"
type input "[PERSON_NAME]"
type input "C_INTR-901"
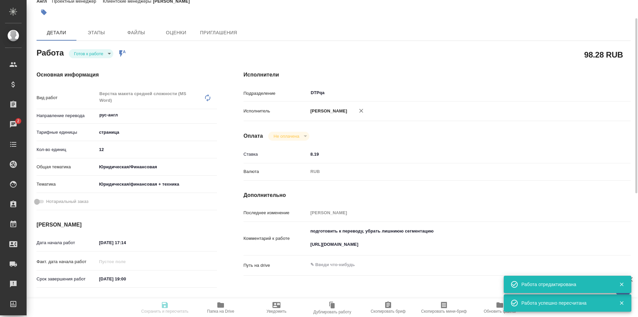
type input "Верстка макета средней сложности (MS Word)"
type input "Приемка разверстки, Верстка макета средней сложности (MS Word), Подверстка, При…"
type input "[PERSON_NAME]"
type input "/Clients/INTR/Orders/C_INTR-901"
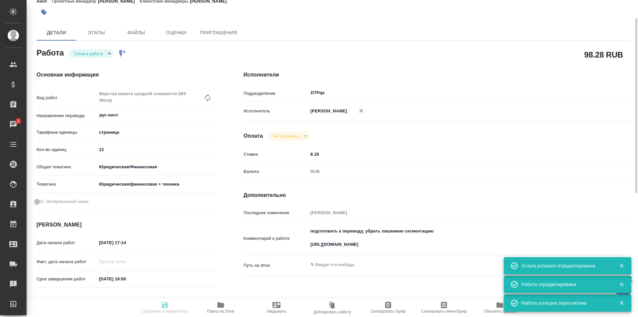
click at [101, 56] on body "🙏 .cls-1 fill:#fff; AWATERA Ismagilova [PERSON_NAME] Спецификации Заказы 2 Чаты…" at bounding box center [319, 158] width 638 height 317
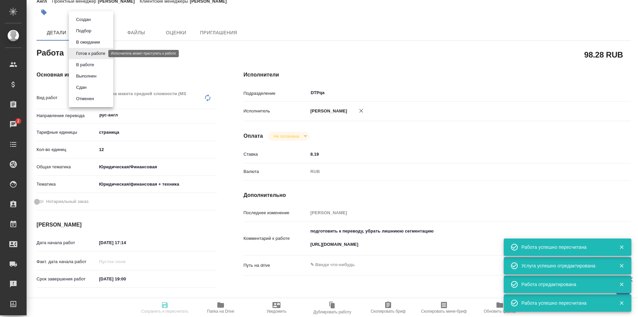
type input "readyForWork"
type input "рус-англ"
type input "5a8b1489cc6b4906c91bfdb2"
type input "12"
type input "yr-fn"
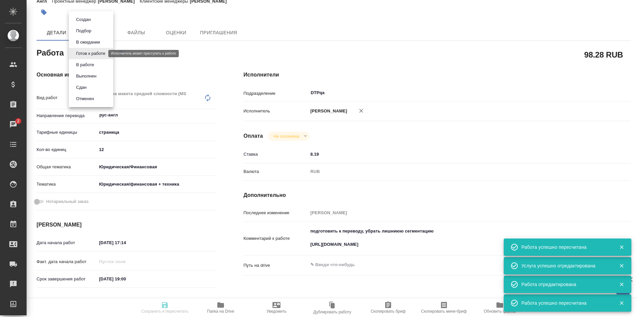
type input "5a8b8b956a9677013d343e73"
type input "[DATE] 17:14"
type input "[DATE] 19:00"
type input "[DATE] 15:00"
type input "DTPqa"
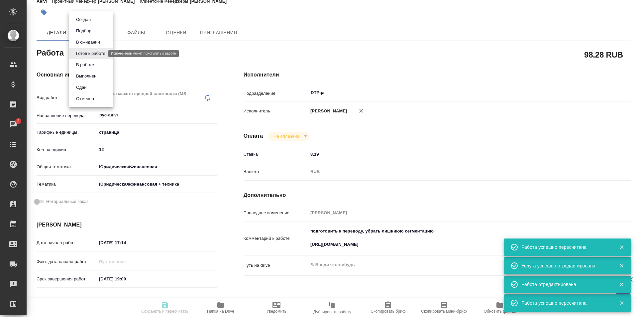
type input "notPayed"
type input "8.19"
type input "RUB"
type input "[PERSON_NAME]"
type input "C_INTR-901"
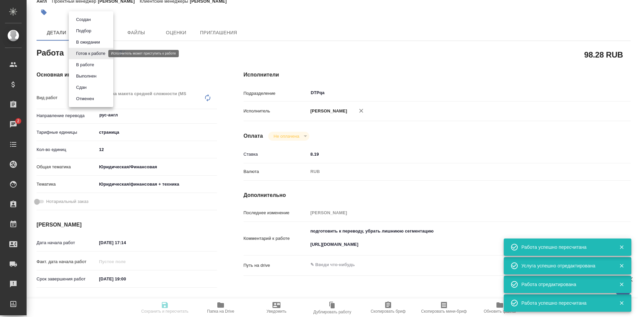
type input "Верстка макета средней сложности (MS Word)"
type input "Приемка разверстки, Верстка макета средней сложности (MS Word), Подверстка, При…"
type input "[PERSON_NAME]"
type input "/Clients/INTR/Orders/C_INTR-901"
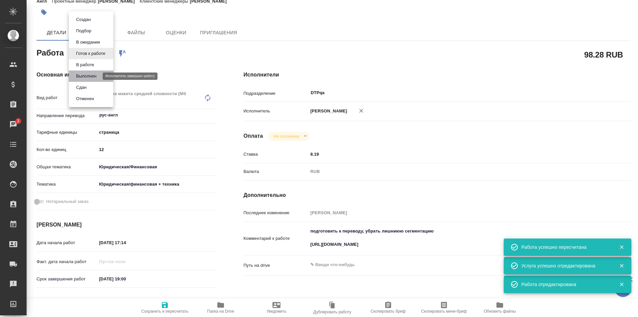
click at [90, 73] on button "Выполнен" at bounding box center [86, 75] width 24 height 7
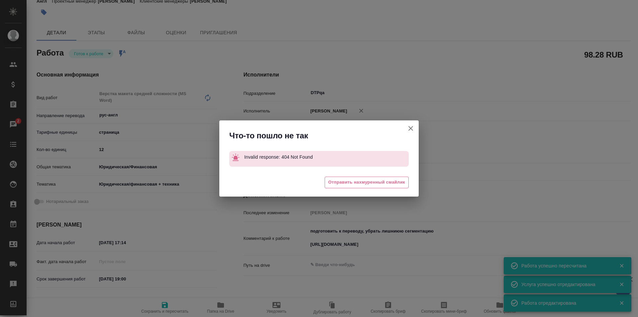
type textarea "x"
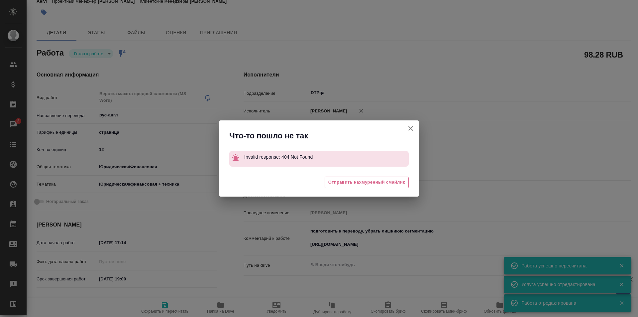
type textarea "x"
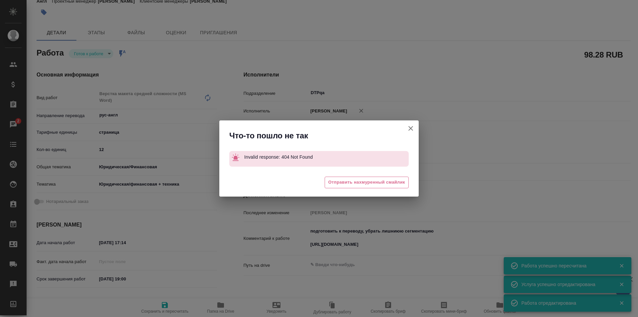
click at [410, 128] on icon "button" at bounding box center [410, 128] width 5 height 5
type textarea "x"
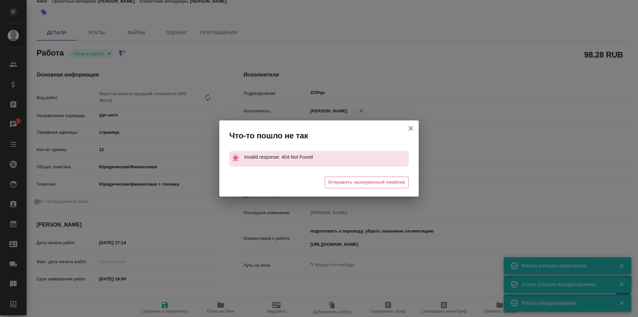
type textarea "x"
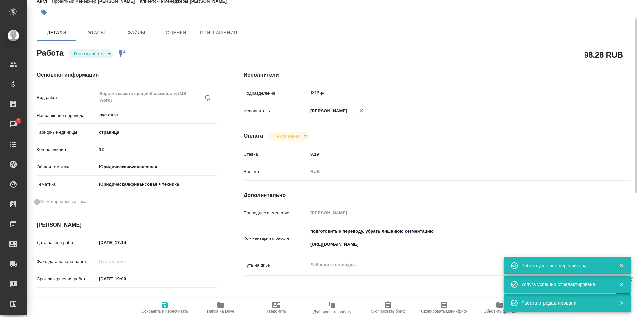
type textarea "x"
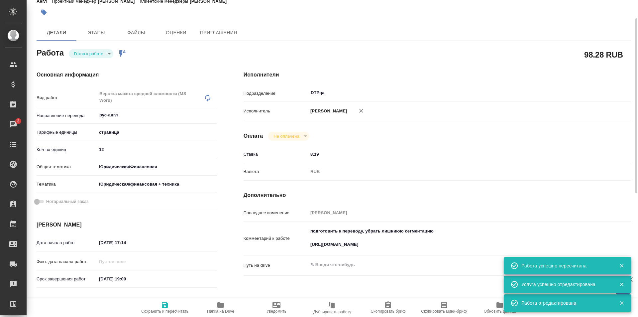
click at [105, 54] on body "🙏 .cls-1 fill:#fff; AWATERA Ismagilova [PERSON_NAME] Спецификации Заказы 2 Чаты…" at bounding box center [319, 158] width 638 height 317
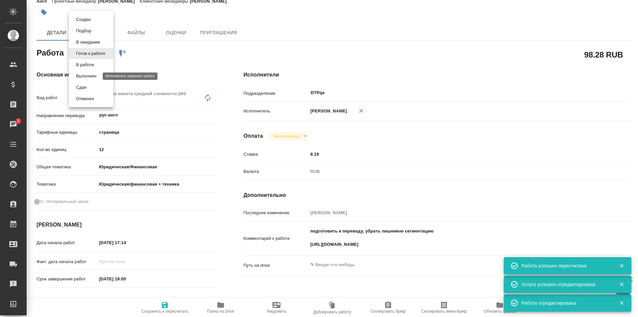
click at [89, 73] on button "Выполнен" at bounding box center [86, 75] width 24 height 7
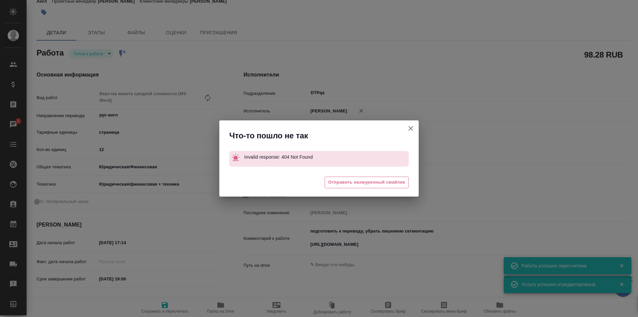
type textarea "x"
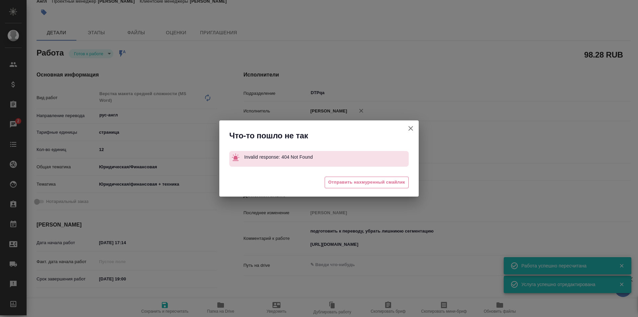
type textarea "x"
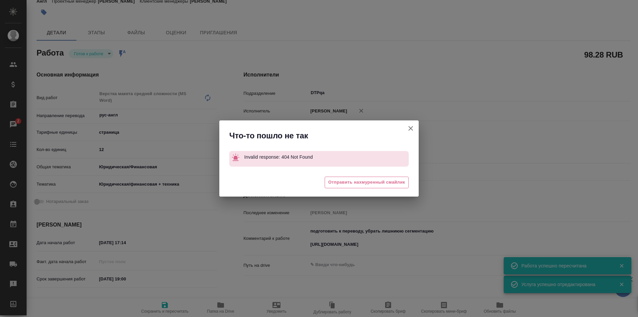
type textarea "x"
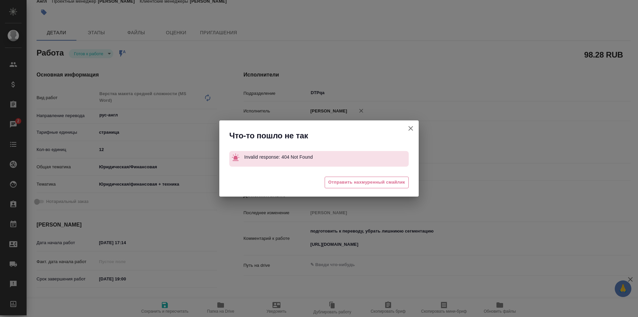
type textarea "x"
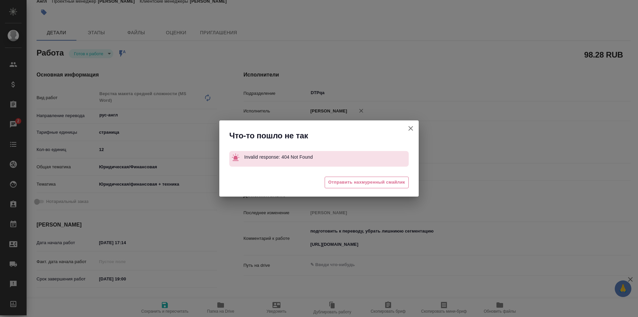
click at [412, 127] on icon "button" at bounding box center [411, 128] width 8 height 8
type textarea "x"
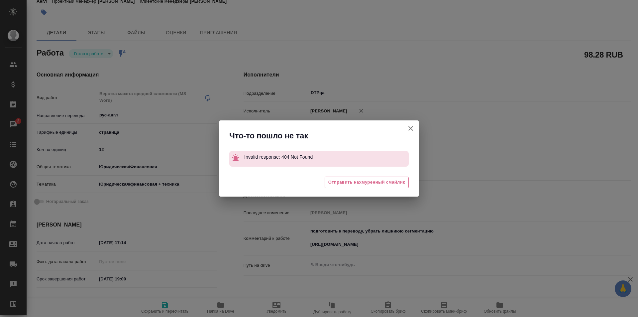
type textarea "x"
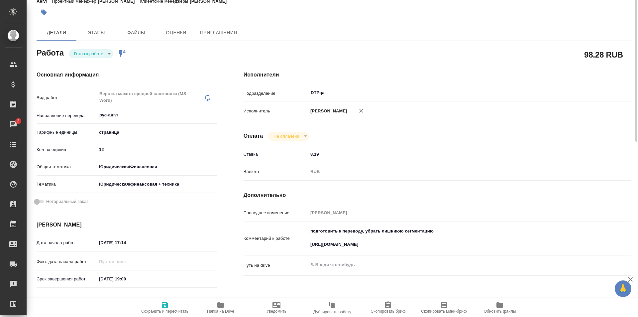
scroll to position [0, 0]
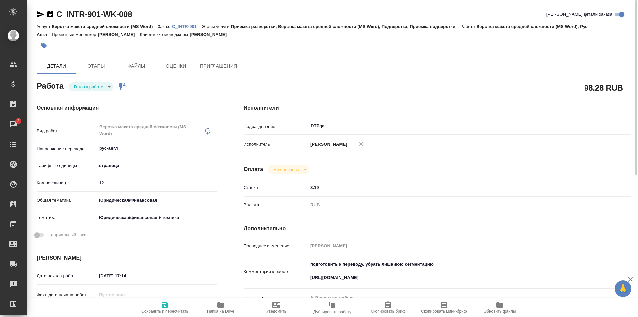
click at [39, 15] on icon "button" at bounding box center [40, 14] width 7 height 6
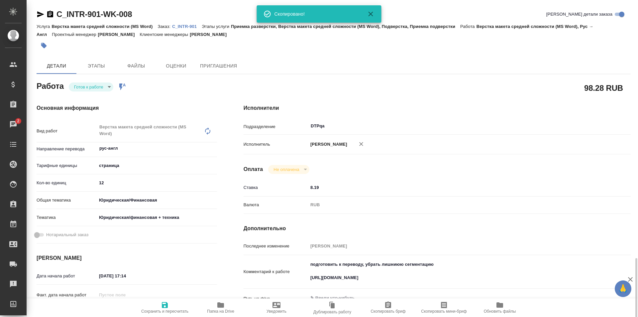
scroll to position [257, 0]
